Goal: Task Accomplishment & Management: Complete application form

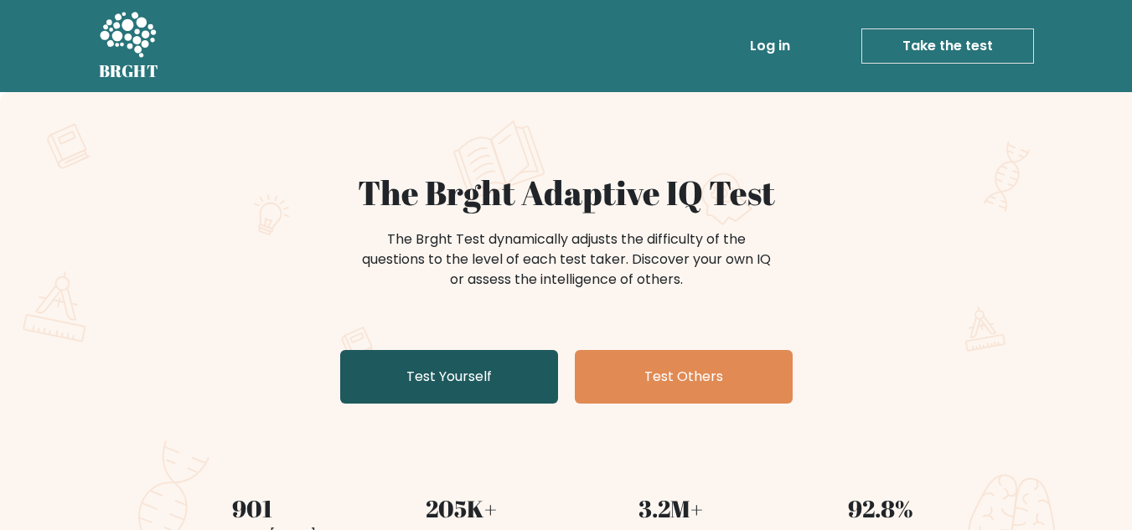
click at [450, 371] on link "Test Yourself" at bounding box center [449, 377] width 218 height 54
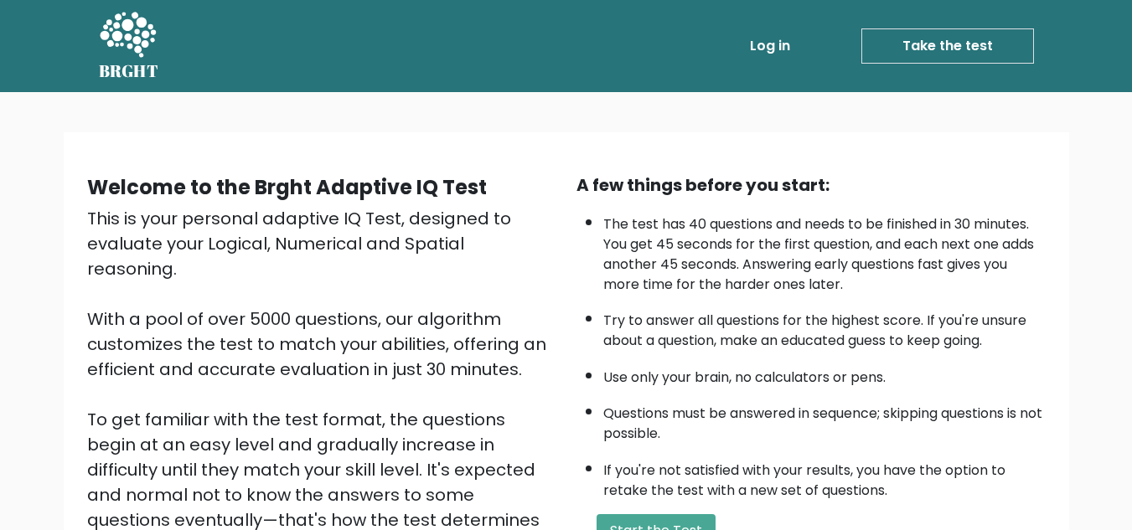
scroll to position [180, 0]
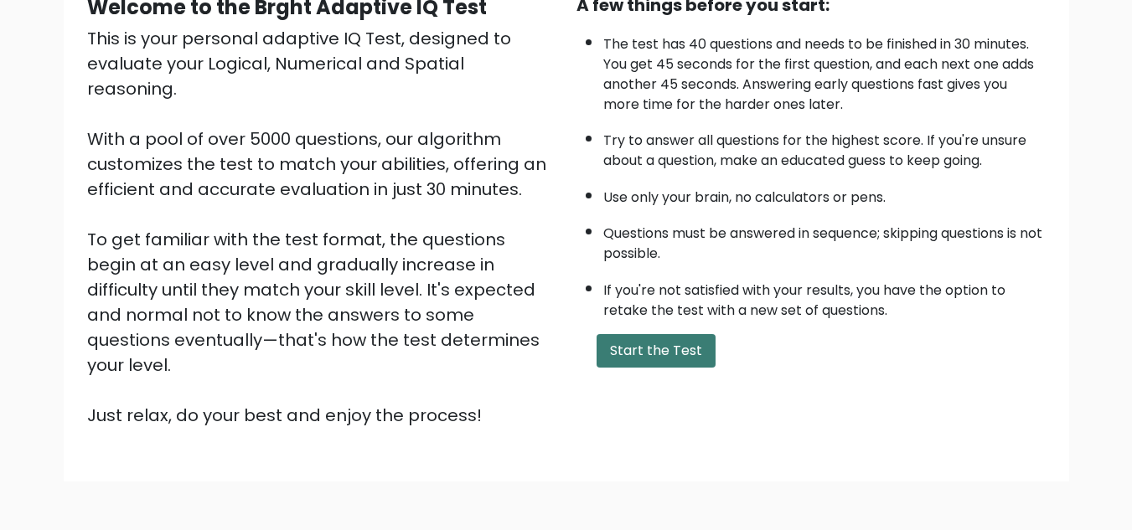
click at [685, 343] on button "Start the Test" at bounding box center [655, 351] width 119 height 34
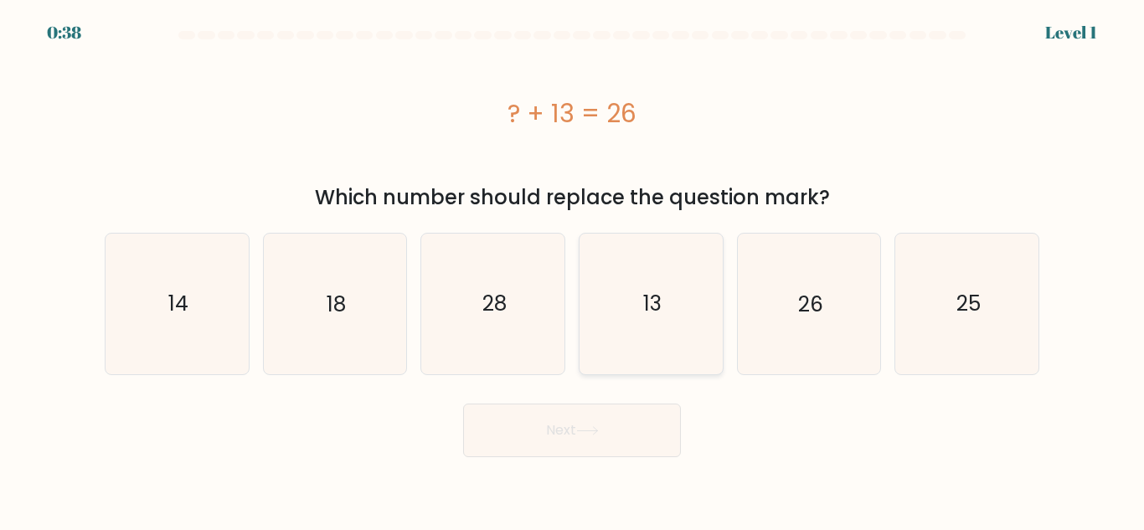
click at [648, 292] on text "13" at bounding box center [652, 303] width 18 height 29
click at [573, 270] on input "d. 13" at bounding box center [572, 268] width 1 height 4
radio input "true"
click at [592, 436] on button "Next" at bounding box center [572, 431] width 218 height 54
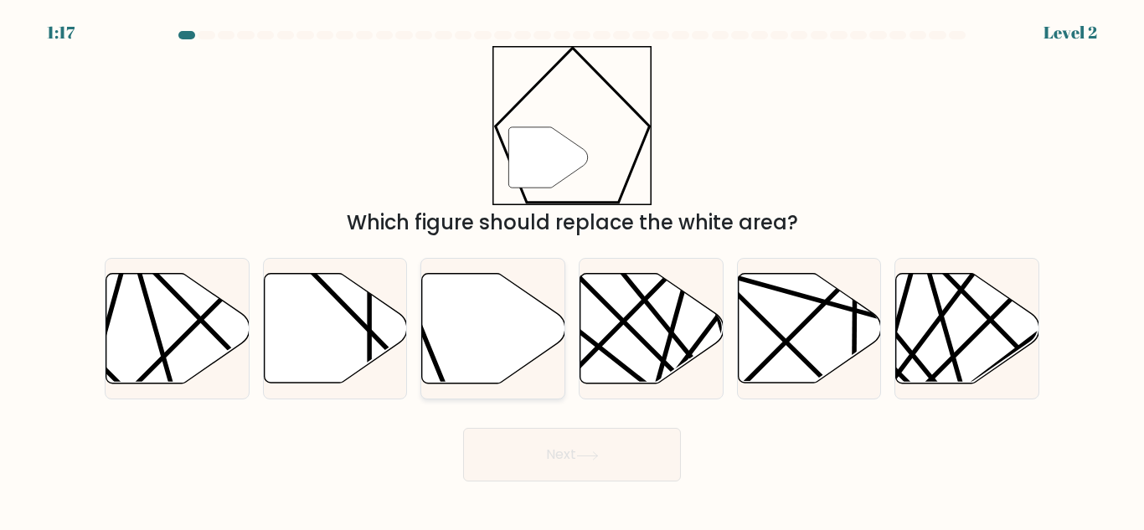
click at [486, 338] on icon at bounding box center [493, 329] width 143 height 110
click at [572, 270] on input "c." at bounding box center [572, 268] width 1 height 4
radio input "true"
click at [627, 469] on button "Next" at bounding box center [572, 455] width 218 height 54
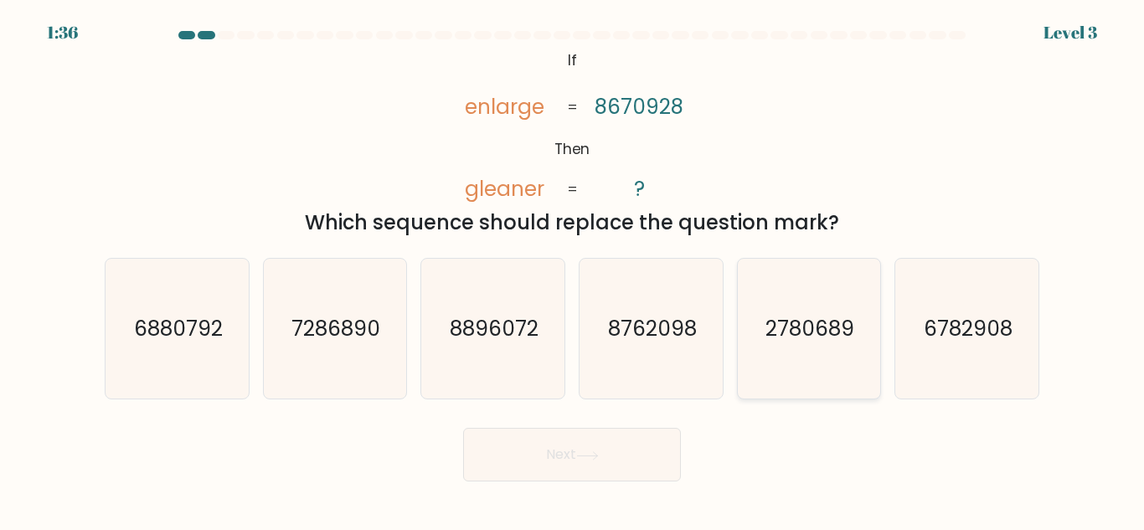
click at [781, 327] on text "2780689" at bounding box center [810, 328] width 89 height 29
click at [573, 270] on input "e. 2780689" at bounding box center [572, 268] width 1 height 4
radio input "true"
click at [603, 436] on button "Next" at bounding box center [572, 455] width 218 height 54
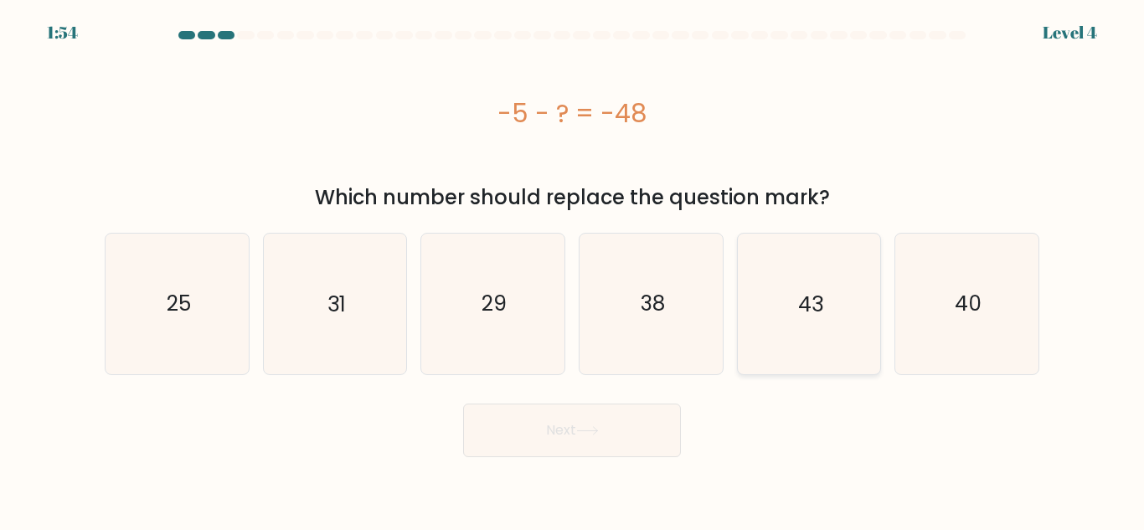
click at [869, 313] on icon "43" at bounding box center [809, 304] width 140 height 140
click at [573, 270] on input "e. 43" at bounding box center [572, 268] width 1 height 4
radio input "true"
click at [565, 451] on button "Next" at bounding box center [572, 431] width 218 height 54
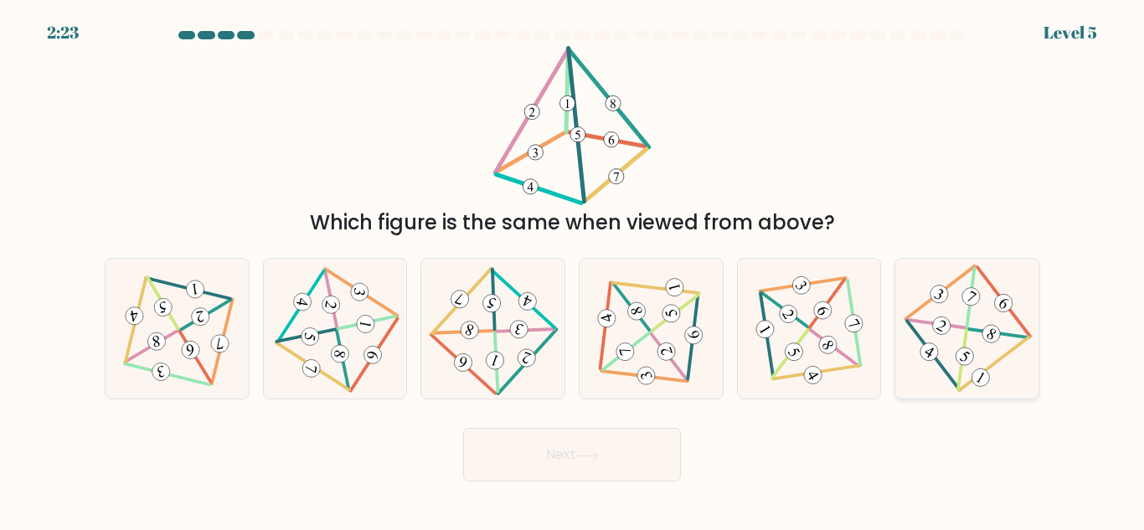
click at [989, 338] on 343 at bounding box center [991, 334] width 24 height 24
click at [573, 270] on input "f." at bounding box center [572, 268] width 1 height 4
radio input "true"
click at [639, 452] on button "Next" at bounding box center [572, 455] width 218 height 54
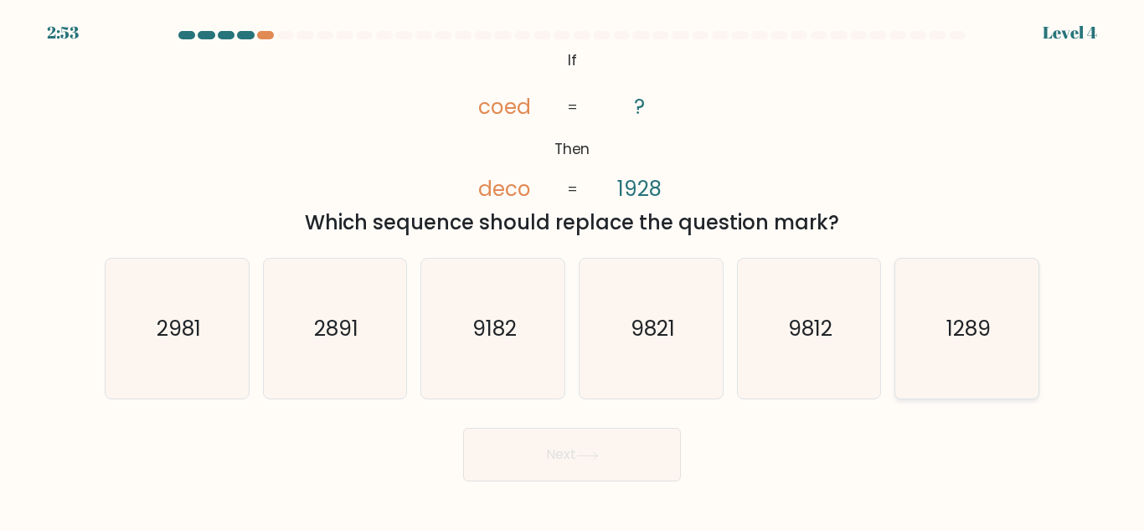
click at [965, 345] on icon "1289" at bounding box center [967, 329] width 140 height 140
click at [573, 270] on input "f. 1289" at bounding box center [572, 268] width 1 height 4
radio input "true"
click at [308, 322] on icon "2891" at bounding box center [335, 329] width 140 height 140
click at [572, 270] on input "b. 2891" at bounding box center [572, 268] width 1 height 4
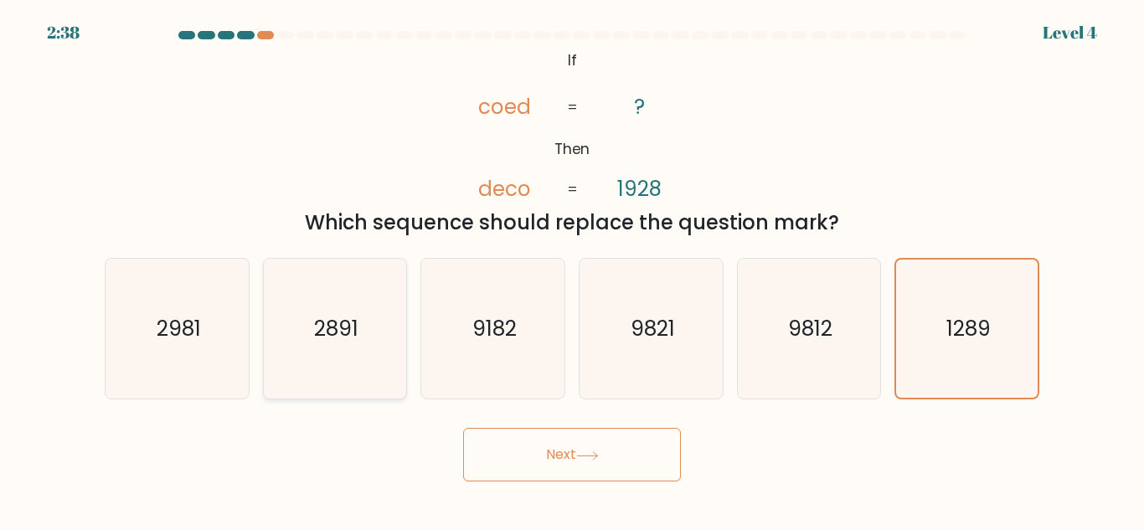
radio input "true"
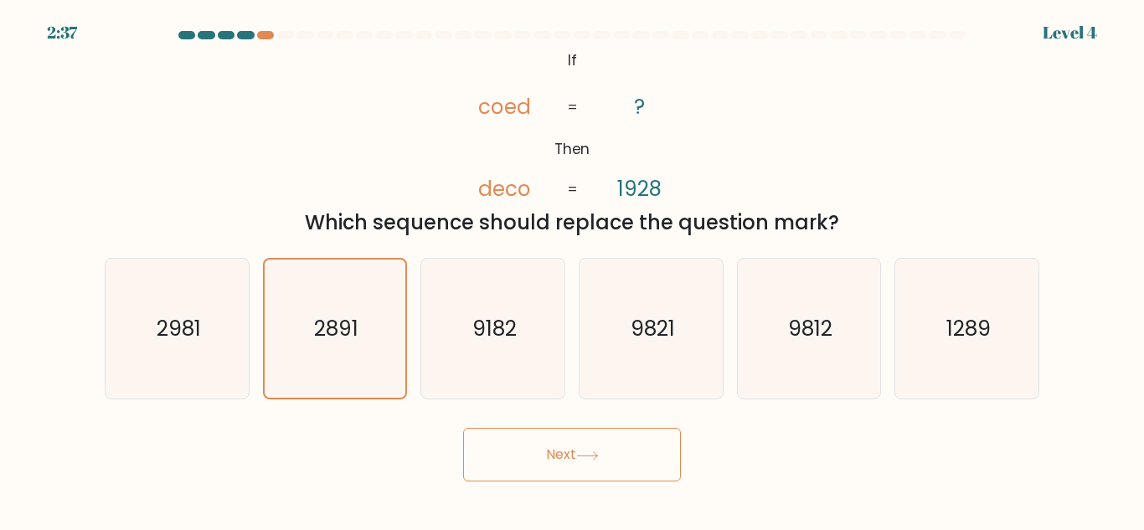
click at [653, 463] on button "Next" at bounding box center [572, 455] width 218 height 54
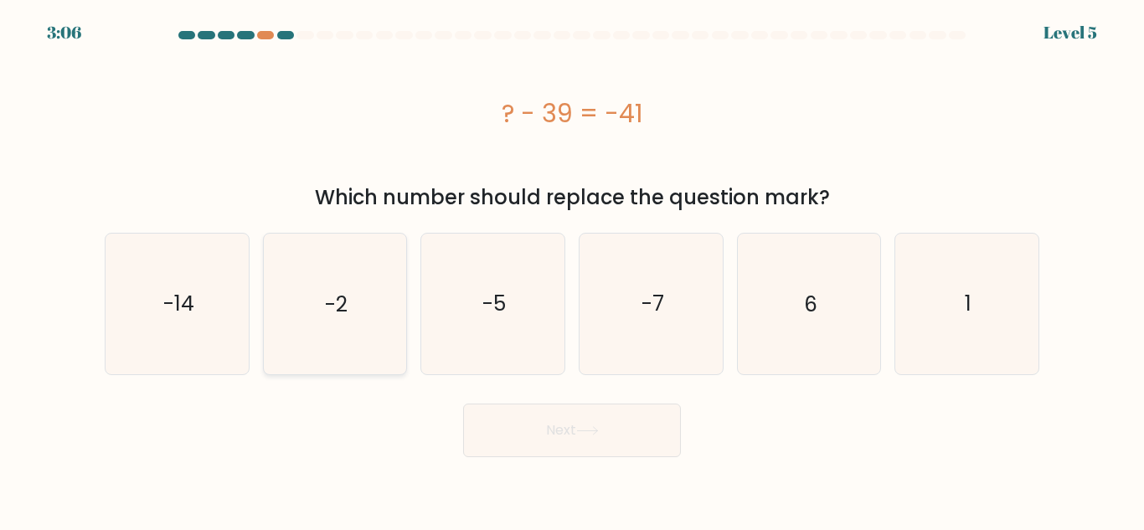
click at [351, 292] on icon "-2" at bounding box center [335, 304] width 140 height 140
click at [572, 270] on input "b. -2" at bounding box center [572, 268] width 1 height 4
radio input "true"
click at [583, 433] on icon at bounding box center [587, 430] width 23 height 9
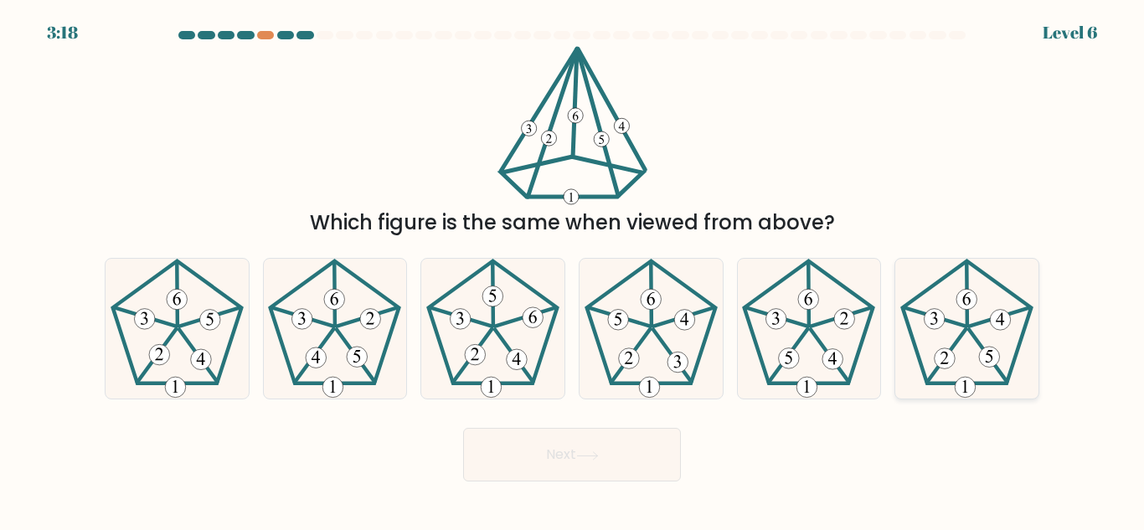
click at [965, 365] on icon at bounding box center [967, 329] width 140 height 140
click at [573, 270] on input "f." at bounding box center [572, 268] width 1 height 4
radio input "true"
click at [585, 455] on icon at bounding box center [587, 455] width 23 height 9
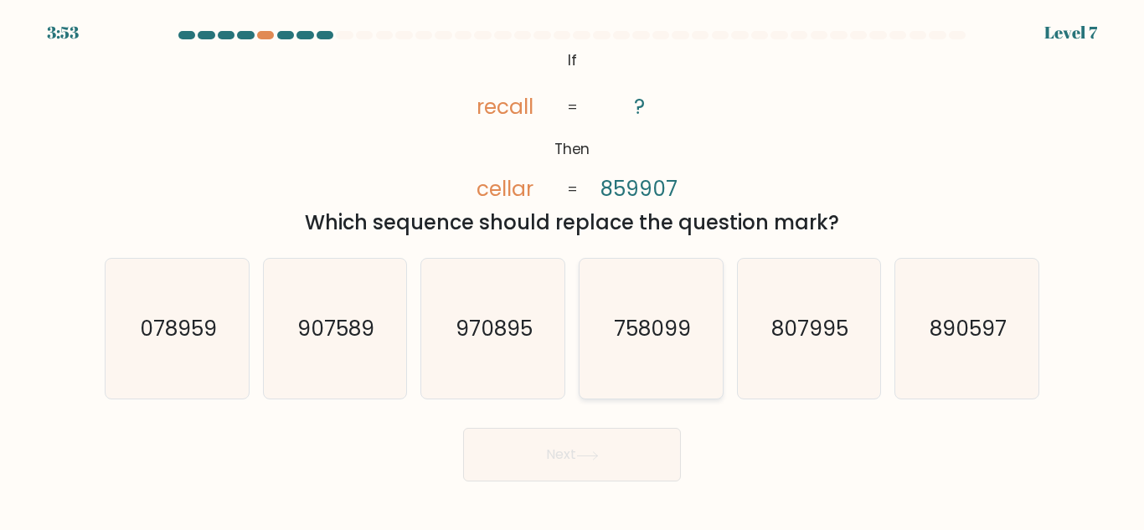
click at [667, 374] on icon "758099" at bounding box center [651, 329] width 140 height 140
click at [573, 270] on input "d. 758099" at bounding box center [572, 268] width 1 height 4
radio input "true"
click at [612, 481] on button "Next" at bounding box center [572, 455] width 218 height 54
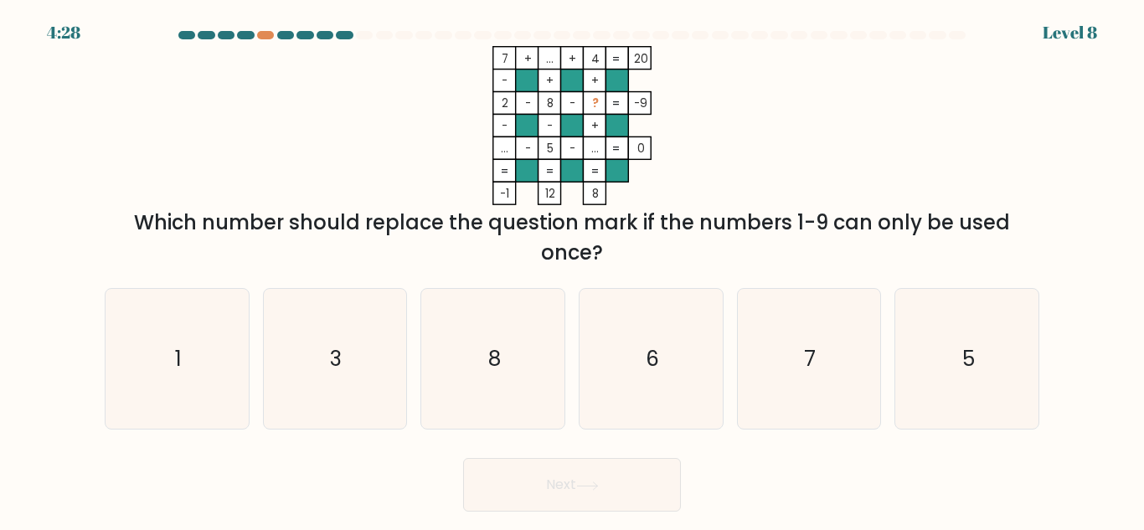
click at [612, 477] on button "Next" at bounding box center [572, 485] width 218 height 54
click at [425, 246] on div "Which number should replace the question mark if the numbers 1-9 can only be us…" at bounding box center [572, 238] width 915 height 60
click at [833, 382] on icon "7" at bounding box center [809, 359] width 140 height 140
click at [573, 270] on input "e. 7" at bounding box center [572, 268] width 1 height 4
radio input "true"
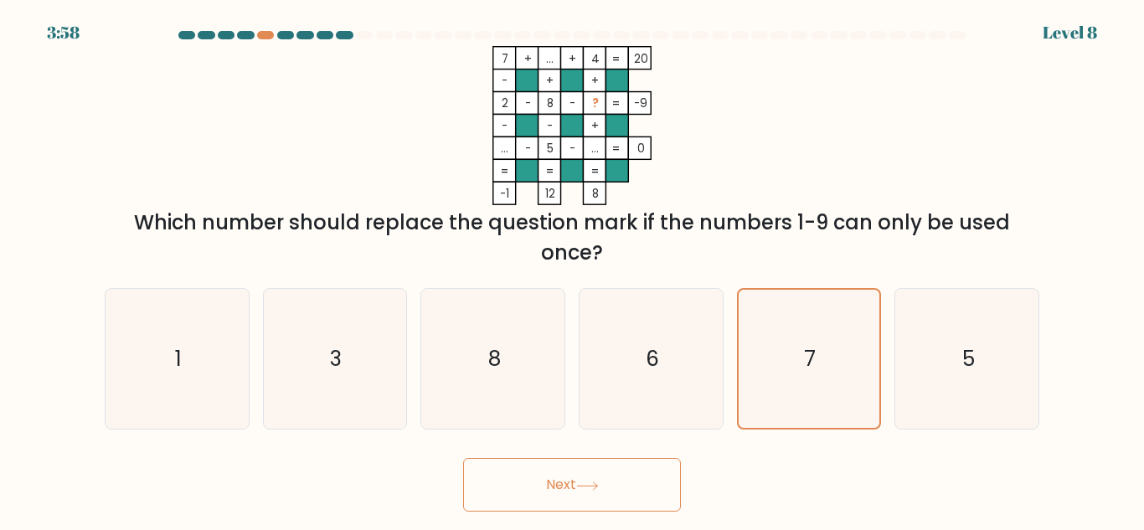
click at [602, 492] on button "Next" at bounding box center [572, 485] width 218 height 54
click at [543, 481] on button "Next" at bounding box center [572, 485] width 218 height 54
click at [570, 495] on button "Next" at bounding box center [572, 485] width 218 height 54
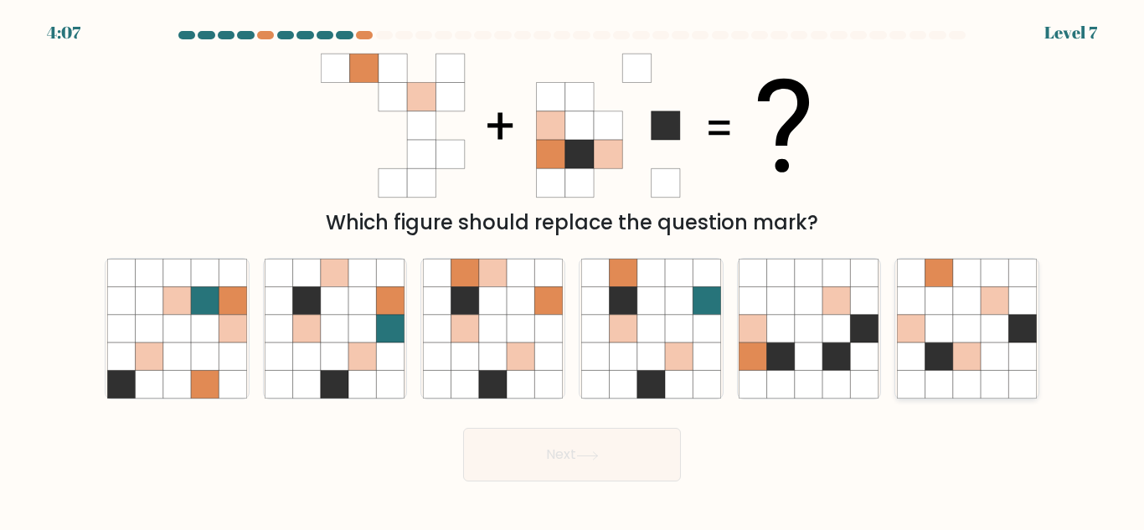
click at [948, 323] on icon at bounding box center [940, 329] width 28 height 28
click at [573, 270] on input "f." at bounding box center [572, 268] width 1 height 4
radio input "true"
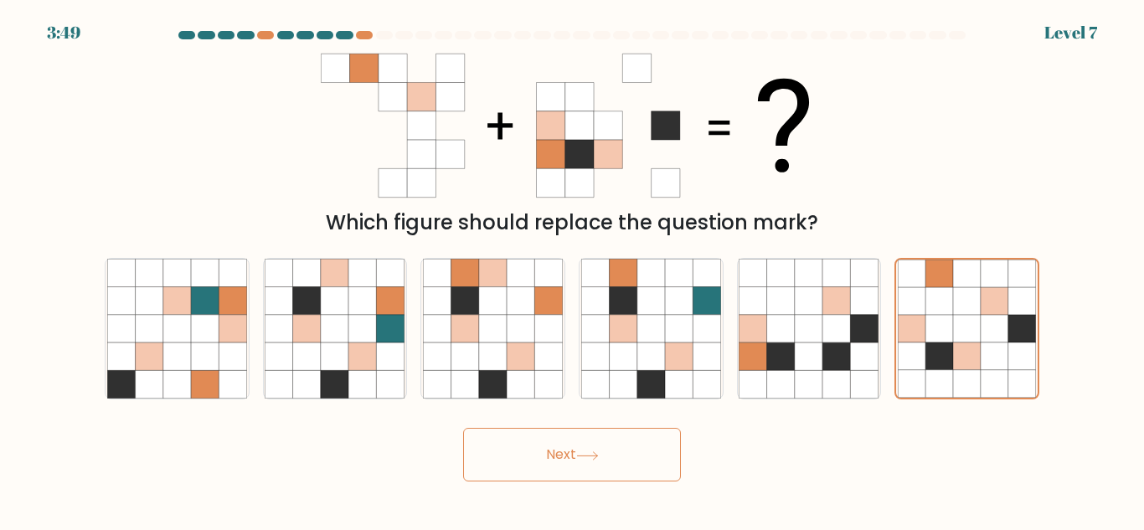
click at [645, 460] on button "Next" at bounding box center [572, 455] width 218 height 54
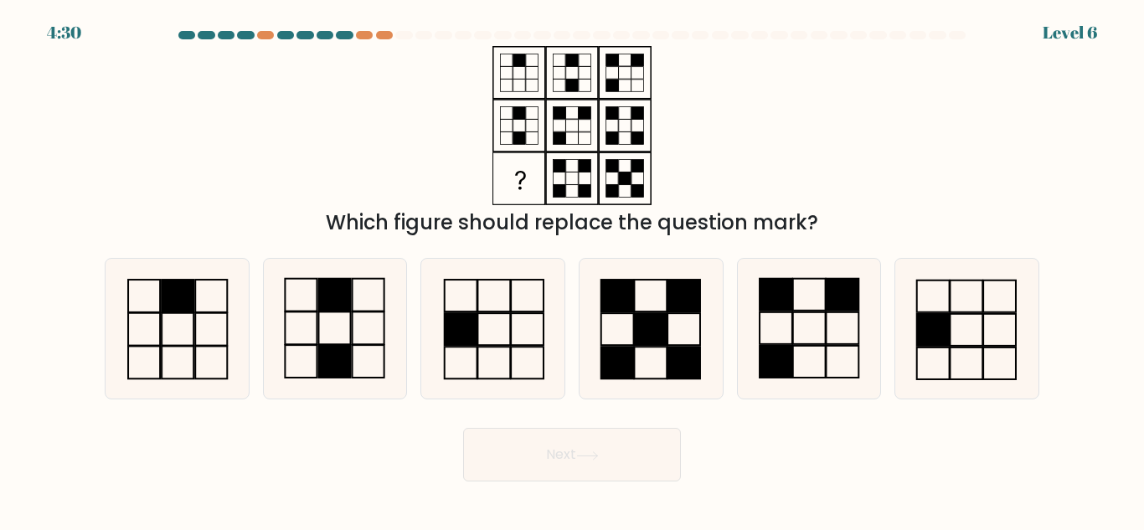
click at [385, 40] on div at bounding box center [572, 38] width 955 height 15
click at [385, 37] on div at bounding box center [384, 35] width 17 height 8
click at [790, 320] on icon at bounding box center [809, 329] width 140 height 140
click at [573, 270] on input "e." at bounding box center [572, 268] width 1 height 4
radio input "true"
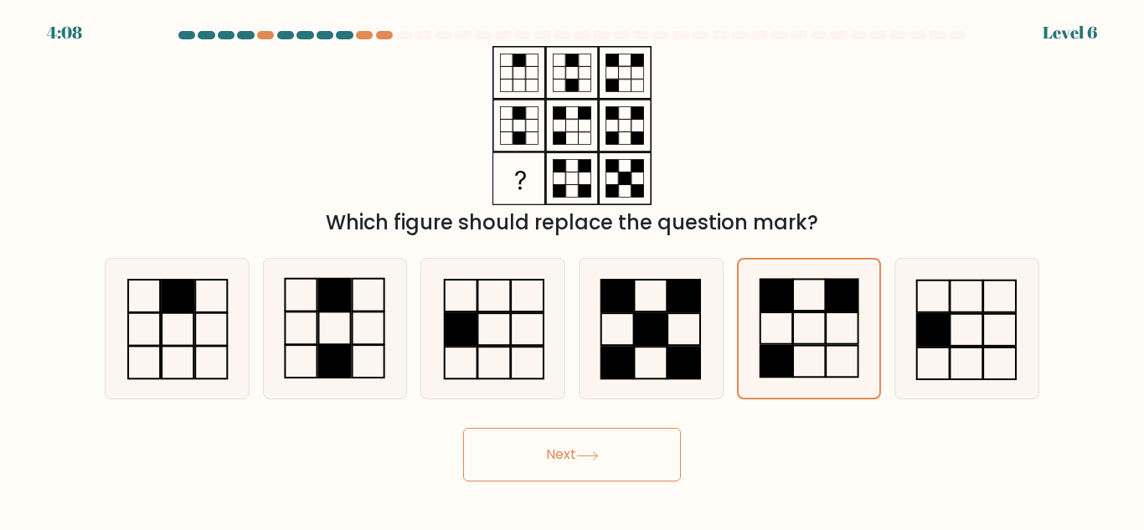
click at [604, 460] on button "Next" at bounding box center [572, 455] width 218 height 54
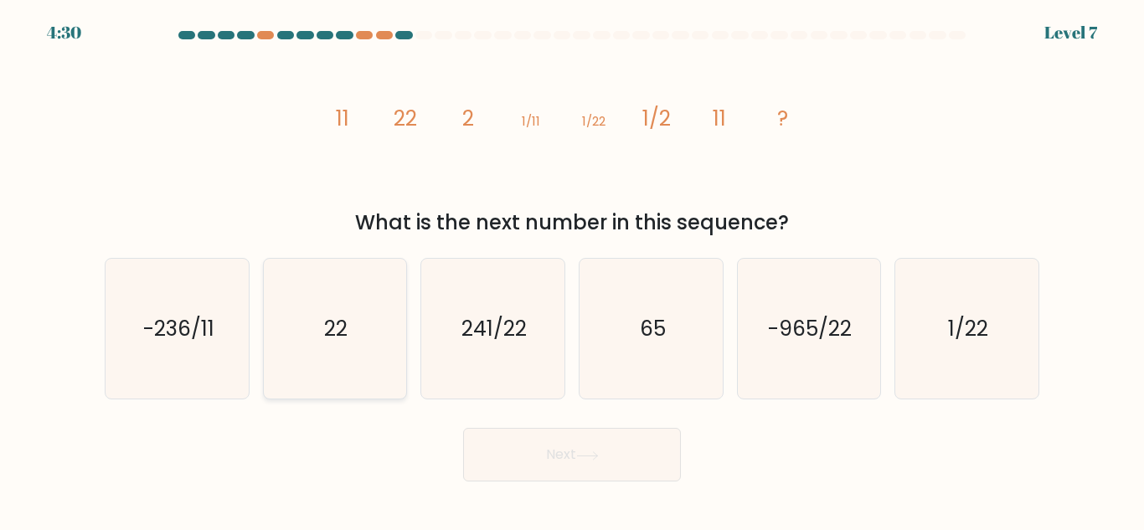
click at [346, 325] on text "22" at bounding box center [336, 328] width 23 height 29
click at [572, 270] on input "b. 22" at bounding box center [572, 268] width 1 height 4
radio input "true"
click at [534, 446] on button "Next" at bounding box center [572, 455] width 218 height 54
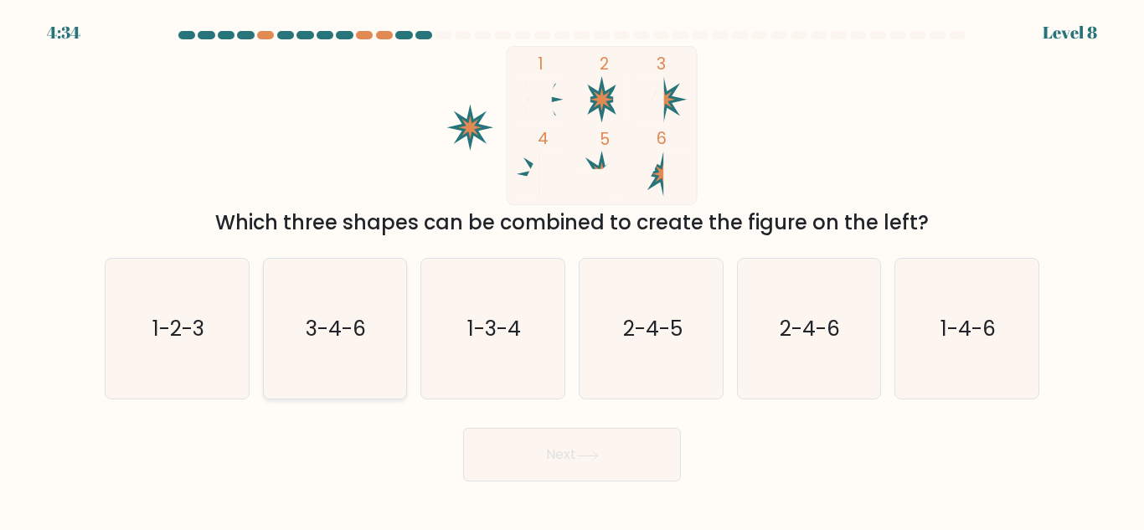
click at [337, 368] on icon "3-4-6" at bounding box center [335, 329] width 140 height 140
click at [572, 270] on input "b. 3-4-6" at bounding box center [572, 268] width 1 height 4
radio input "true"
click at [586, 462] on button "Next" at bounding box center [572, 455] width 218 height 54
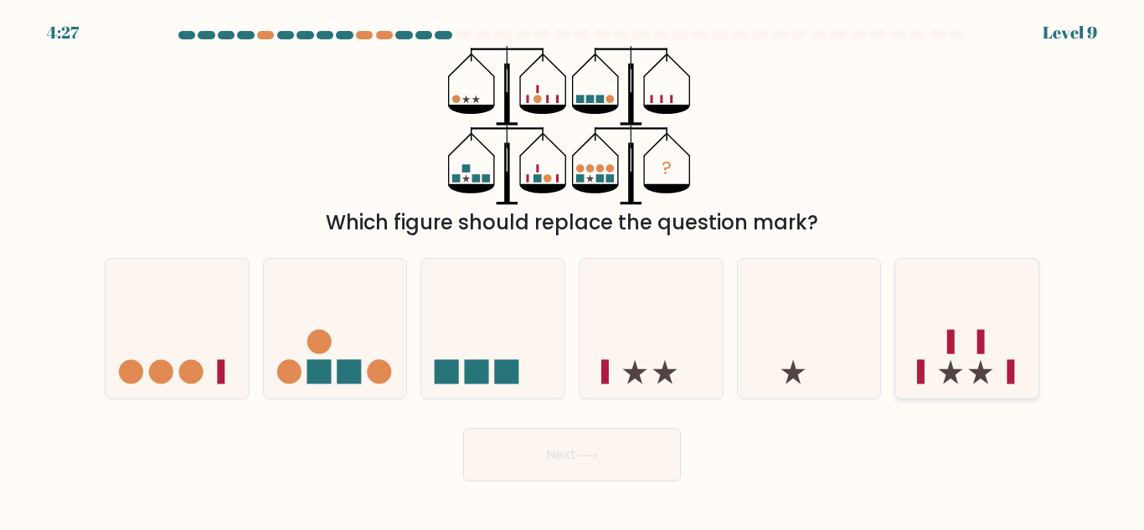
click at [966, 322] on icon at bounding box center [966, 329] width 143 height 118
click at [573, 270] on input "f." at bounding box center [572, 268] width 1 height 4
radio input "true"
click at [584, 454] on icon at bounding box center [587, 455] width 23 height 9
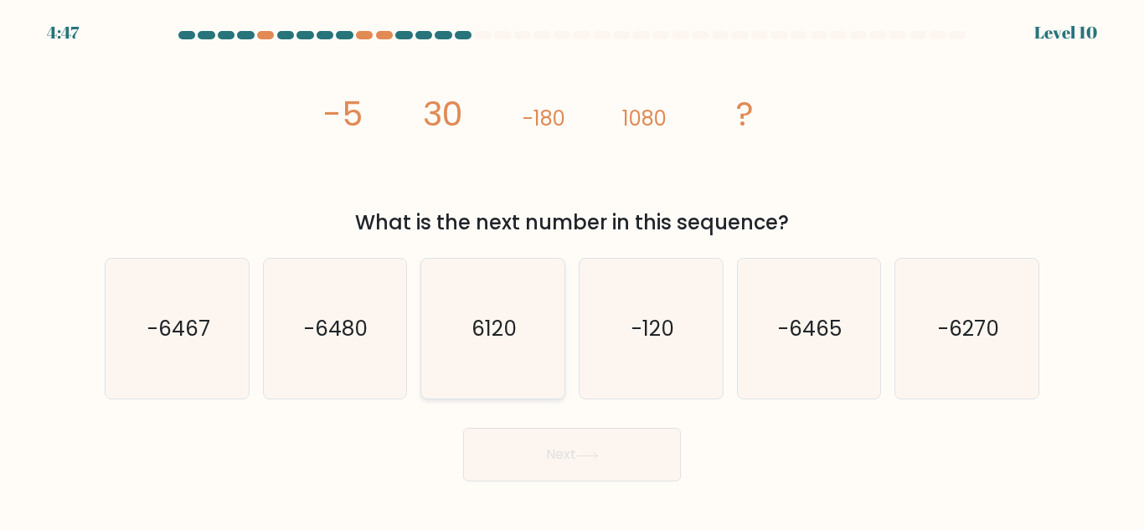
click at [513, 286] on icon "6120" at bounding box center [493, 329] width 140 height 140
click at [572, 270] on input "c. 6120" at bounding box center [572, 268] width 1 height 4
radio input "true"
click at [564, 462] on button "Next" at bounding box center [572, 455] width 218 height 54
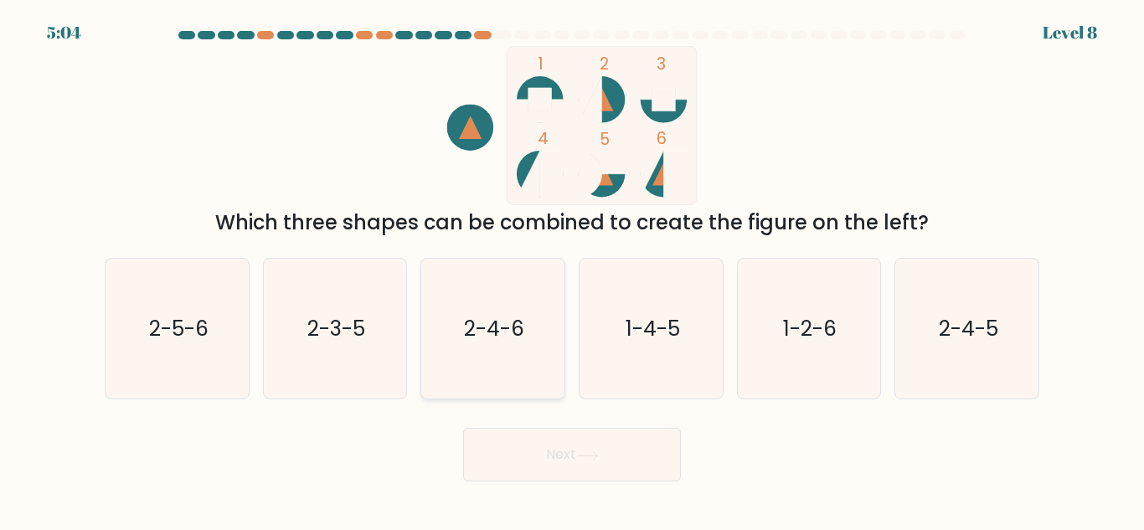
click at [449, 337] on icon "2-4-6" at bounding box center [493, 329] width 140 height 140
click at [572, 270] on input "c. 2-4-6" at bounding box center [572, 268] width 1 height 4
radio input "true"
click at [611, 447] on button "Next" at bounding box center [572, 455] width 218 height 54
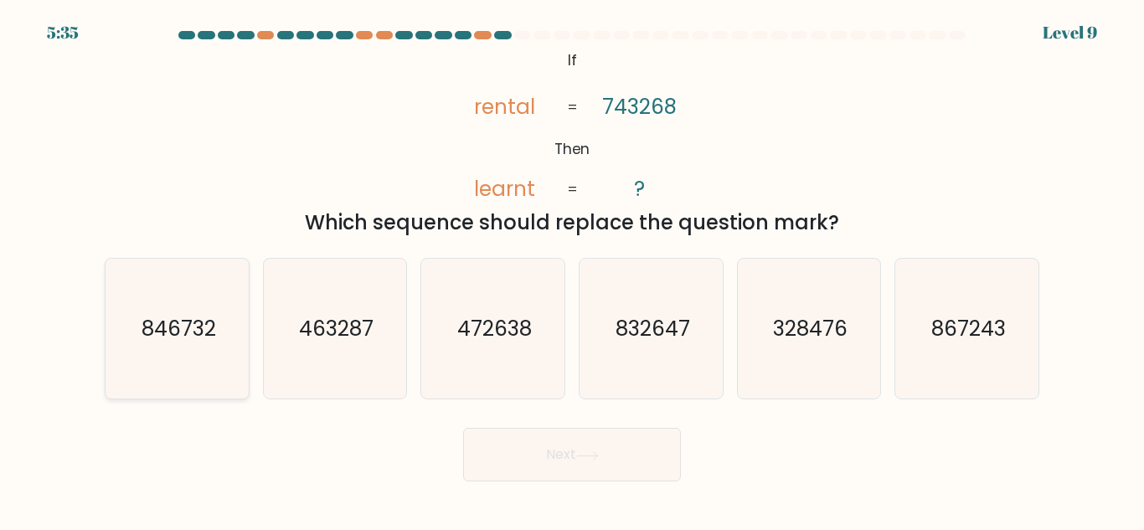
click at [182, 327] on text "846732" at bounding box center [178, 328] width 75 height 29
click at [572, 270] on input "a. 846732" at bounding box center [572, 268] width 1 height 4
radio input "true"
click at [569, 457] on button "Next" at bounding box center [572, 455] width 218 height 54
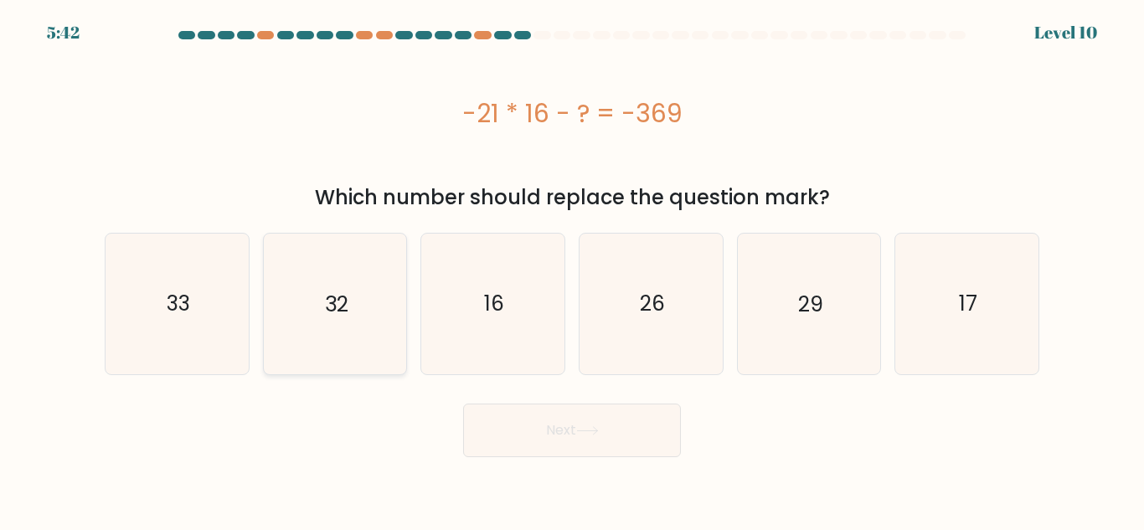
click at [309, 327] on icon "32" at bounding box center [335, 304] width 140 height 140
click at [572, 270] on input "b. 32" at bounding box center [572, 268] width 1 height 4
radio input "true"
click at [596, 431] on icon at bounding box center [587, 431] width 20 height 8
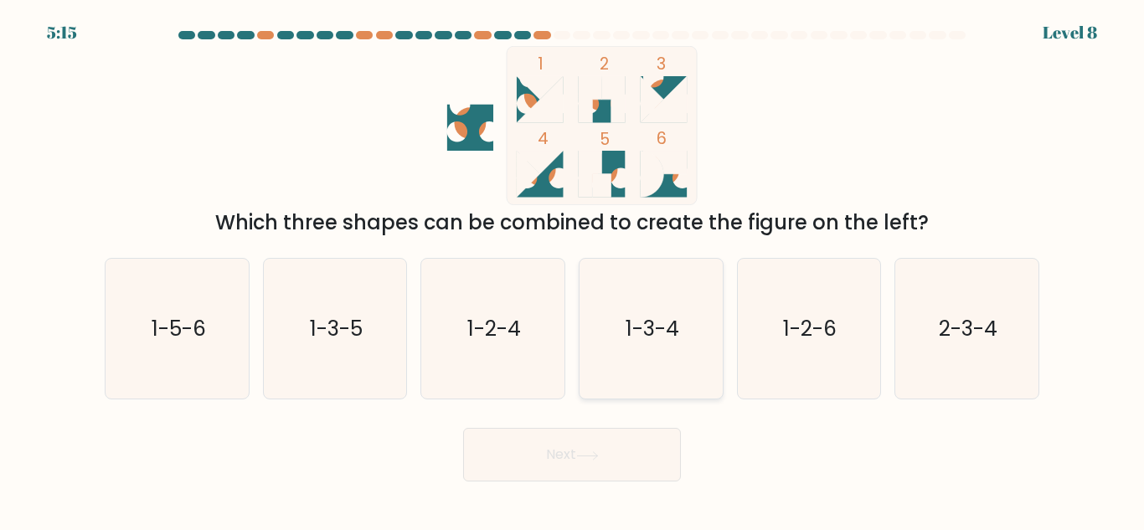
click at [634, 345] on icon "1-3-4" at bounding box center [651, 329] width 140 height 140
click at [573, 270] on input "d. 1-3-4" at bounding box center [572, 268] width 1 height 4
radio input "true"
click at [583, 467] on button "Next" at bounding box center [572, 455] width 218 height 54
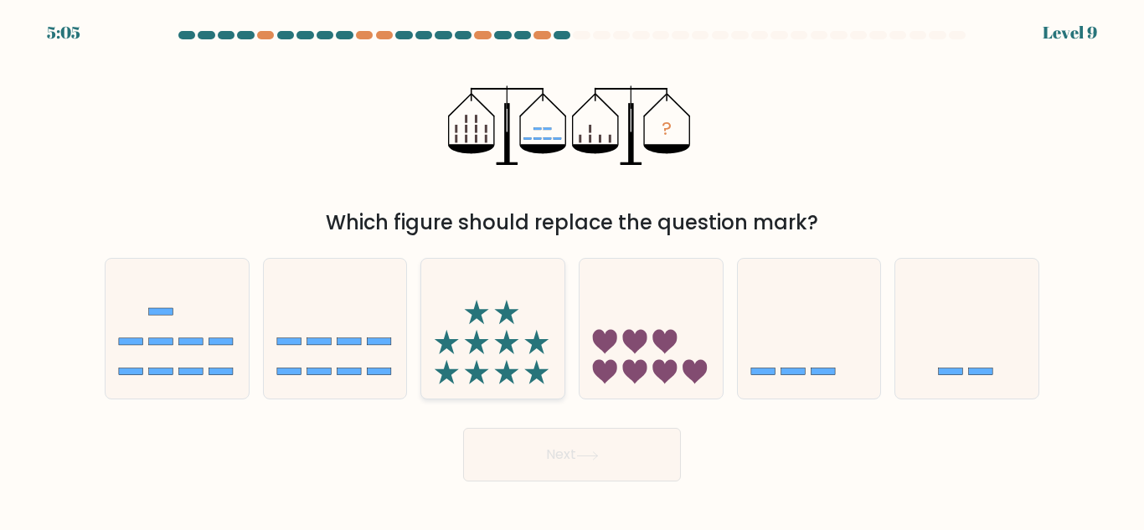
click at [488, 364] on icon at bounding box center [492, 329] width 143 height 118
click at [572, 270] on input "c." at bounding box center [572, 268] width 1 height 4
radio input "true"
click at [561, 464] on button "Next" at bounding box center [572, 455] width 218 height 54
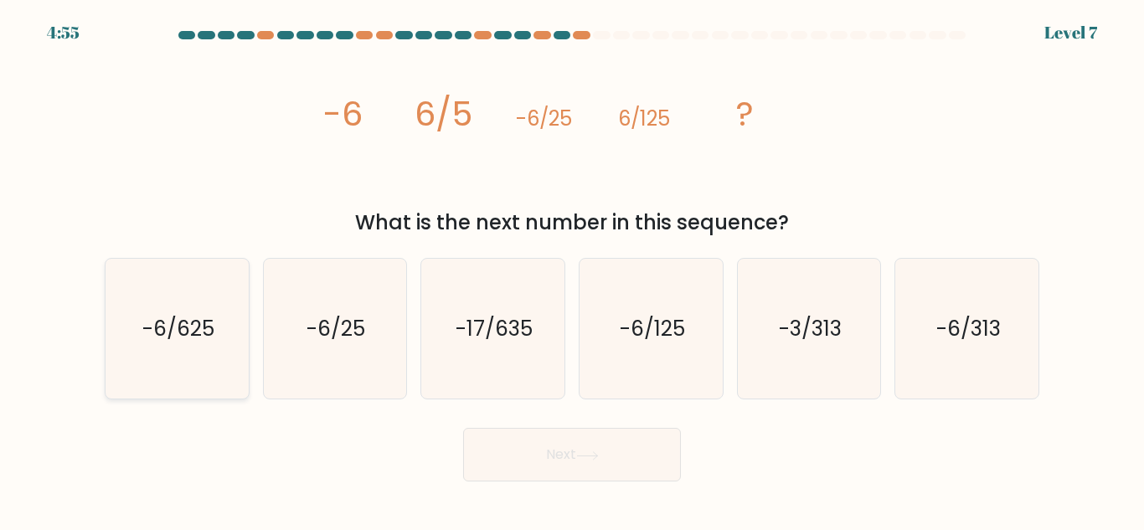
click at [210, 343] on text "-6/625" at bounding box center [178, 328] width 72 height 29
click at [572, 270] on input "a. -6/625" at bounding box center [572, 268] width 1 height 4
radio input "true"
click at [541, 457] on button "Next" at bounding box center [572, 455] width 218 height 54
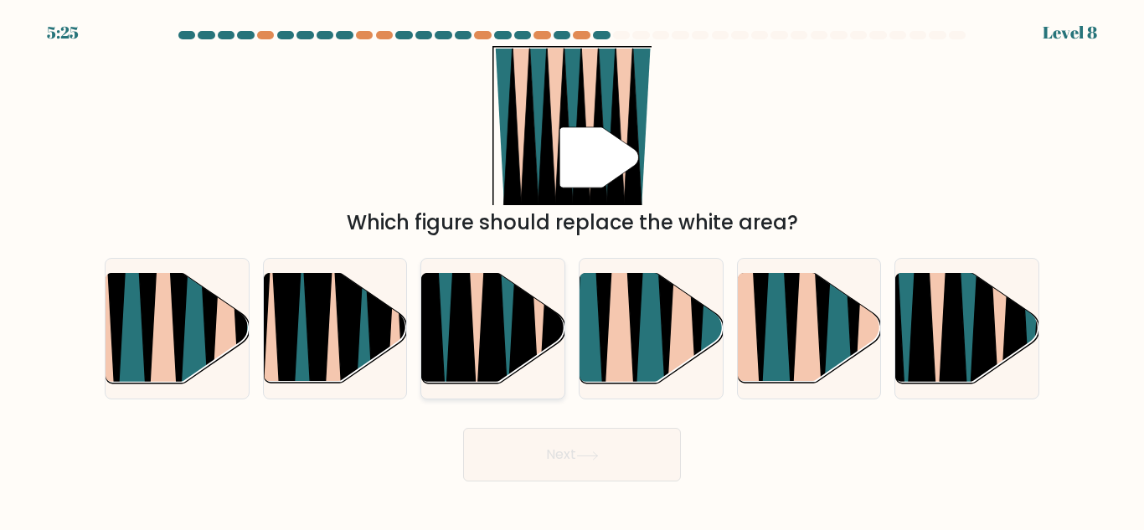
click at [481, 309] on icon at bounding box center [477, 275] width 31 height 286
click at [572, 270] on input "c." at bounding box center [572, 268] width 1 height 4
radio input "true"
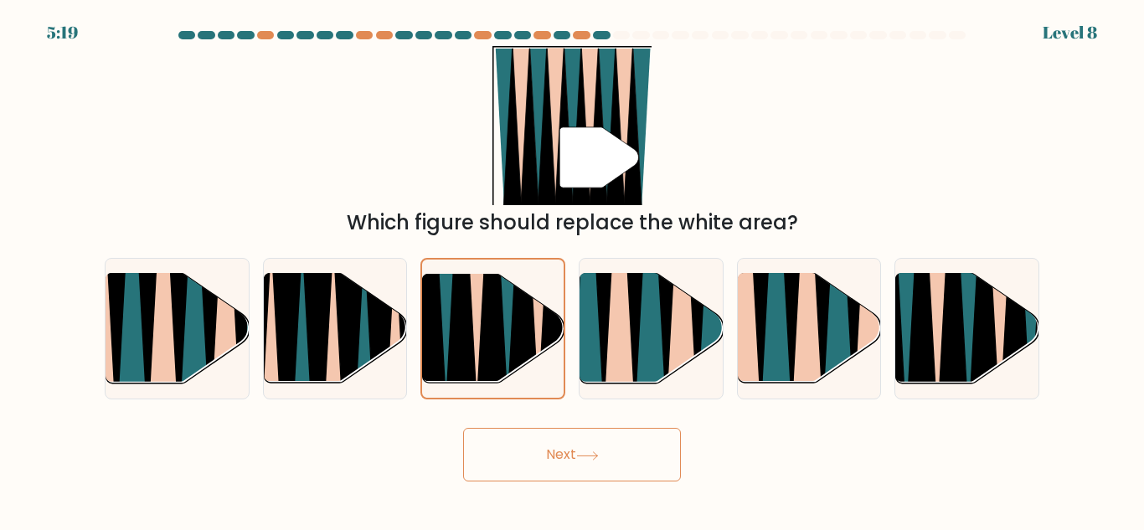
click at [580, 449] on button "Next" at bounding box center [572, 455] width 218 height 54
click at [599, 448] on button "Next" at bounding box center [572, 455] width 218 height 54
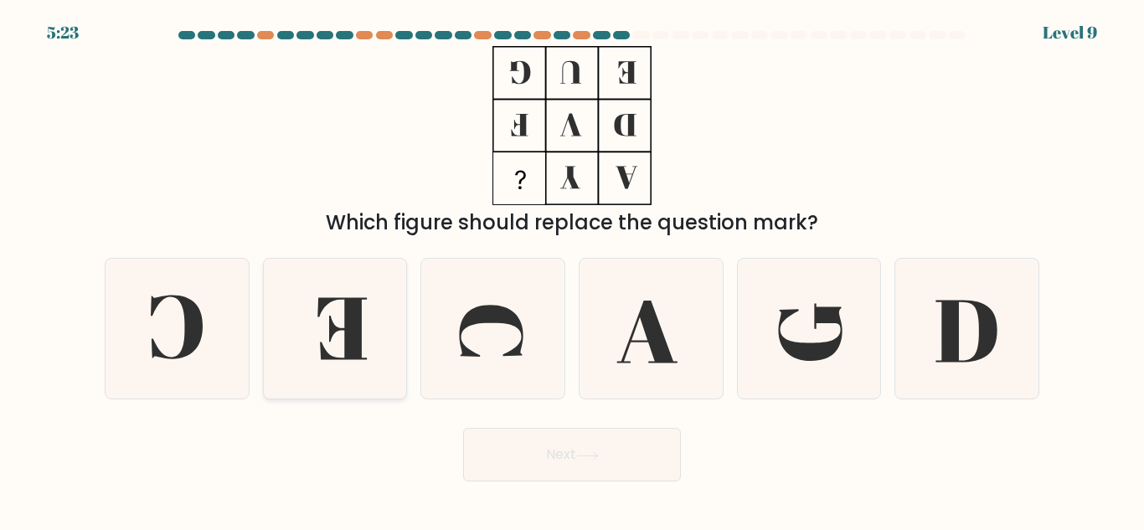
click at [361, 356] on icon at bounding box center [342, 329] width 49 height 62
click at [572, 270] on input "b." at bounding box center [572, 268] width 1 height 4
radio input "true"
click at [548, 440] on button "Next" at bounding box center [572, 455] width 218 height 54
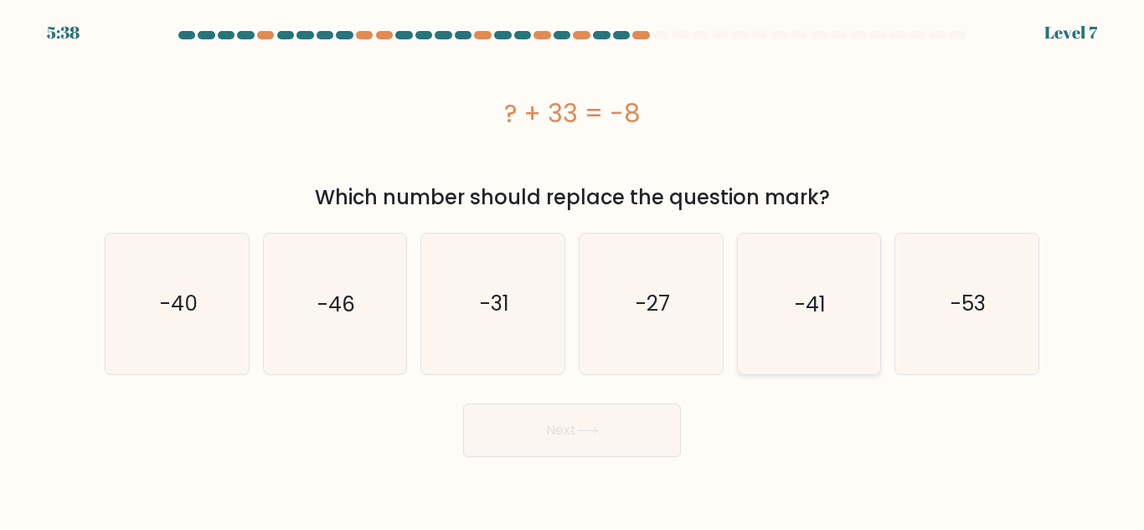
click at [837, 370] on icon "-41" at bounding box center [809, 304] width 140 height 140
click at [573, 270] on input "e. -41" at bounding box center [572, 268] width 1 height 4
radio input "true"
click at [549, 457] on body "5:37 Level 7 a." at bounding box center [572, 265] width 1144 height 530
click at [548, 428] on button "Next" at bounding box center [572, 431] width 218 height 54
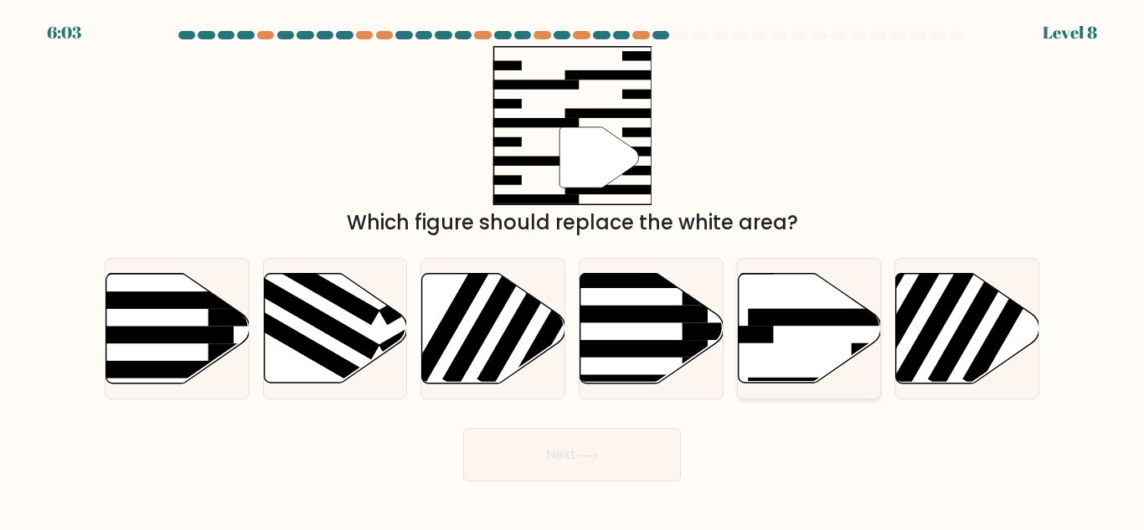
click at [810, 361] on icon at bounding box center [809, 329] width 143 height 110
click at [573, 270] on input "e." at bounding box center [572, 268] width 1 height 4
radio input "true"
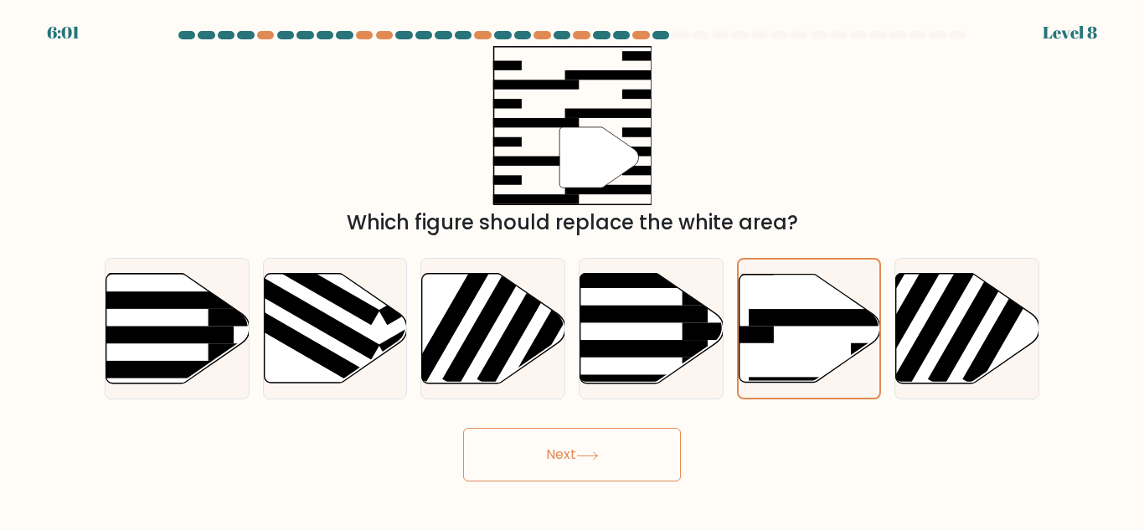
click at [605, 441] on button "Next" at bounding box center [572, 455] width 218 height 54
click at [630, 451] on button "Next" at bounding box center [572, 455] width 218 height 54
click at [650, 464] on button "Next" at bounding box center [572, 455] width 218 height 54
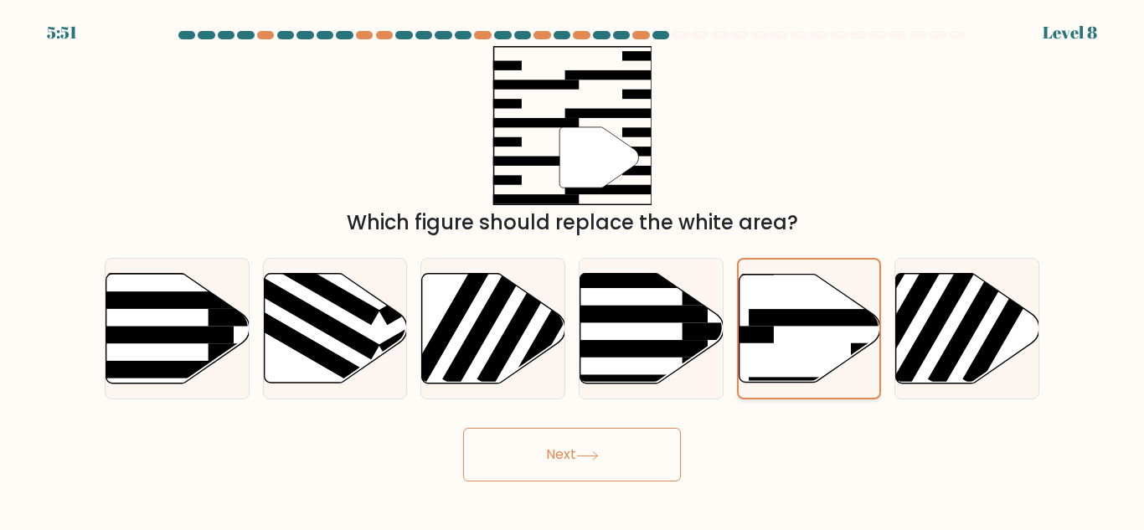
click at [843, 328] on icon at bounding box center [810, 328] width 142 height 108
click at [573, 270] on input "e." at bounding box center [572, 268] width 1 height 4
click at [843, 328] on icon at bounding box center [810, 328] width 142 height 108
click at [573, 270] on input "e." at bounding box center [572, 268] width 1 height 4
click at [583, 468] on button "Next" at bounding box center [572, 455] width 218 height 54
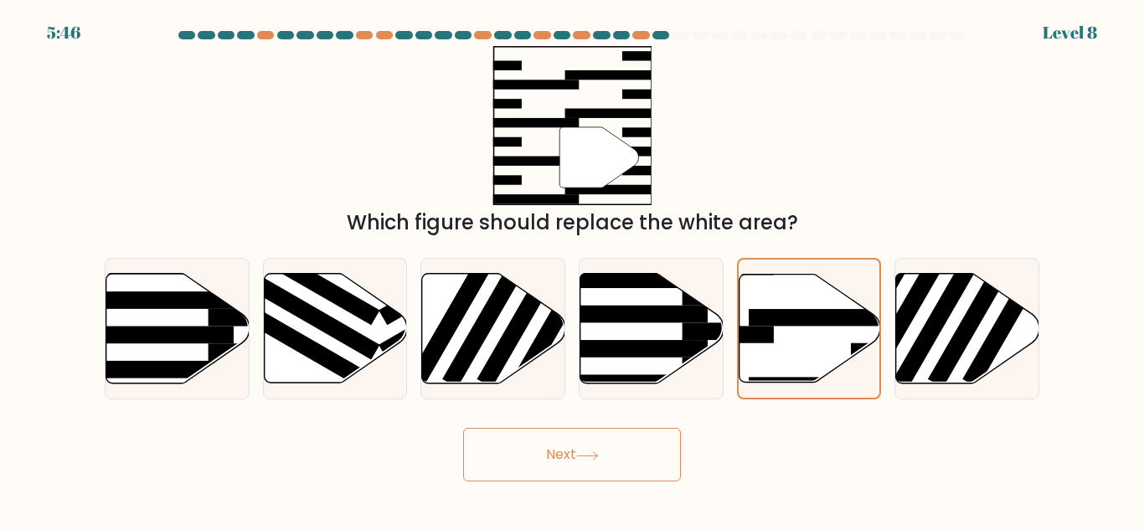
click at [547, 462] on button "Next" at bounding box center [572, 455] width 218 height 54
click at [580, 292] on icon at bounding box center [651, 329] width 143 height 110
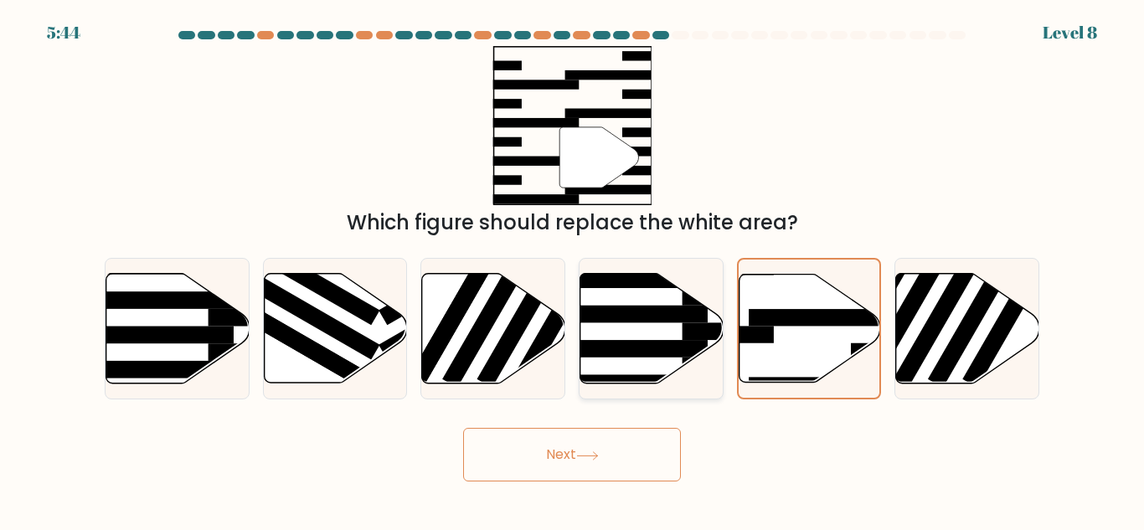
click at [573, 270] on input "d." at bounding box center [572, 268] width 1 height 4
radio input "true"
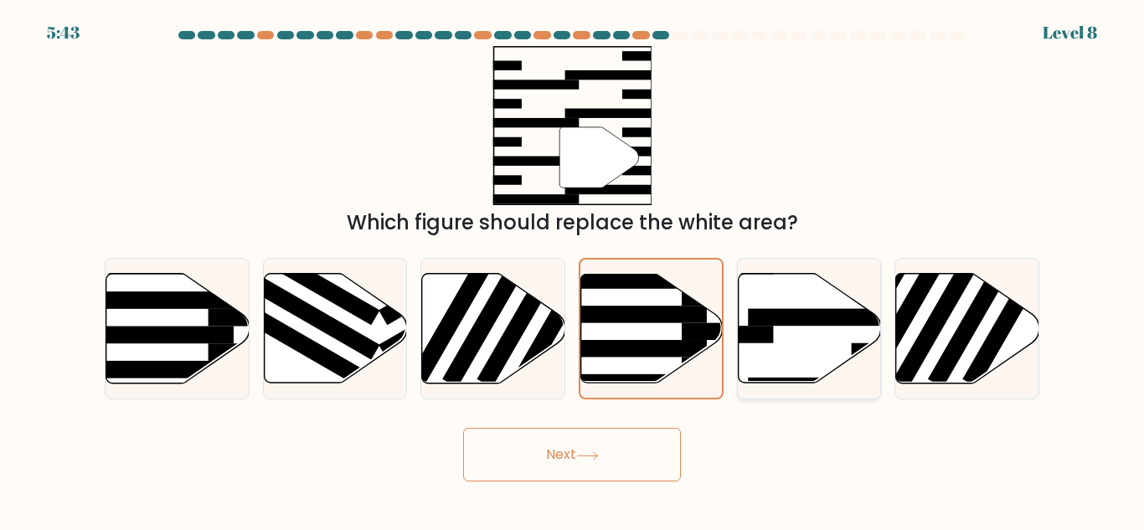
click at [748, 308] on icon at bounding box center [809, 329] width 143 height 110
click at [573, 270] on input "e." at bounding box center [572, 268] width 1 height 4
radio input "true"
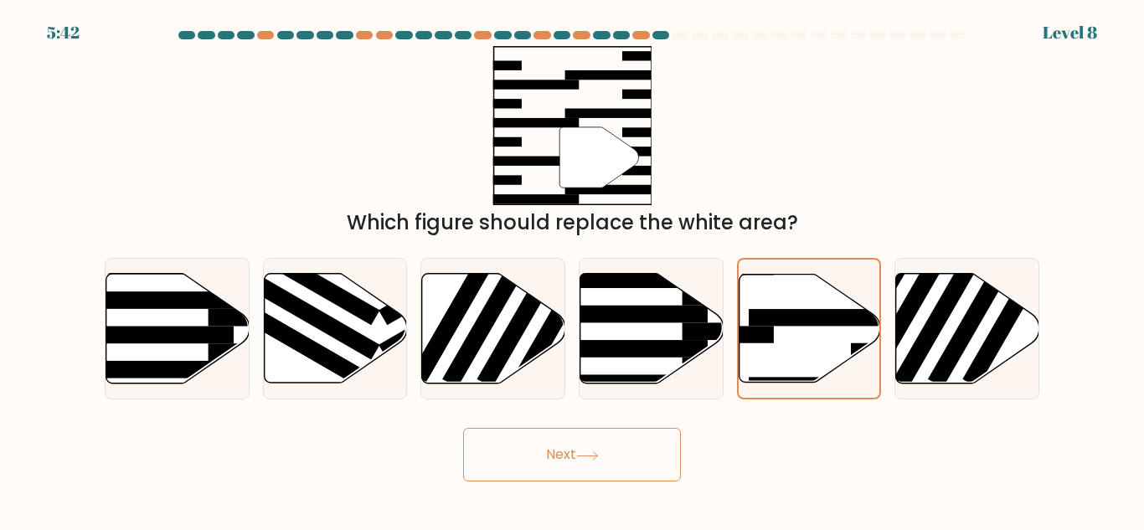
click at [565, 458] on button "Next" at bounding box center [572, 455] width 218 height 54
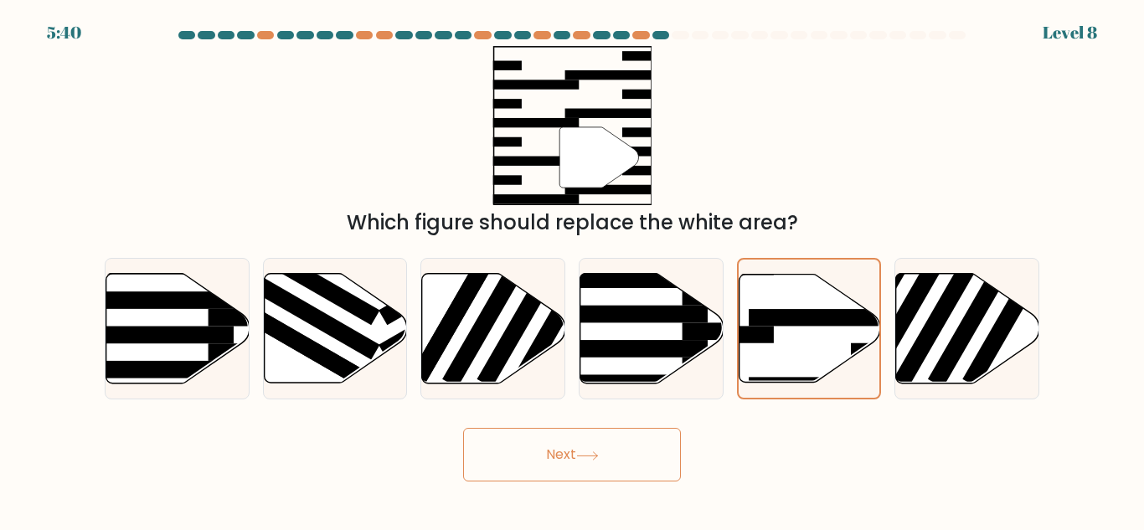
click at [565, 458] on button "Next" at bounding box center [572, 455] width 218 height 54
click at [237, 362] on icon at bounding box center [177, 328] width 143 height 111
click at [572, 270] on input "a." at bounding box center [572, 268] width 1 height 4
radio input "true"
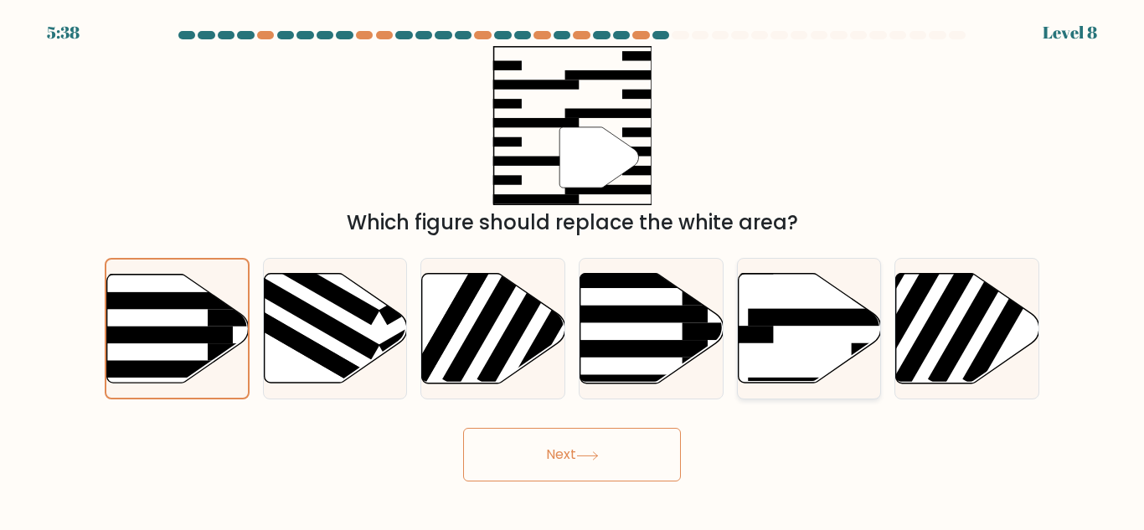
click at [751, 363] on icon at bounding box center [809, 329] width 143 height 110
click at [573, 270] on input "e." at bounding box center [572, 268] width 1 height 4
radio input "true"
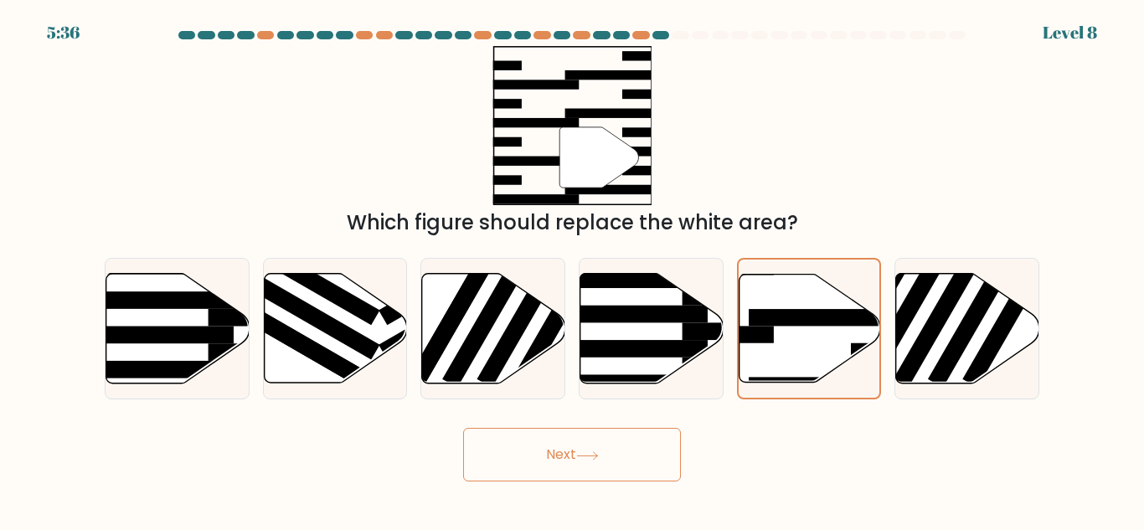
click at [545, 462] on button "Next" at bounding box center [572, 455] width 218 height 54
click at [667, 329] on icon at bounding box center [651, 329] width 143 height 110
click at [573, 270] on input "d." at bounding box center [572, 268] width 1 height 4
radio input "true"
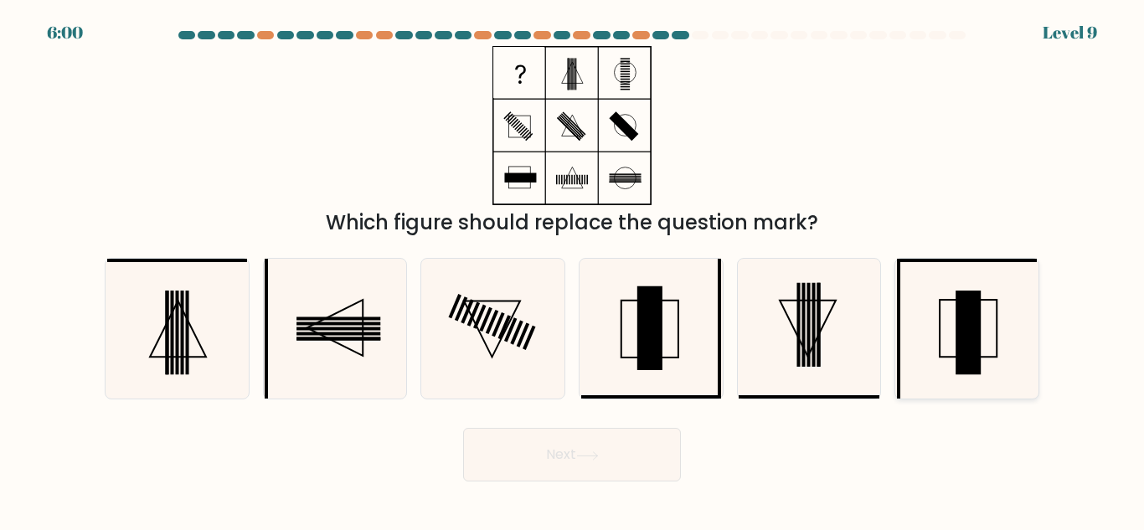
click at [968, 325] on rect at bounding box center [968, 333] width 25 height 84
click at [573, 270] on input "f." at bounding box center [572, 268] width 1 height 4
radio input "true"
click at [528, 442] on button "Next" at bounding box center [572, 455] width 218 height 54
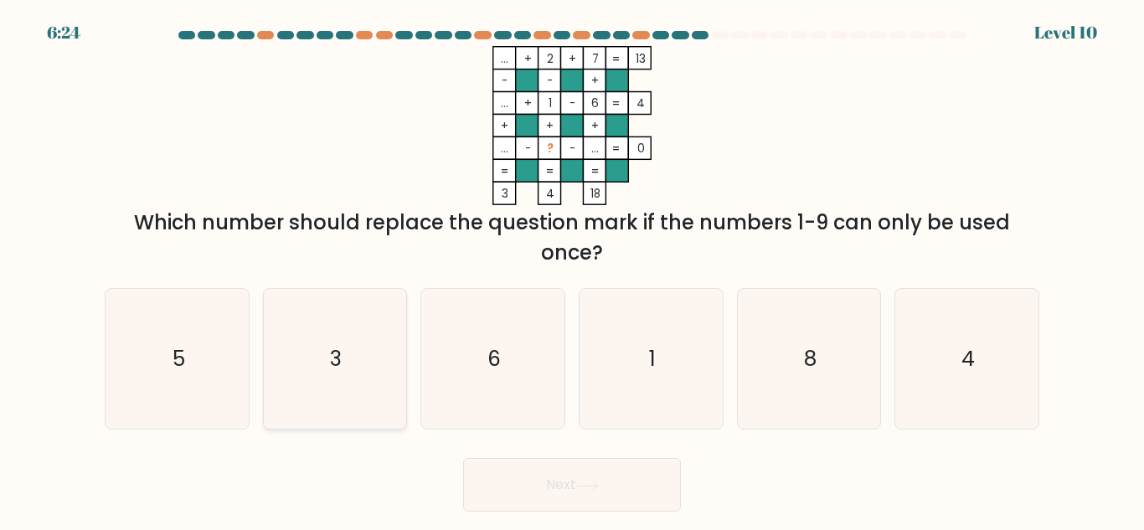
click at [323, 359] on icon "3" at bounding box center [335, 359] width 140 height 140
click at [572, 270] on input "b. 3" at bounding box center [572, 268] width 1 height 4
radio input "true"
click at [580, 486] on button "Next" at bounding box center [572, 485] width 218 height 54
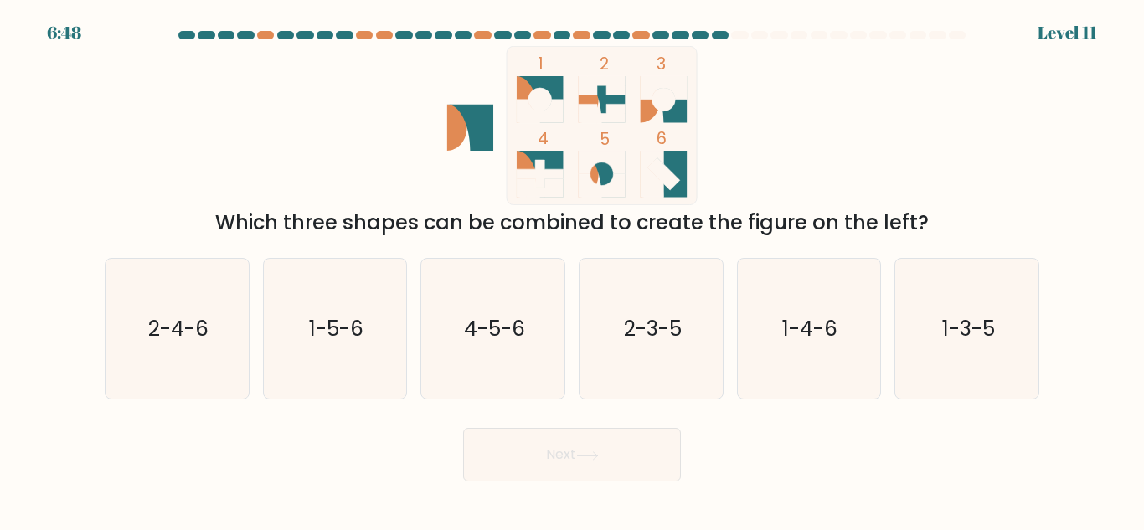
click at [545, 110] on icon at bounding box center [540, 111] width 47 height 23
click at [965, 330] on text "1-3-5" at bounding box center [968, 328] width 53 height 29
click at [573, 270] on input "f. 1-3-5" at bounding box center [572, 268] width 1 height 4
radio input "true"
click at [575, 452] on button "Next" at bounding box center [572, 455] width 218 height 54
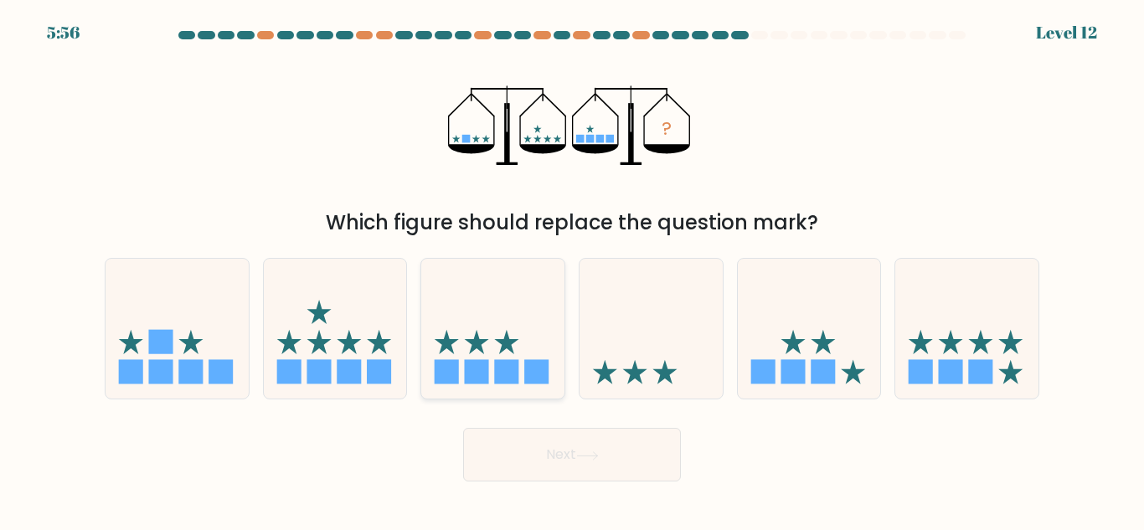
click at [514, 321] on icon at bounding box center [492, 329] width 143 height 118
click at [572, 270] on input "c." at bounding box center [572, 268] width 1 height 4
radio input "true"
click at [828, 302] on icon at bounding box center [809, 329] width 143 height 118
click at [573, 270] on input "e." at bounding box center [572, 268] width 1 height 4
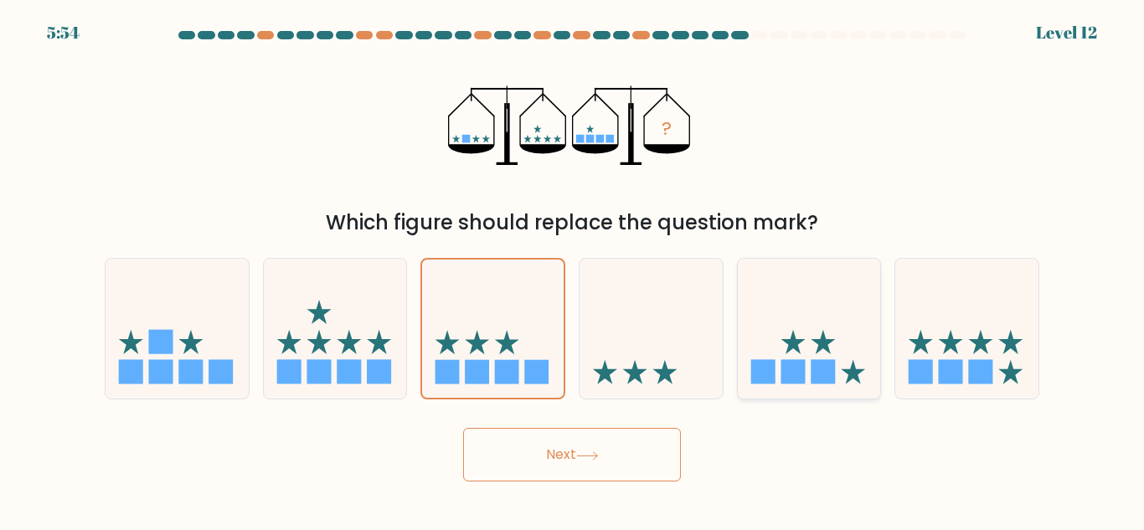
radio input "true"
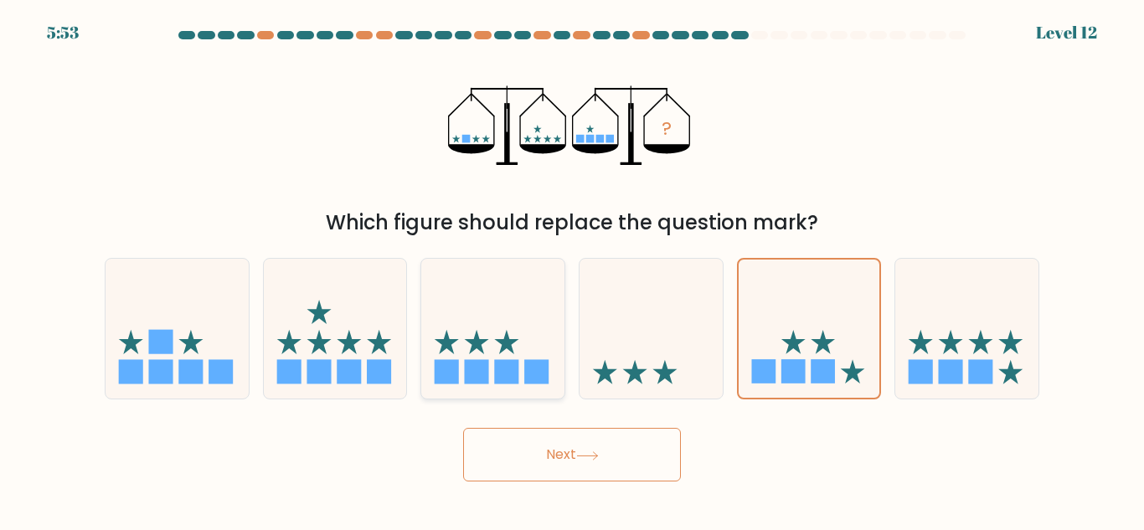
click at [511, 304] on icon at bounding box center [492, 329] width 143 height 118
click at [572, 270] on input "c." at bounding box center [572, 268] width 1 height 4
radio input "true"
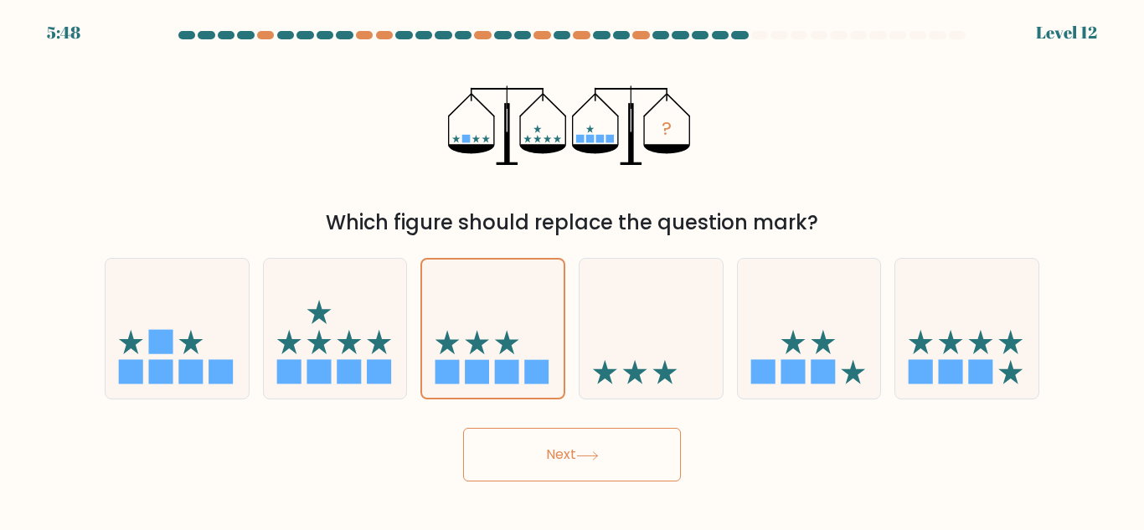
click at [575, 452] on button "Next" at bounding box center [572, 455] width 218 height 54
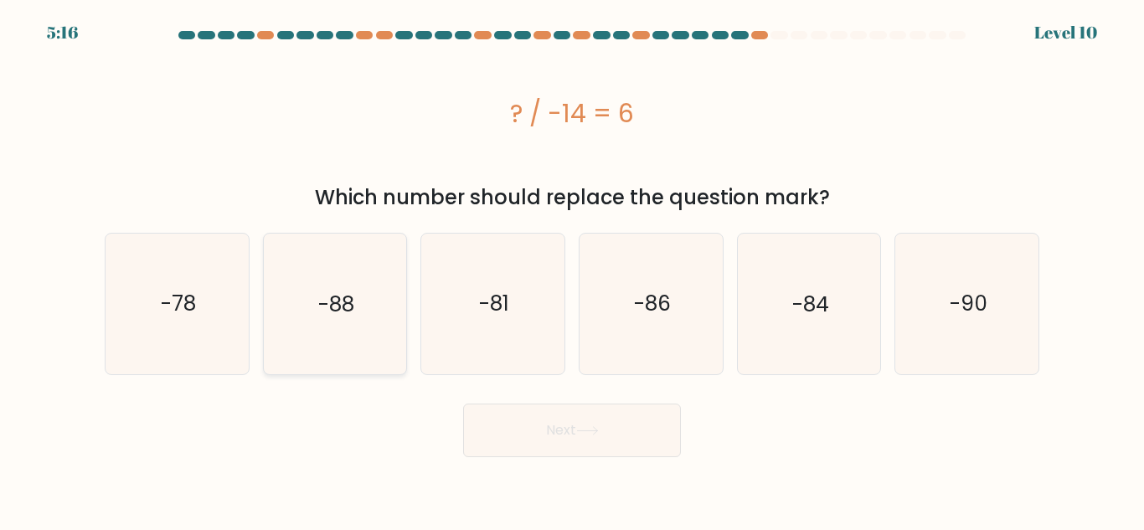
click at [349, 307] on text "-88" at bounding box center [336, 303] width 36 height 29
click at [572, 270] on input "b. -88" at bounding box center [572, 268] width 1 height 4
radio input "true"
click at [864, 323] on icon "-84" at bounding box center [809, 304] width 140 height 140
click at [573, 270] on input "e. -84" at bounding box center [572, 268] width 1 height 4
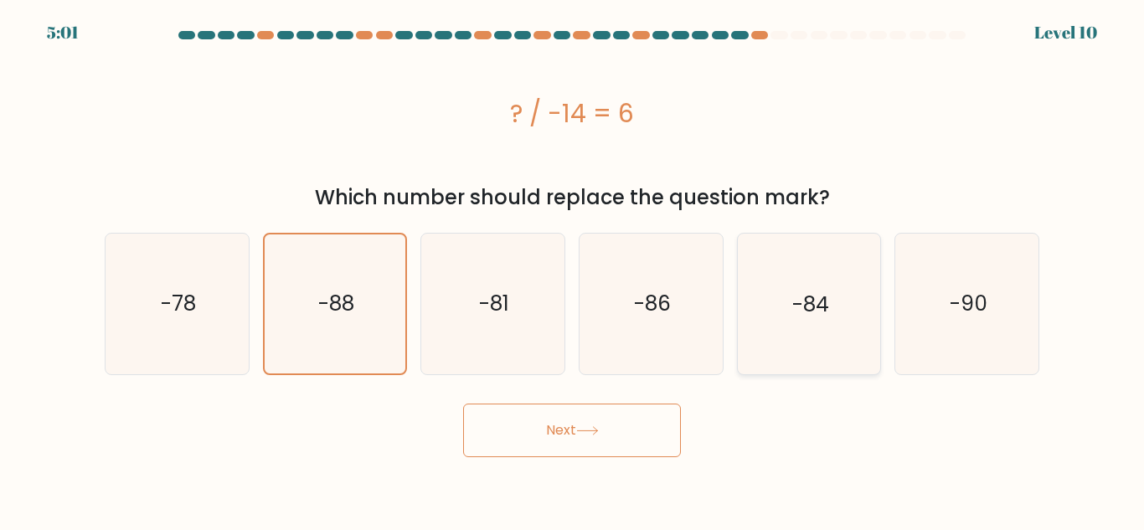
radio input "true"
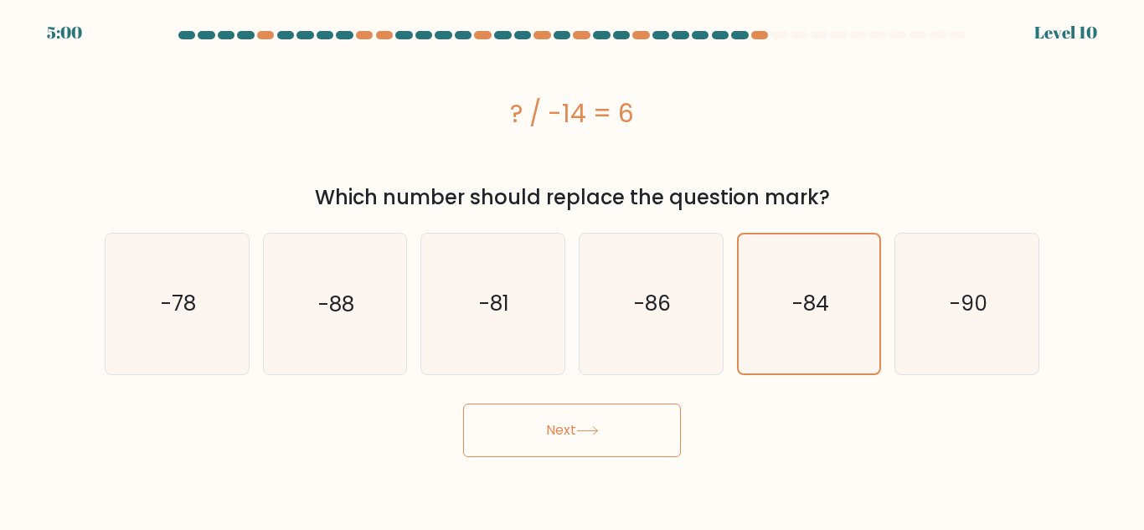
click at [622, 419] on button "Next" at bounding box center [572, 431] width 218 height 54
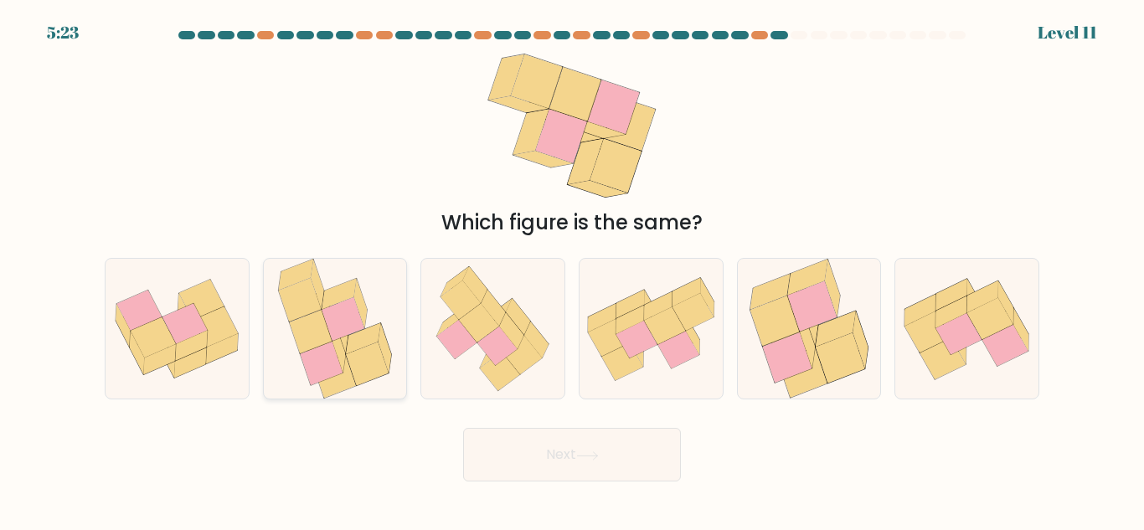
click at [351, 347] on icon at bounding box center [363, 338] width 34 height 31
click at [572, 270] on input "b." at bounding box center [572, 268] width 1 height 4
radio input "true"
click at [472, 365] on icon at bounding box center [493, 329] width 137 height 140
click at [572, 270] on input "c." at bounding box center [572, 268] width 1 height 4
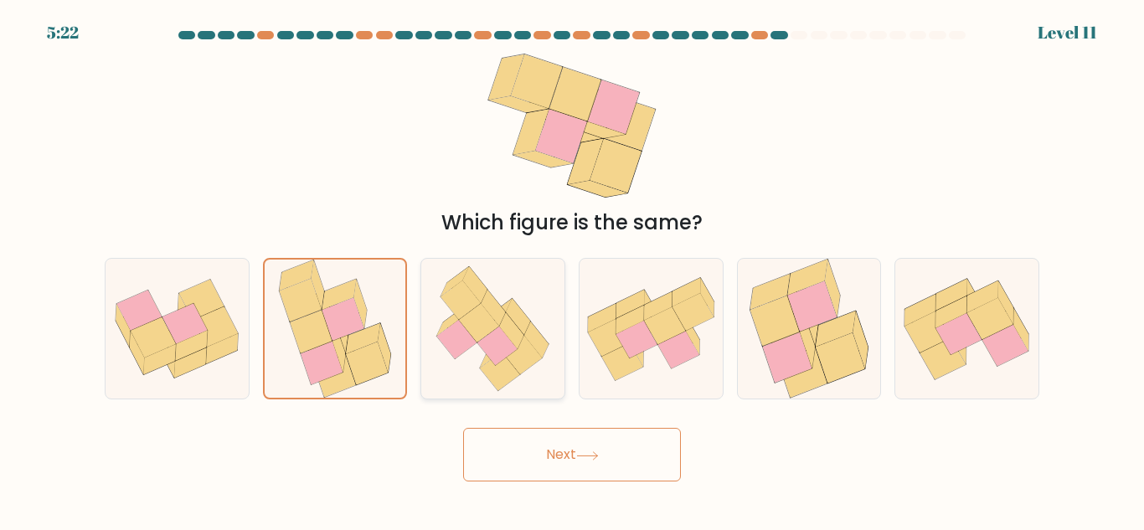
radio input "true"
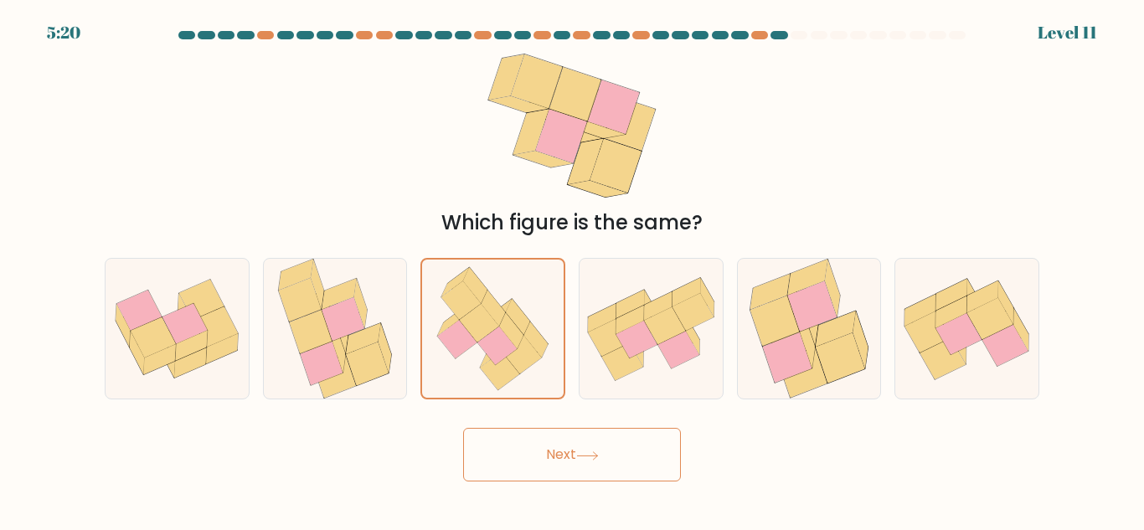
click at [570, 453] on button "Next" at bounding box center [572, 455] width 218 height 54
click at [618, 456] on button "Next" at bounding box center [572, 455] width 218 height 54
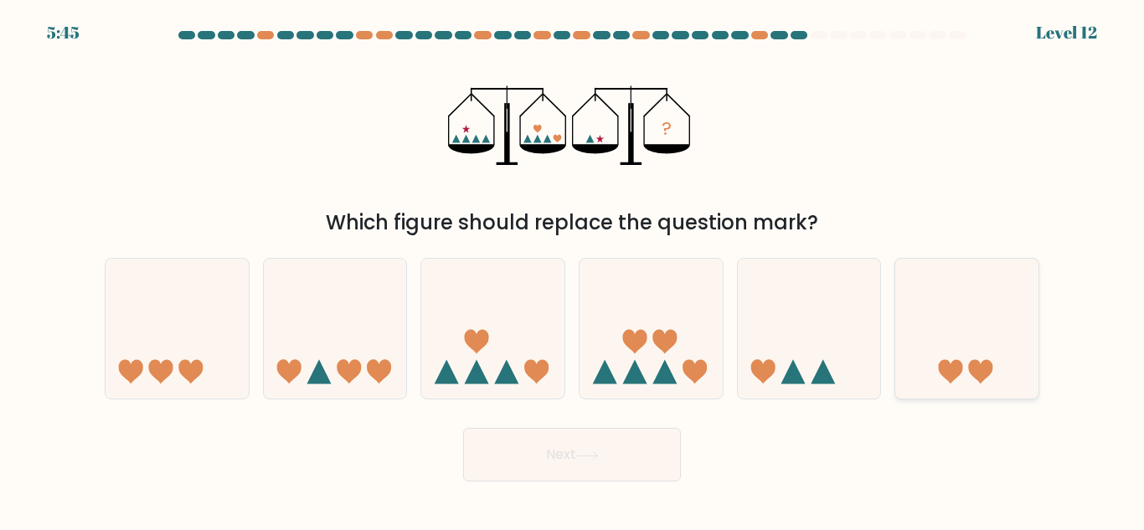
click at [926, 352] on icon at bounding box center [966, 329] width 143 height 118
click at [573, 270] on input "f." at bounding box center [572, 268] width 1 height 4
radio input "true"
click at [785, 359] on icon at bounding box center [809, 329] width 143 height 118
click at [573, 270] on input "e." at bounding box center [572, 268] width 1 height 4
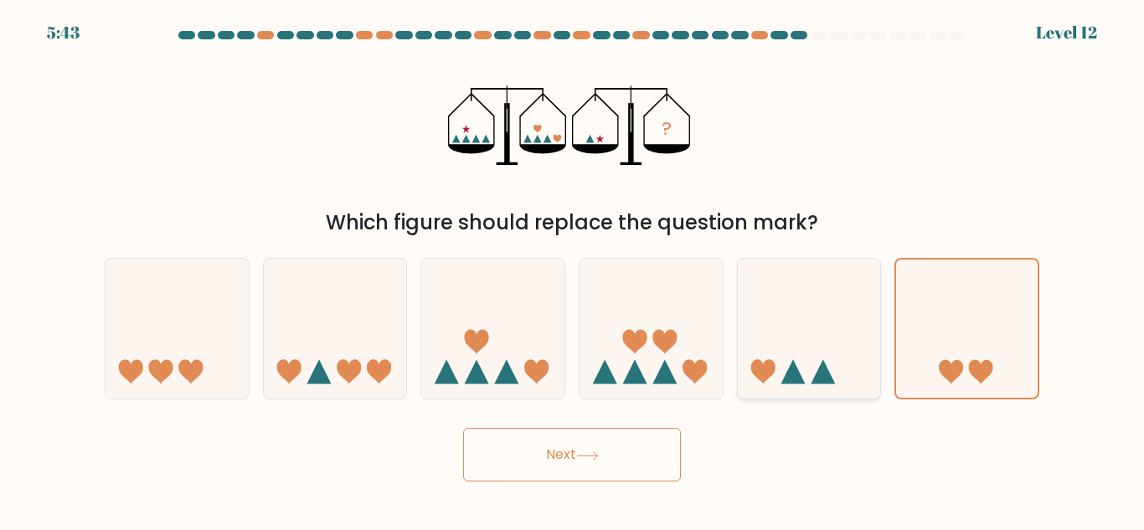
radio input "true"
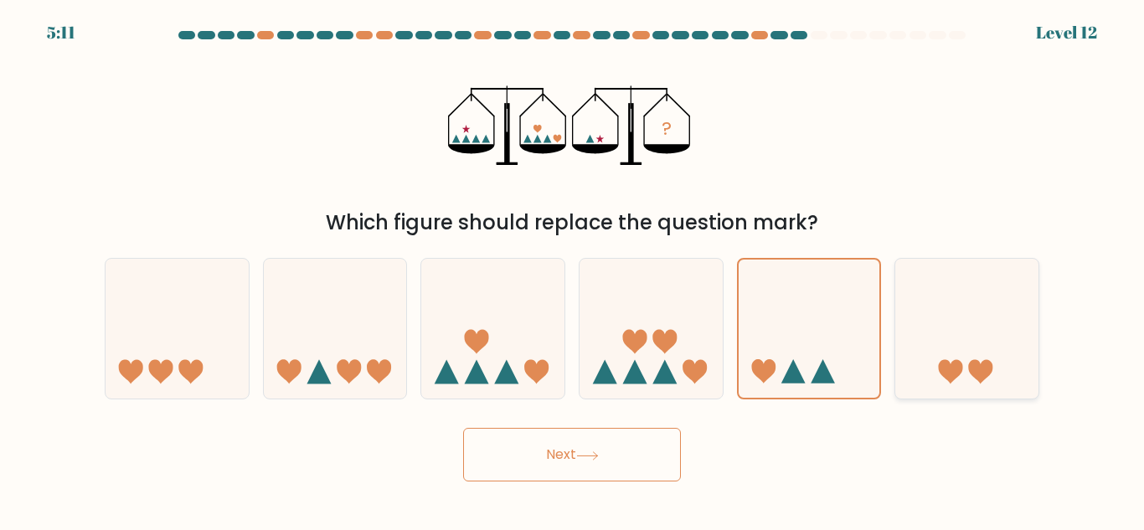
click at [976, 348] on icon at bounding box center [966, 329] width 143 height 118
click at [573, 270] on input "f." at bounding box center [572, 268] width 1 height 4
radio input "true"
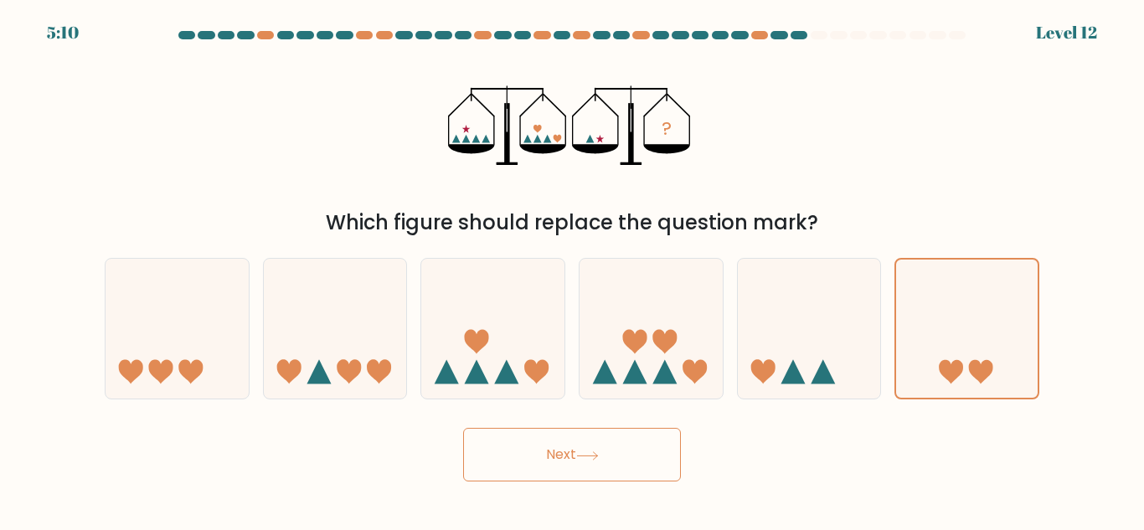
click at [532, 431] on button "Next" at bounding box center [572, 455] width 218 height 54
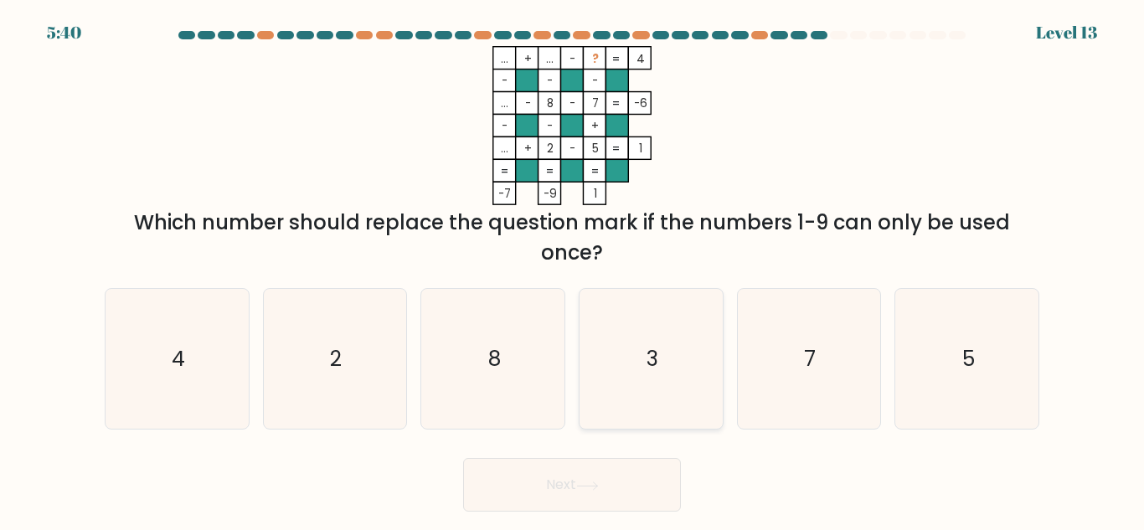
click at [680, 379] on icon "3" at bounding box center [651, 359] width 140 height 140
click at [573, 270] on input "d. 3" at bounding box center [572, 268] width 1 height 4
radio input "true"
click at [571, 477] on button "Next" at bounding box center [572, 485] width 218 height 54
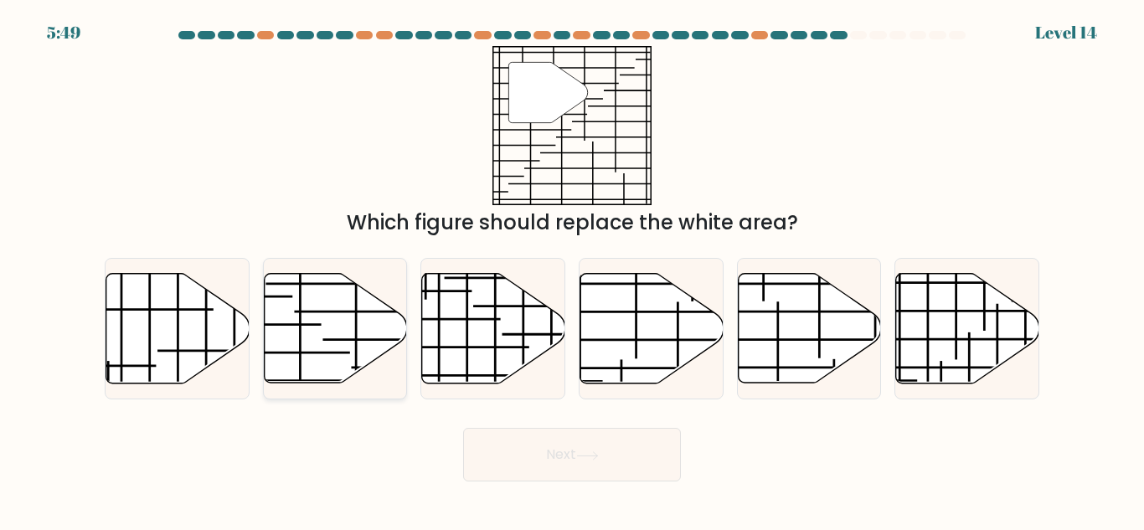
click at [314, 322] on icon at bounding box center [335, 329] width 143 height 110
click at [572, 270] on input "b." at bounding box center [572, 268] width 1 height 4
radio input "true"
click at [795, 340] on line at bounding box center [809, 340] width 200 height 0
click at [573, 270] on input "e." at bounding box center [572, 268] width 1 height 4
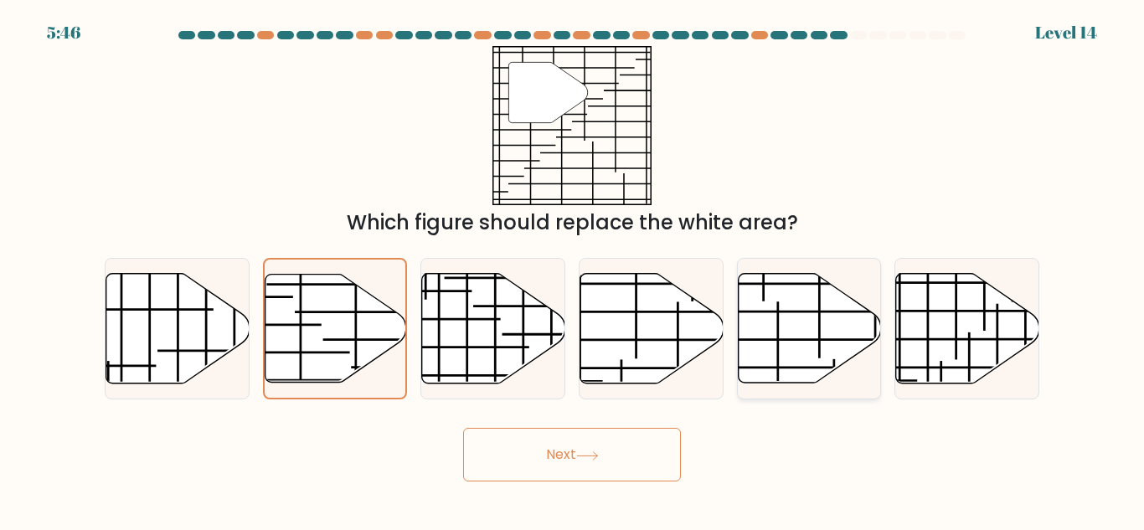
radio input "true"
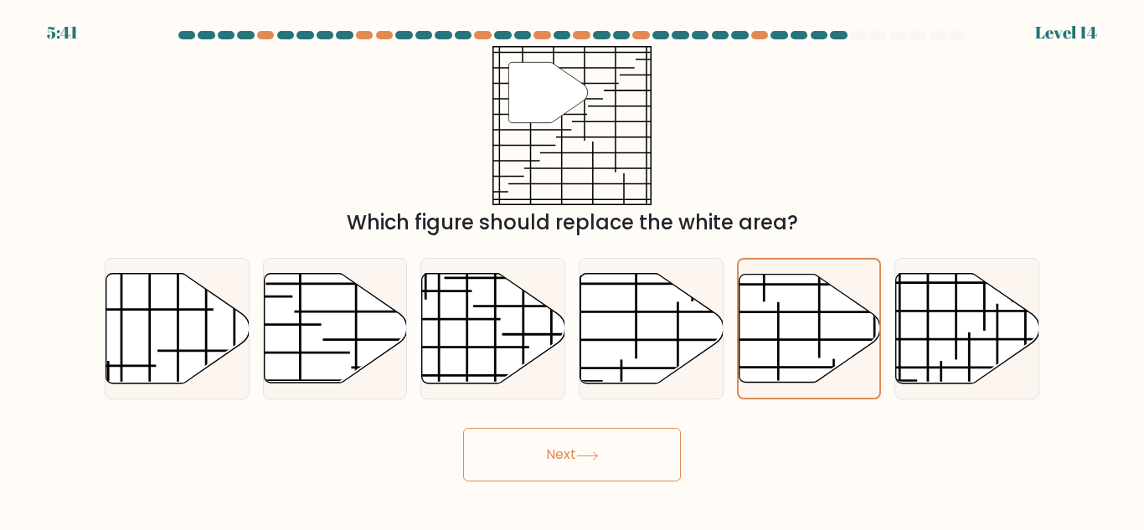
click at [565, 455] on button "Next" at bounding box center [572, 455] width 218 height 54
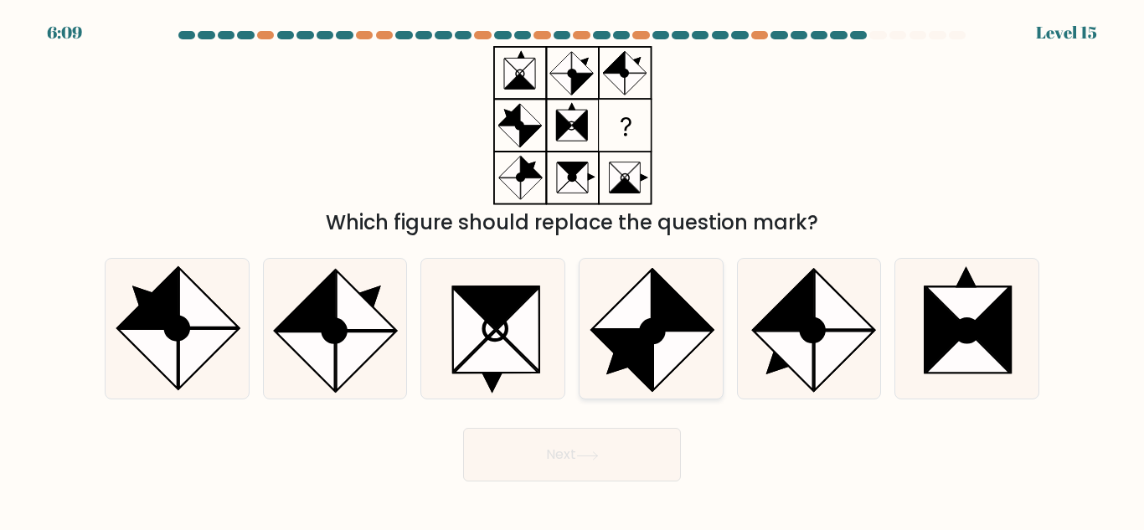
click at [694, 325] on icon at bounding box center [682, 300] width 59 height 59
click at [573, 270] on input "d." at bounding box center [572, 268] width 1 height 4
radio input "true"
click at [565, 454] on button "Next" at bounding box center [572, 455] width 218 height 54
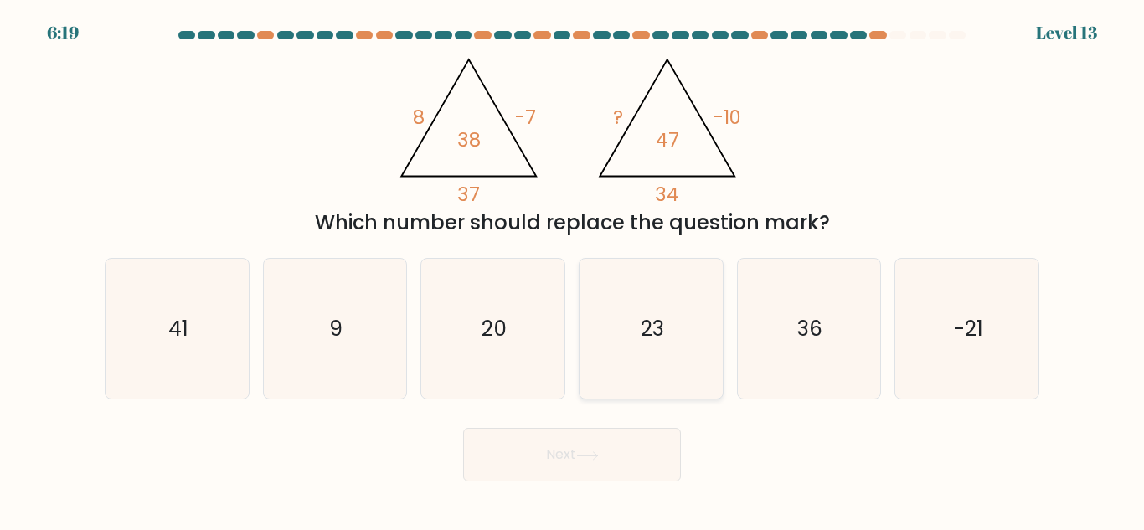
click at [620, 364] on icon "23" at bounding box center [651, 329] width 140 height 140
click at [573, 270] on input "d. 23" at bounding box center [572, 268] width 1 height 4
radio input "true"
click at [574, 472] on button "Next" at bounding box center [572, 455] width 218 height 54
click at [617, 482] on button "Next" at bounding box center [572, 455] width 218 height 54
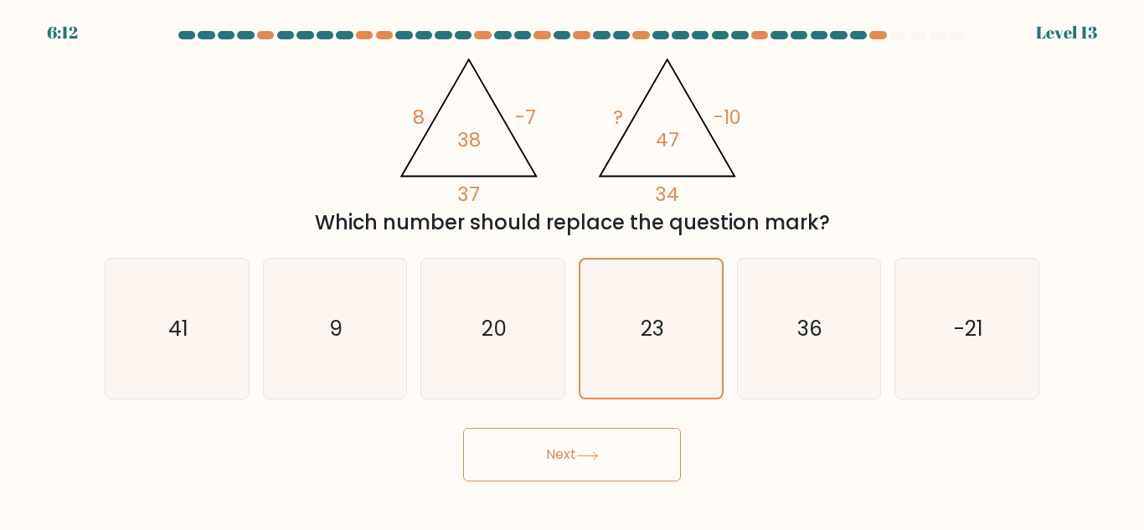
click at [607, 461] on button "Next" at bounding box center [572, 455] width 218 height 54
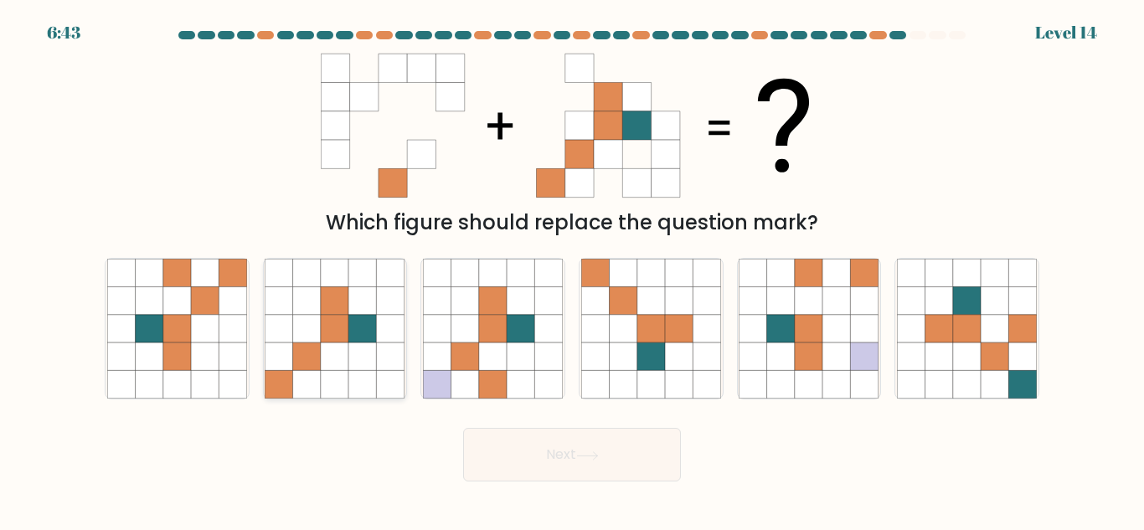
click at [310, 343] on icon at bounding box center [307, 357] width 28 height 28
click at [572, 270] on input "b." at bounding box center [572, 268] width 1 height 4
radio input "true"
click at [507, 334] on icon at bounding box center [493, 329] width 28 height 28
click at [572, 270] on input "c." at bounding box center [572, 268] width 1 height 4
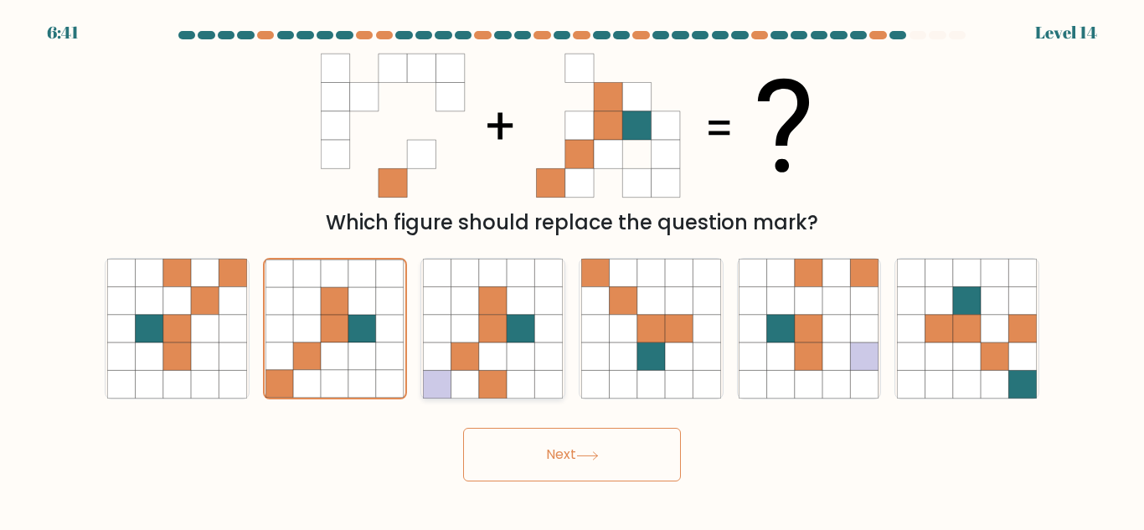
radio input "true"
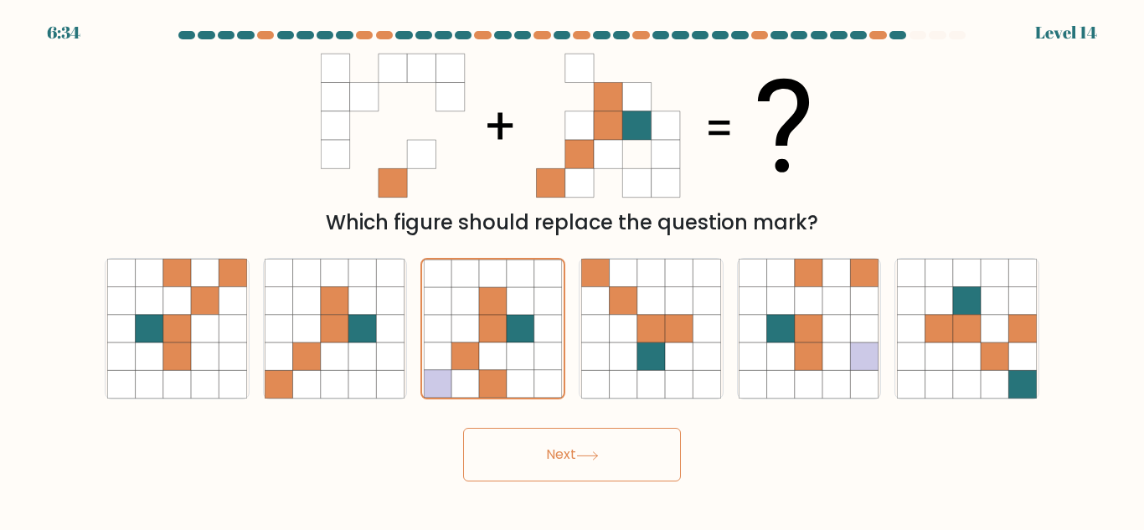
click at [561, 458] on button "Next" at bounding box center [572, 455] width 218 height 54
click at [544, 465] on button "Next" at bounding box center [572, 455] width 218 height 54
click at [610, 459] on button "Next" at bounding box center [572, 455] width 218 height 54
click at [632, 461] on button "Next" at bounding box center [572, 455] width 218 height 54
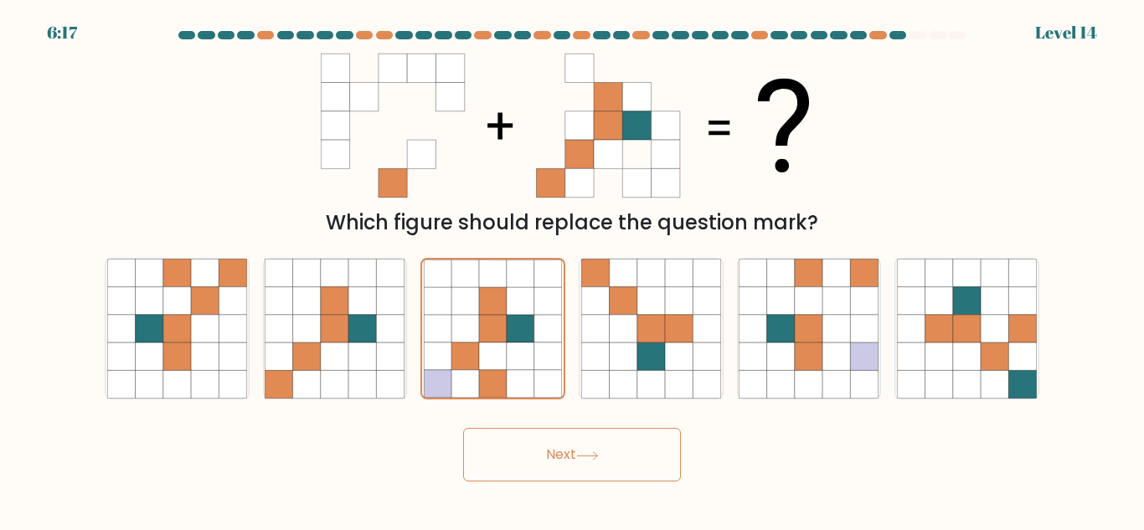
click at [797, 474] on div "Next" at bounding box center [572, 451] width 955 height 62
click at [596, 456] on icon at bounding box center [587, 455] width 20 height 8
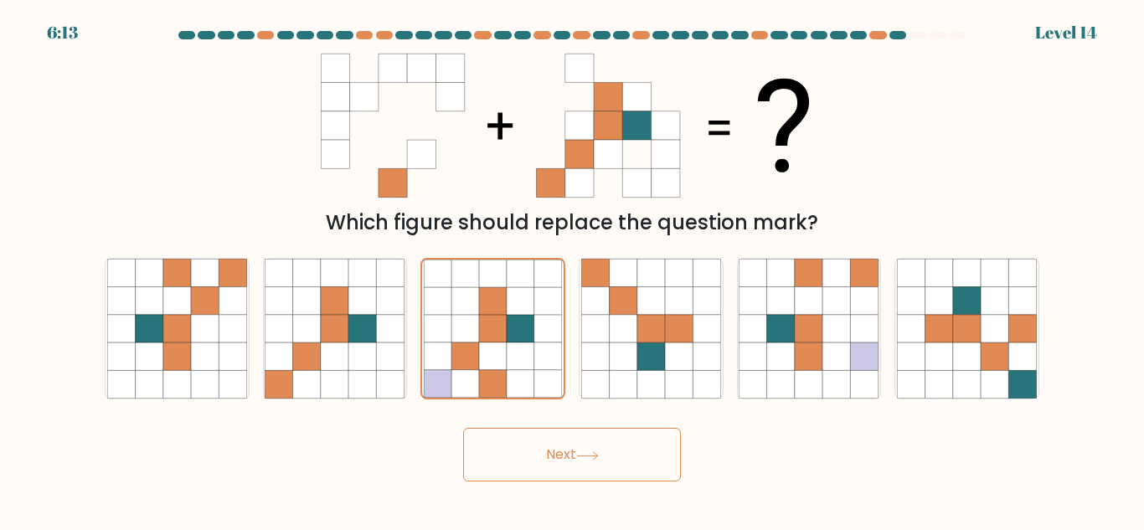
click at [596, 456] on icon at bounding box center [587, 455] width 20 height 8
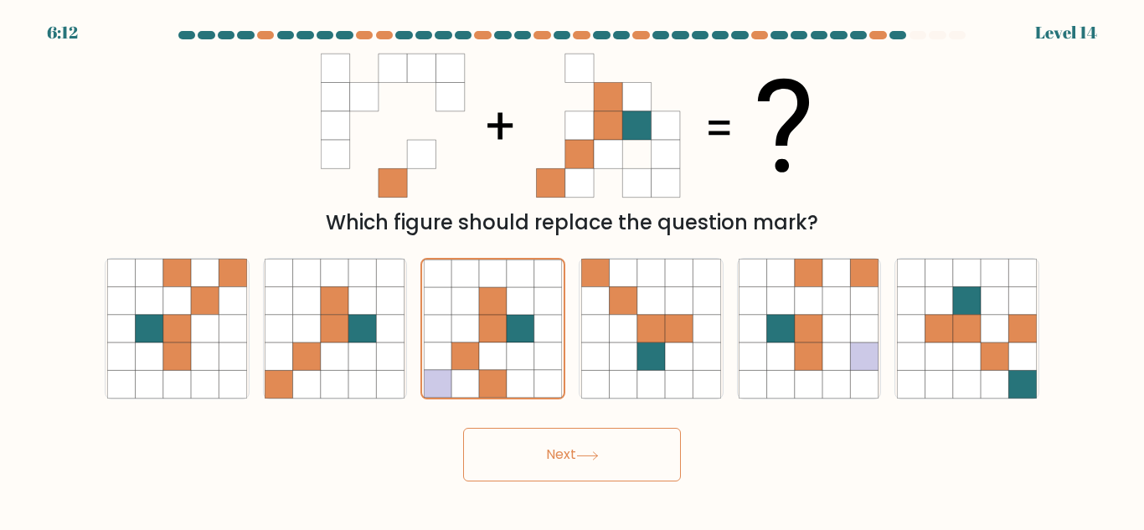
click at [596, 456] on icon at bounding box center [587, 455] width 20 height 8
click at [353, 360] on icon at bounding box center [363, 357] width 28 height 28
click at [572, 270] on input "b." at bounding box center [572, 268] width 1 height 4
radio input "true"
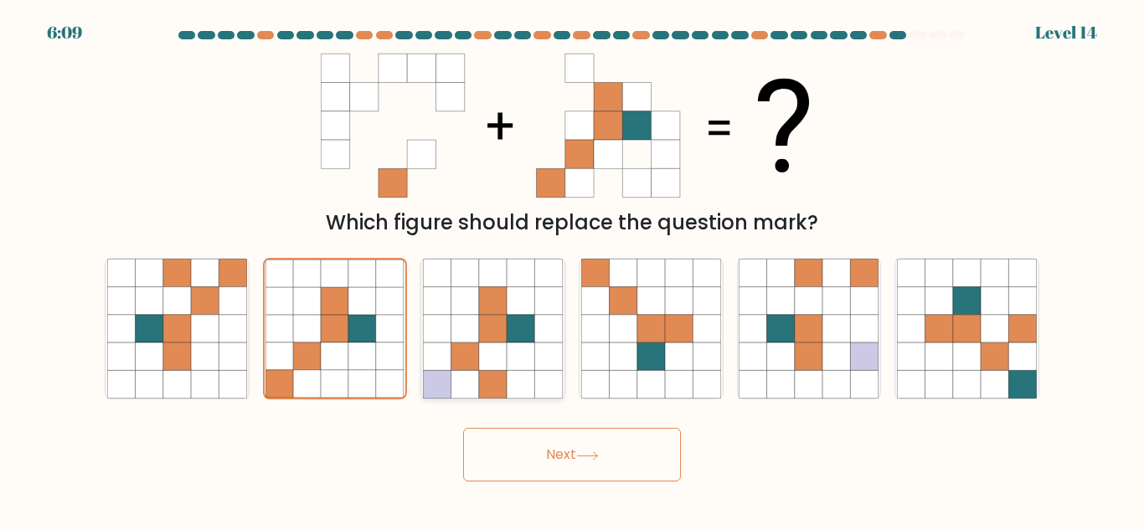
click at [493, 347] on icon at bounding box center [493, 357] width 28 height 28
click at [572, 270] on input "c." at bounding box center [572, 268] width 1 height 4
radio input "true"
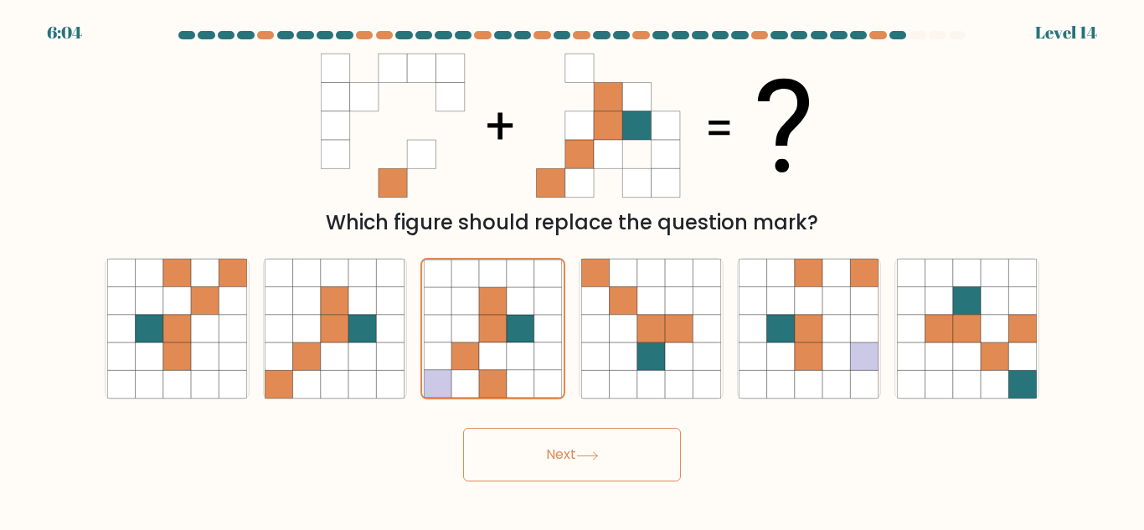
click at [522, 455] on button "Next" at bounding box center [572, 455] width 218 height 54
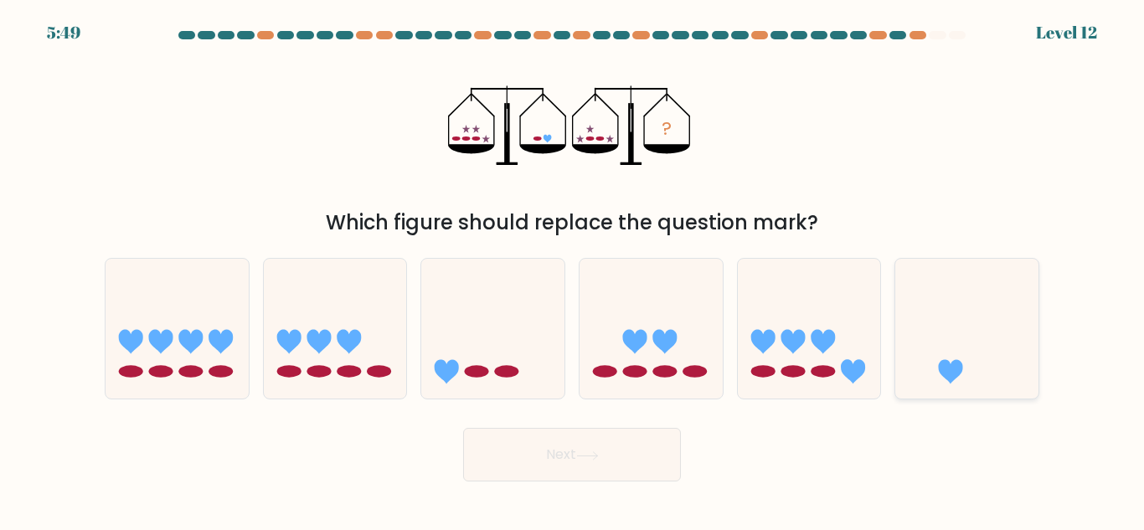
click at [967, 343] on icon at bounding box center [966, 329] width 143 height 118
click at [573, 270] on input "f." at bounding box center [572, 268] width 1 height 4
radio input "true"
click at [616, 455] on button "Next" at bounding box center [572, 455] width 218 height 54
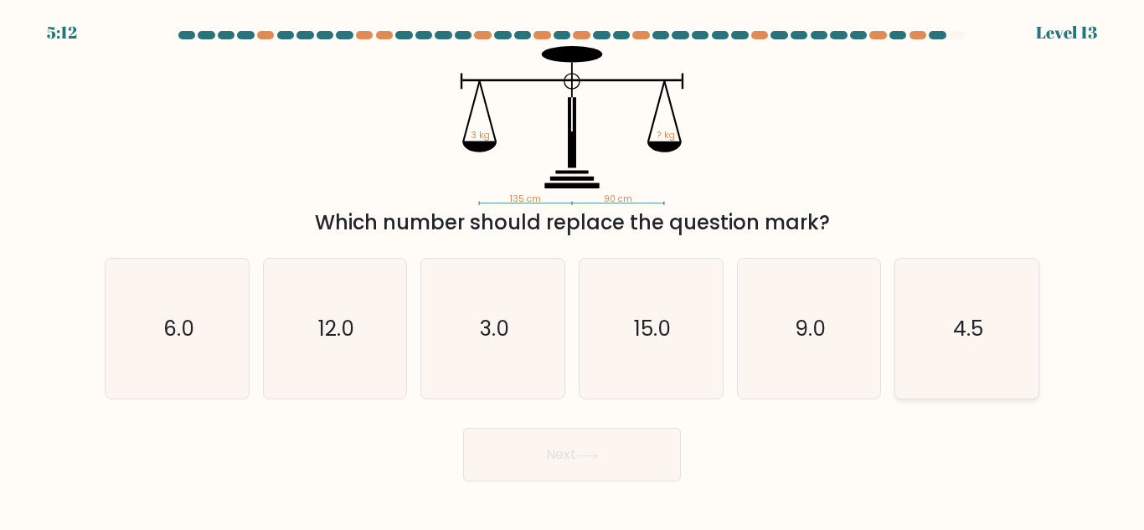
click at [1014, 358] on icon "4.5" at bounding box center [967, 329] width 140 height 140
click at [573, 270] on input "f. 4.5" at bounding box center [572, 268] width 1 height 4
radio input "true"
click at [575, 444] on button "Next" at bounding box center [572, 455] width 218 height 54
click at [543, 468] on button "Next" at bounding box center [572, 455] width 218 height 54
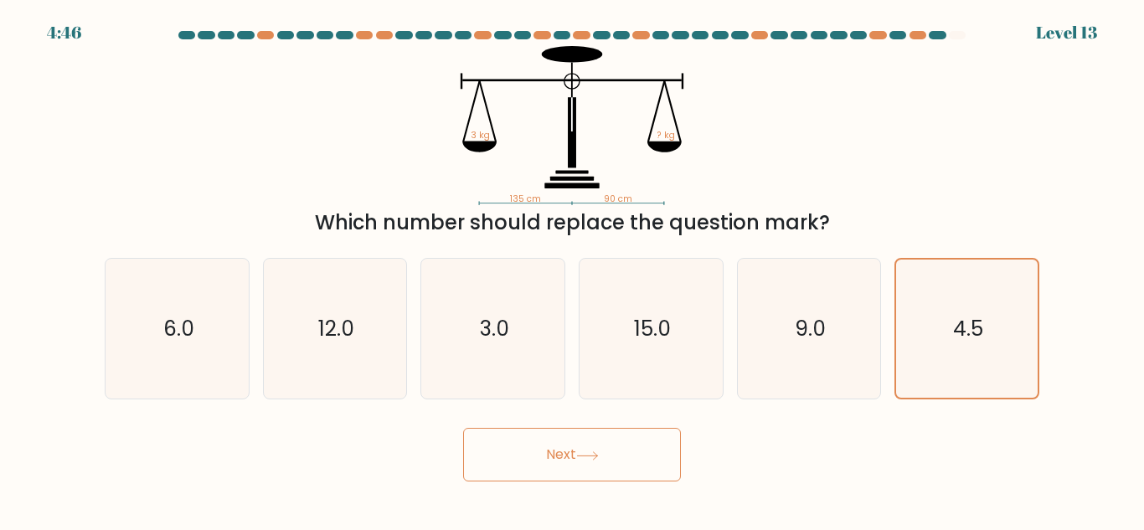
click at [543, 468] on button "Next" at bounding box center [572, 455] width 218 height 54
click at [568, 477] on button "Next" at bounding box center [572, 455] width 218 height 54
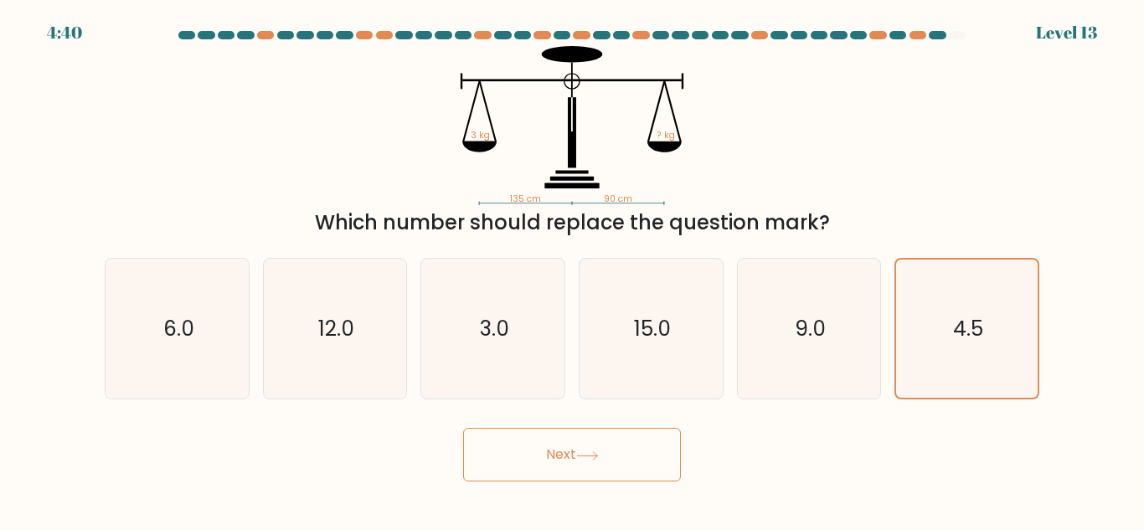
click at [568, 467] on button "Next" at bounding box center [572, 455] width 218 height 54
click at [795, 453] on div "Next" at bounding box center [572, 451] width 955 height 62
click at [607, 437] on button "Next" at bounding box center [572, 455] width 218 height 54
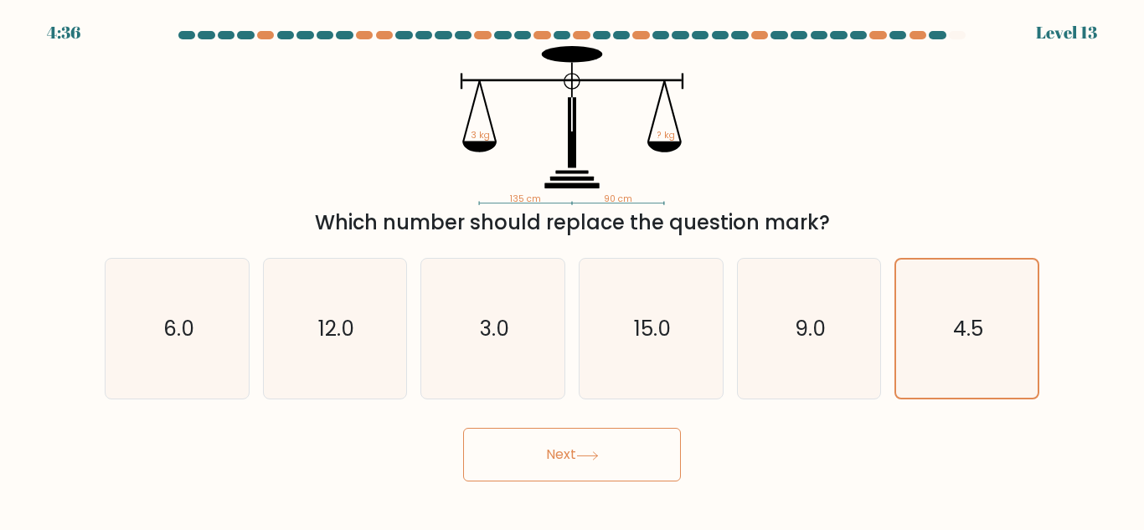
click at [611, 445] on button "Next" at bounding box center [572, 455] width 218 height 54
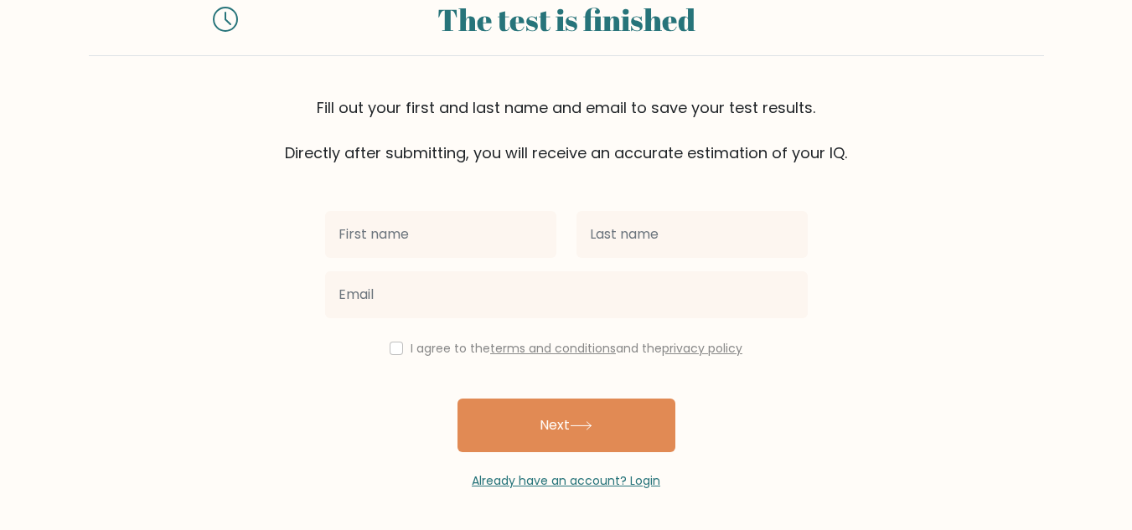
scroll to position [57, 0]
click at [390, 354] on input "checkbox" at bounding box center [396, 349] width 13 height 13
checkbox input "true"
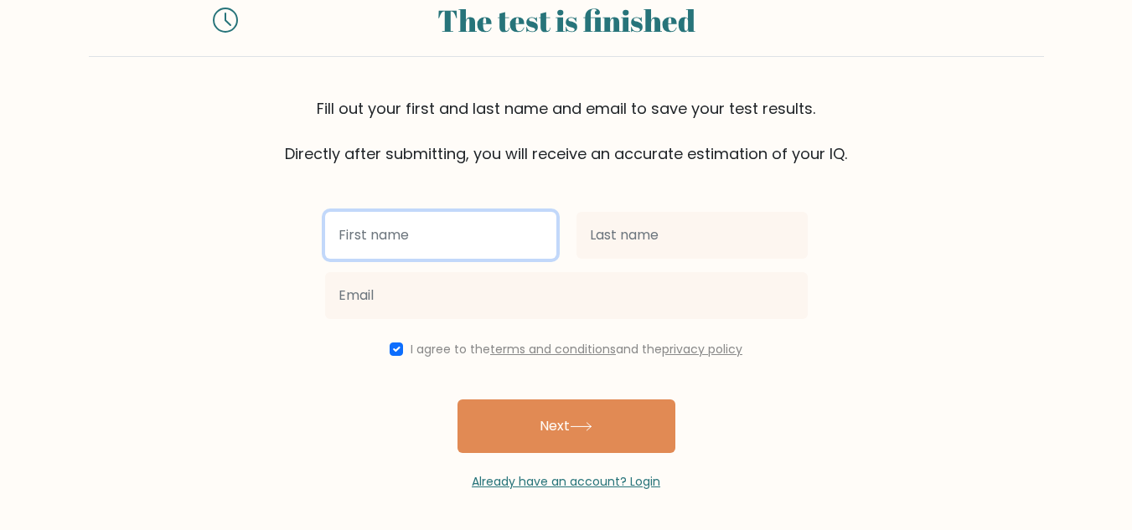
click at [426, 238] on input "text" at bounding box center [440, 235] width 231 height 47
type input "[PERSON_NAME]"
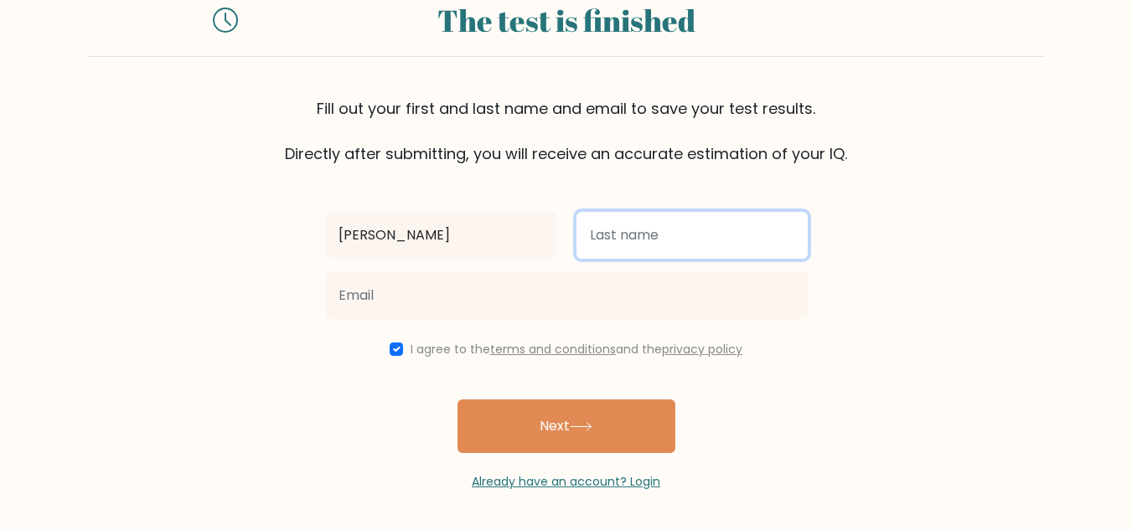
click at [632, 245] on input "text" at bounding box center [691, 235] width 231 height 47
type input "[PERSON_NAME]"
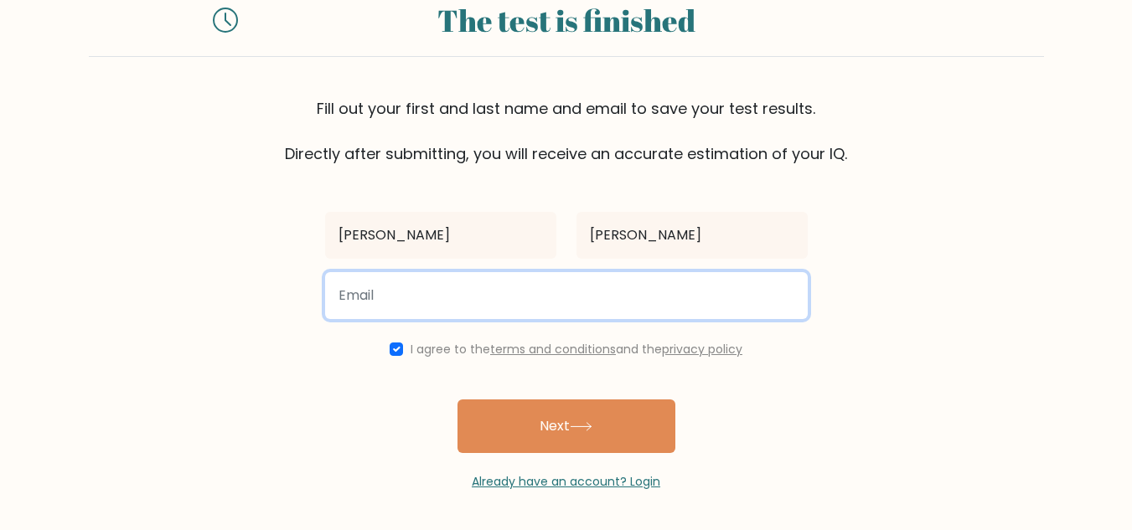
click at [570, 281] on input "email" at bounding box center [566, 295] width 482 height 47
type input "h"
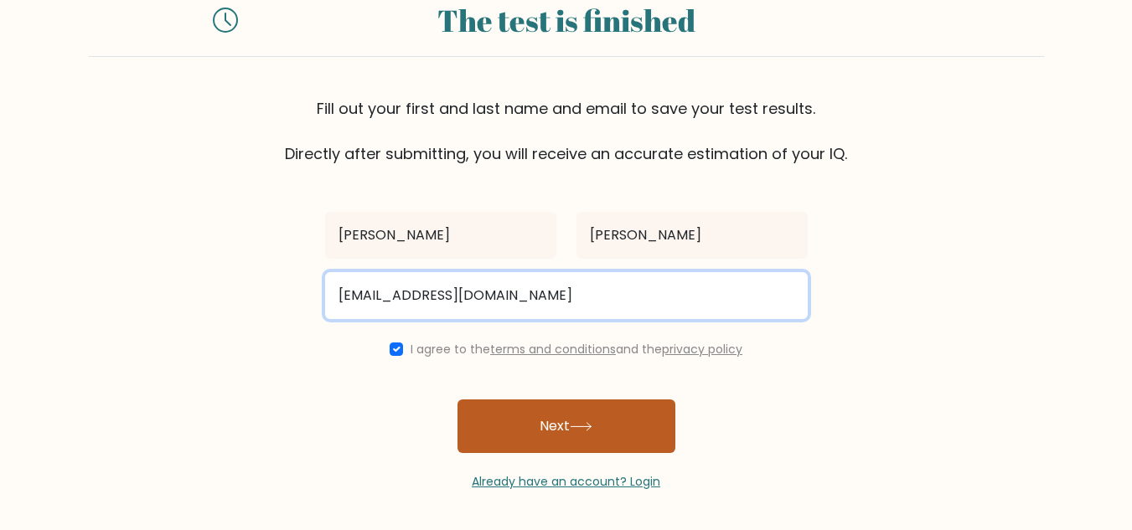
type input "giannapabalatework@gmail.com"
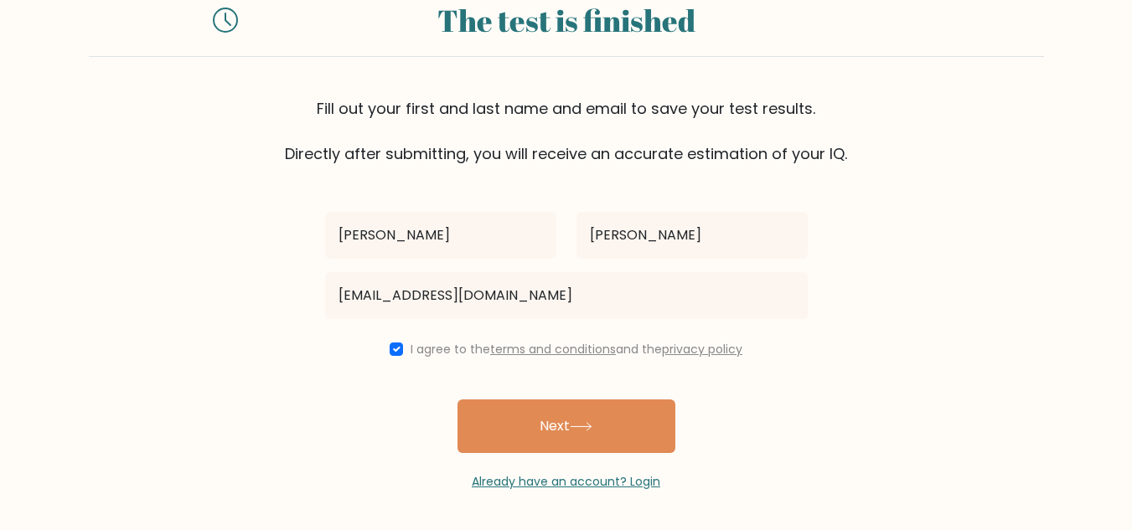
click at [550, 414] on button "Next" at bounding box center [566, 427] width 218 height 54
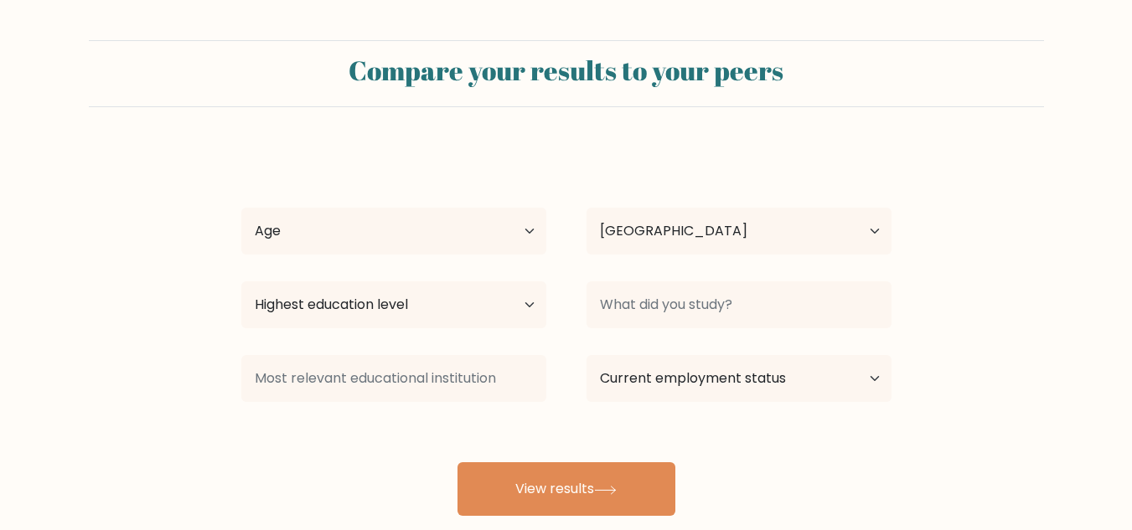
select select "PH"
click at [450, 253] on select "Age Under [DEMOGRAPHIC_DATA] [DEMOGRAPHIC_DATA] [DEMOGRAPHIC_DATA] [DEMOGRAPHIC…" at bounding box center [393, 231] width 305 height 47
select select "18_24"
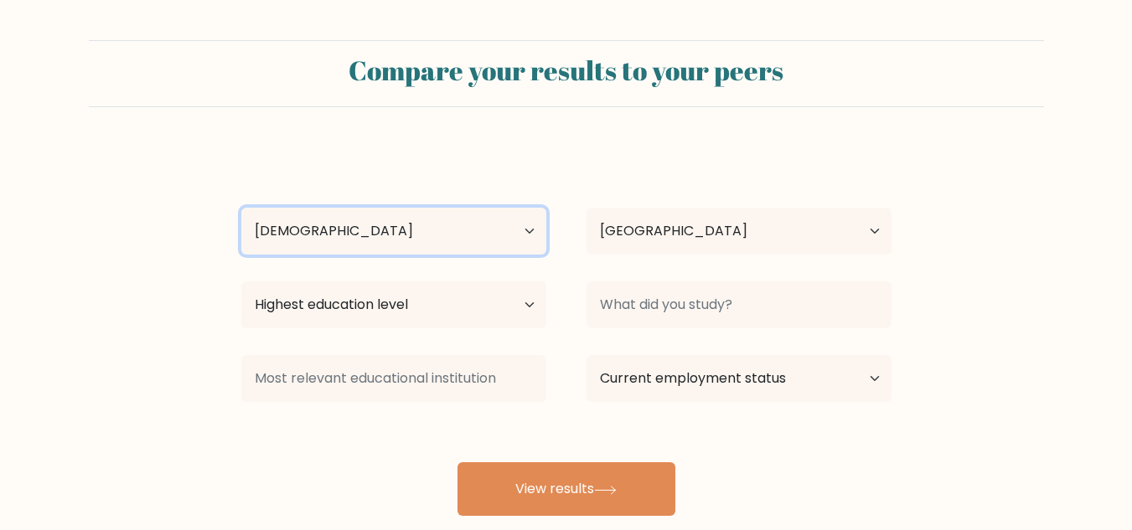
click at [241, 208] on select "Age Under [DEMOGRAPHIC_DATA] [DEMOGRAPHIC_DATA] [DEMOGRAPHIC_DATA] [DEMOGRAPHIC…" at bounding box center [393, 231] width 305 height 47
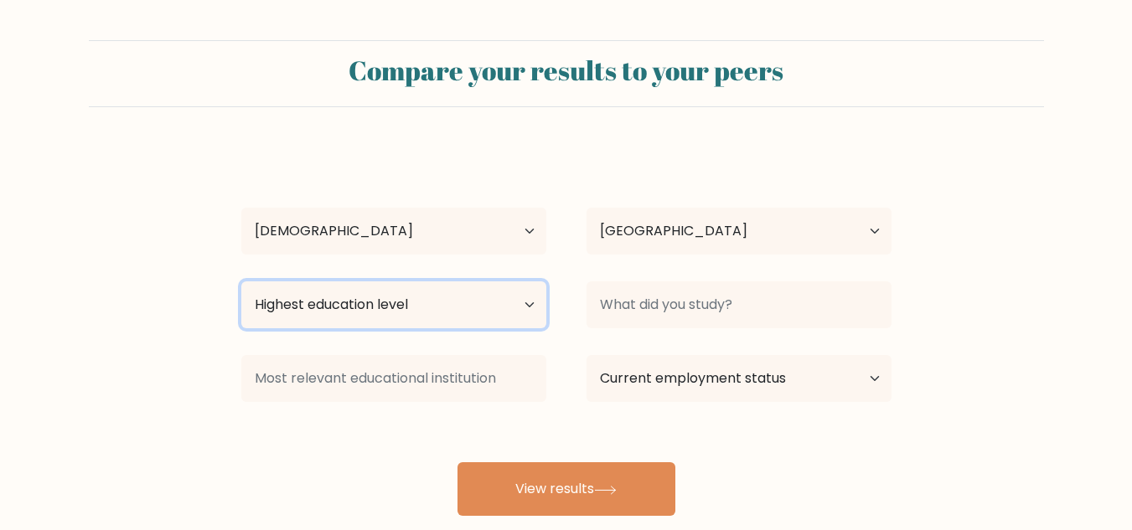
click at [461, 324] on select "Highest education level No schooling Primary Lower Secondary Upper Secondary Oc…" at bounding box center [393, 304] width 305 height 47
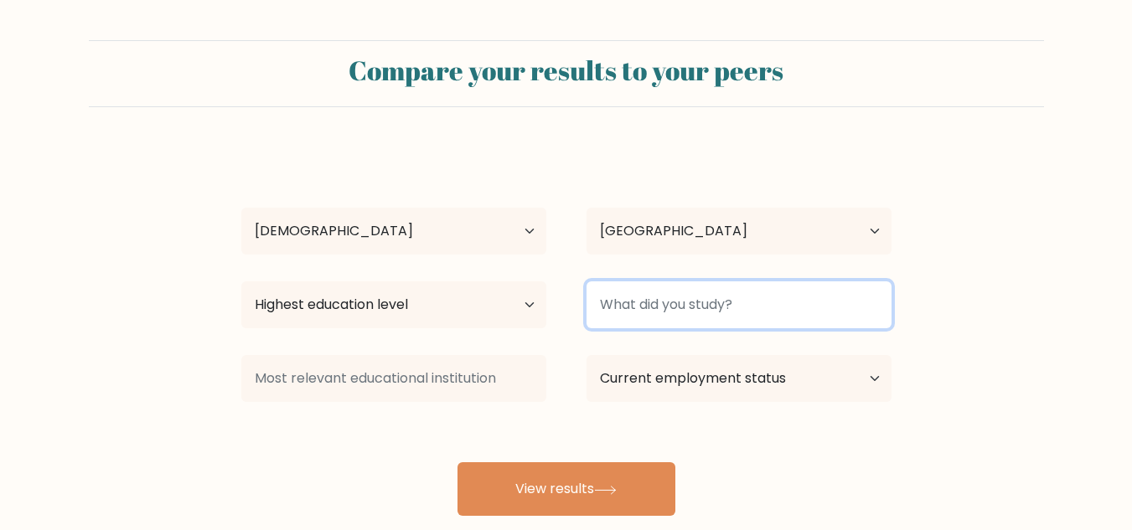
click at [647, 313] on input at bounding box center [738, 304] width 305 height 47
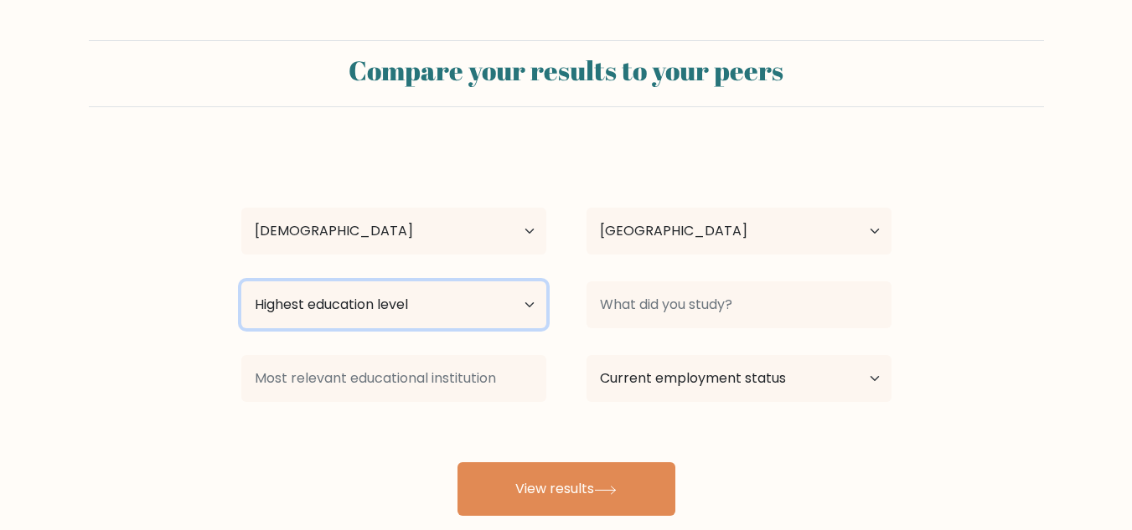
click at [413, 286] on select "Highest education level No schooling Primary Lower Secondary Upper Secondary Oc…" at bounding box center [393, 304] width 305 height 47
select select "upper_secondary"
click at [241, 281] on select "Highest education level No schooling Primary Lower Secondary Upper Secondary Oc…" at bounding box center [393, 304] width 305 height 47
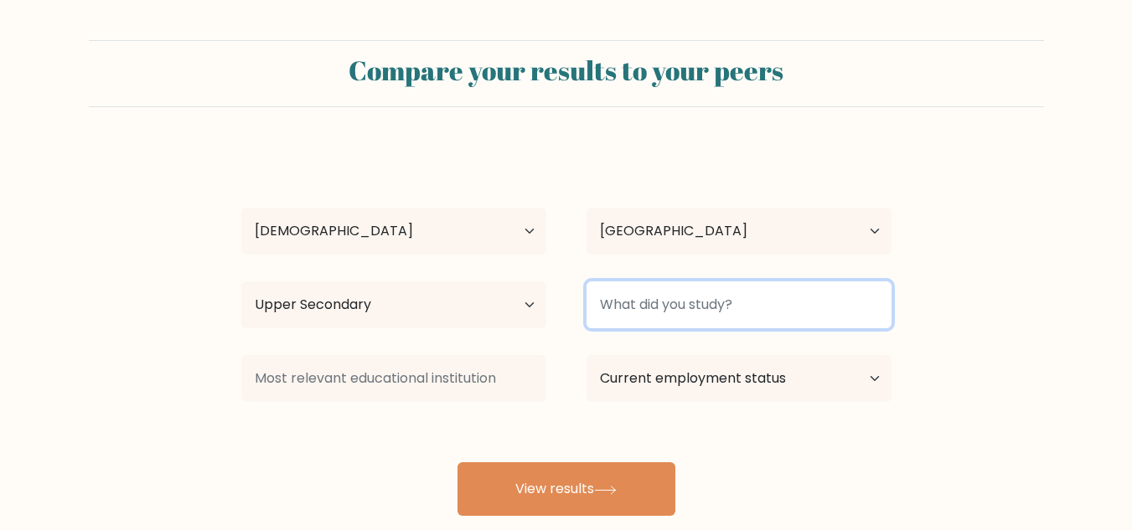
click at [730, 312] on input at bounding box center [738, 304] width 305 height 47
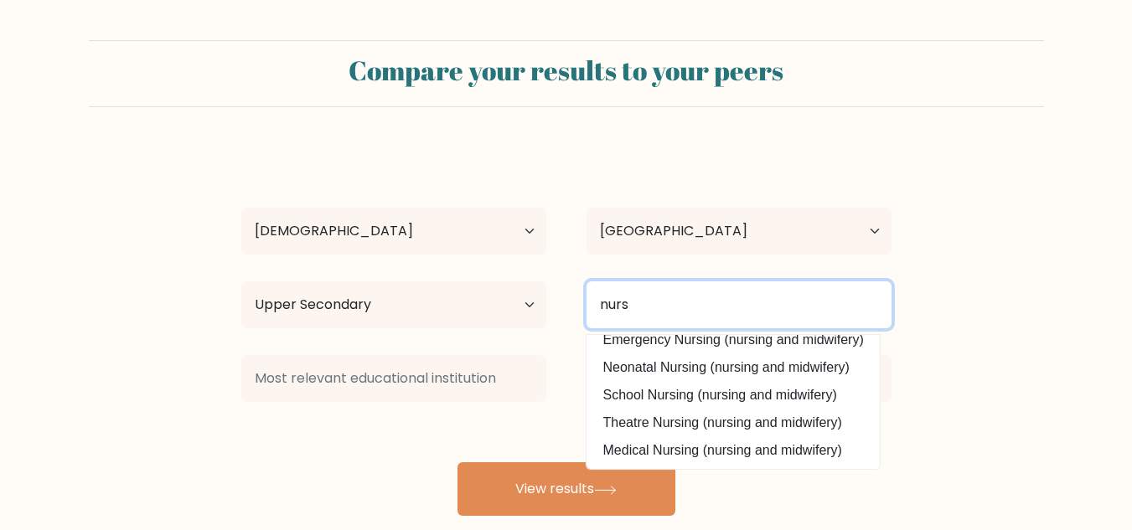
scroll to position [151, 0]
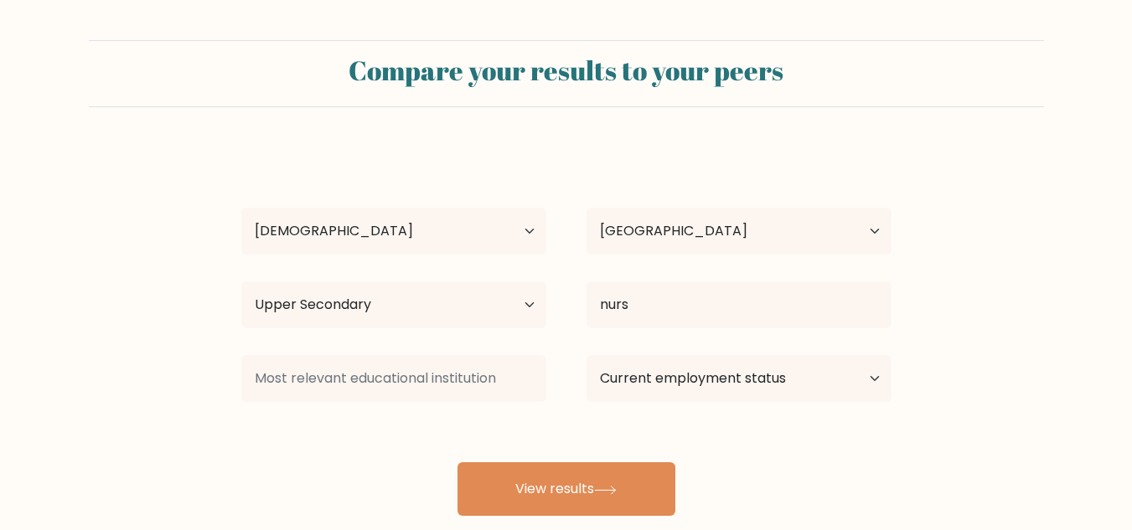
click at [739, 446] on div "[PERSON_NAME] Age Under [DEMOGRAPHIC_DATA] [DEMOGRAPHIC_DATA] [DEMOGRAPHIC_DATA…" at bounding box center [566, 331] width 670 height 369
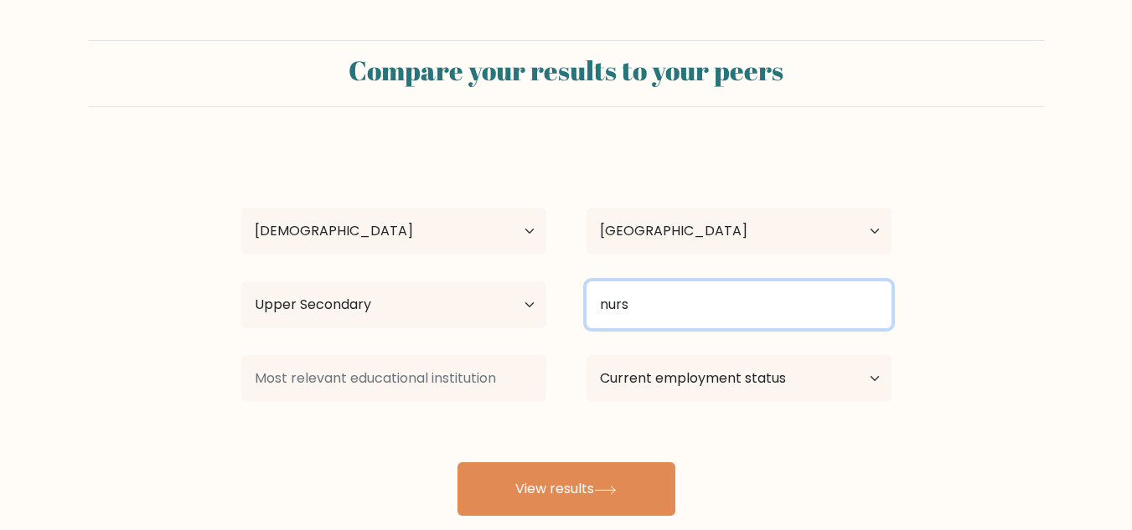
click at [651, 323] on input "nurs" at bounding box center [738, 304] width 305 height 47
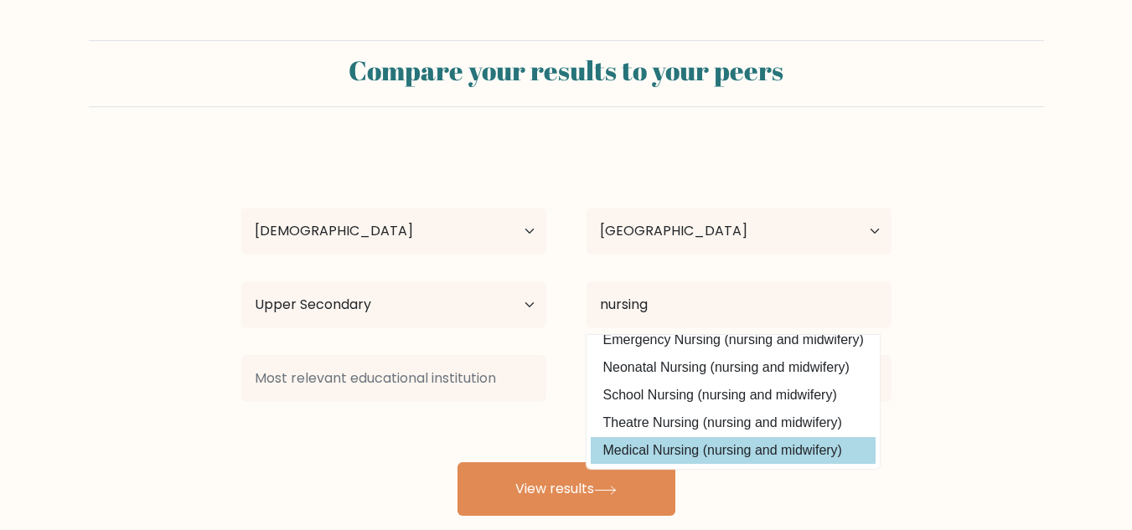
click at [684, 453] on div "[PERSON_NAME] Age Under [DEMOGRAPHIC_DATA] [DEMOGRAPHIC_DATA] [DEMOGRAPHIC_DATA…" at bounding box center [566, 331] width 670 height 369
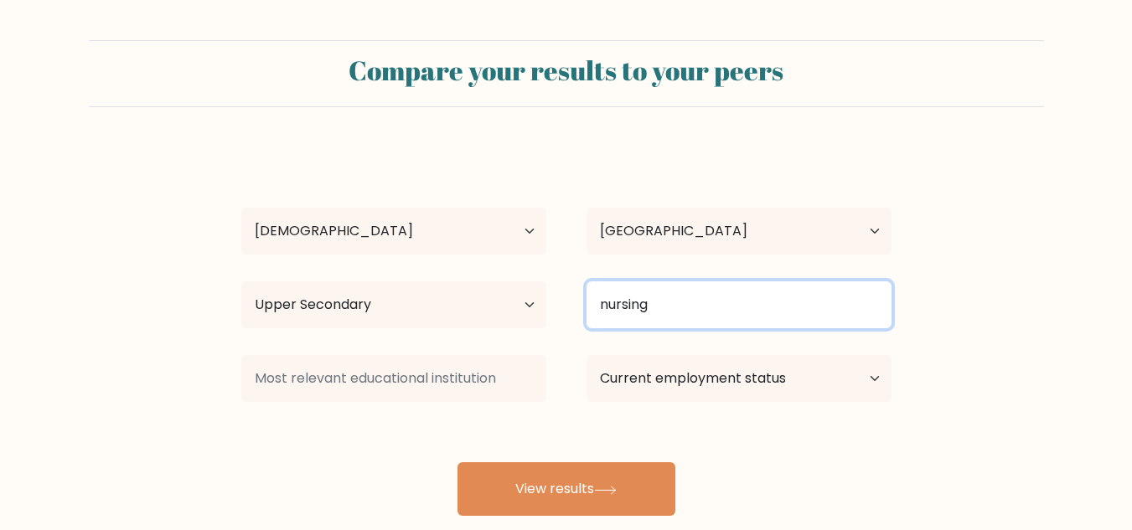
click at [725, 319] on input "nursing" at bounding box center [738, 304] width 305 height 47
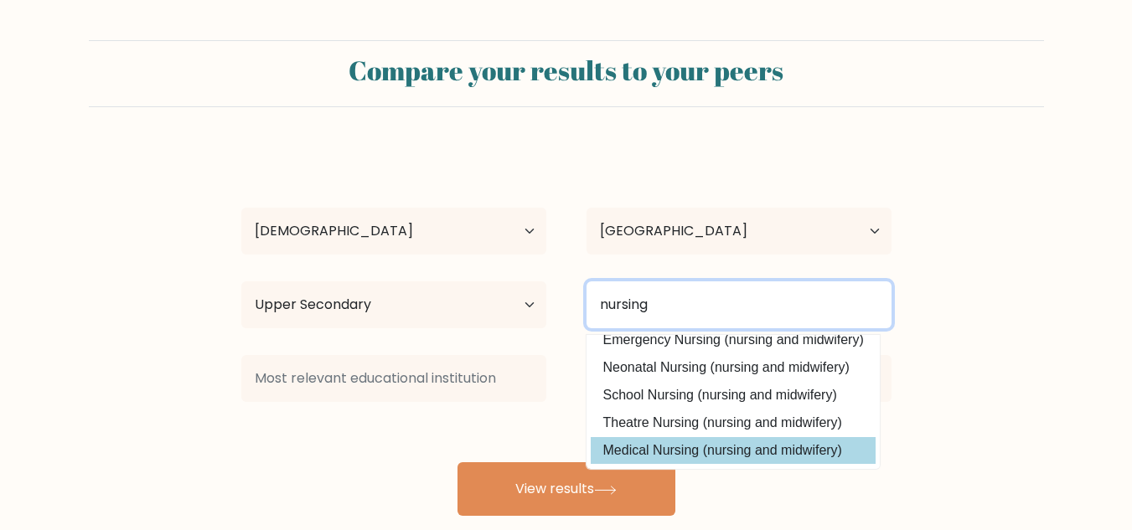
type input "nursing"
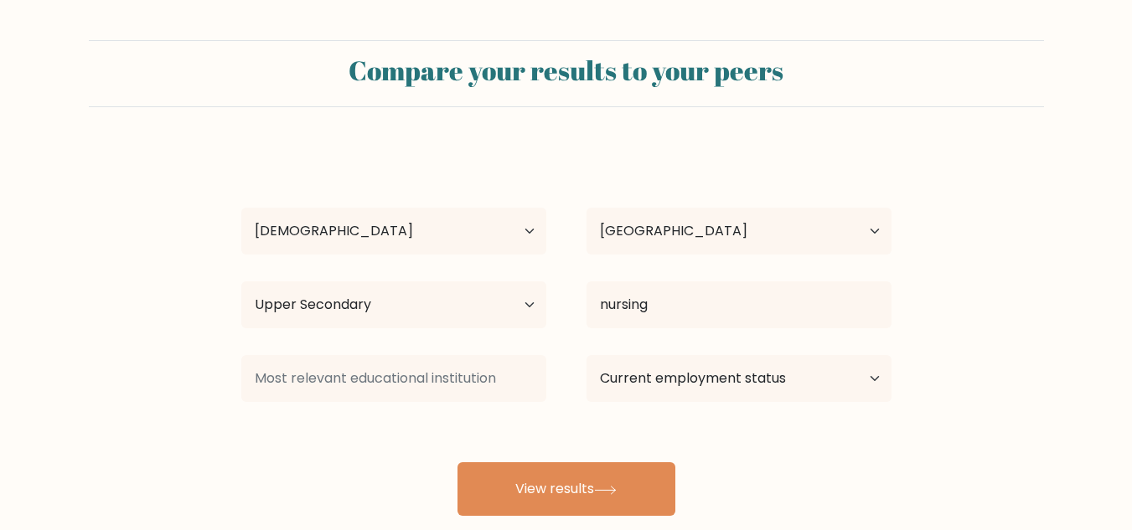
click at [704, 457] on div "[PERSON_NAME] Age Under [DEMOGRAPHIC_DATA] [DEMOGRAPHIC_DATA] [DEMOGRAPHIC_DATA…" at bounding box center [566, 331] width 670 height 369
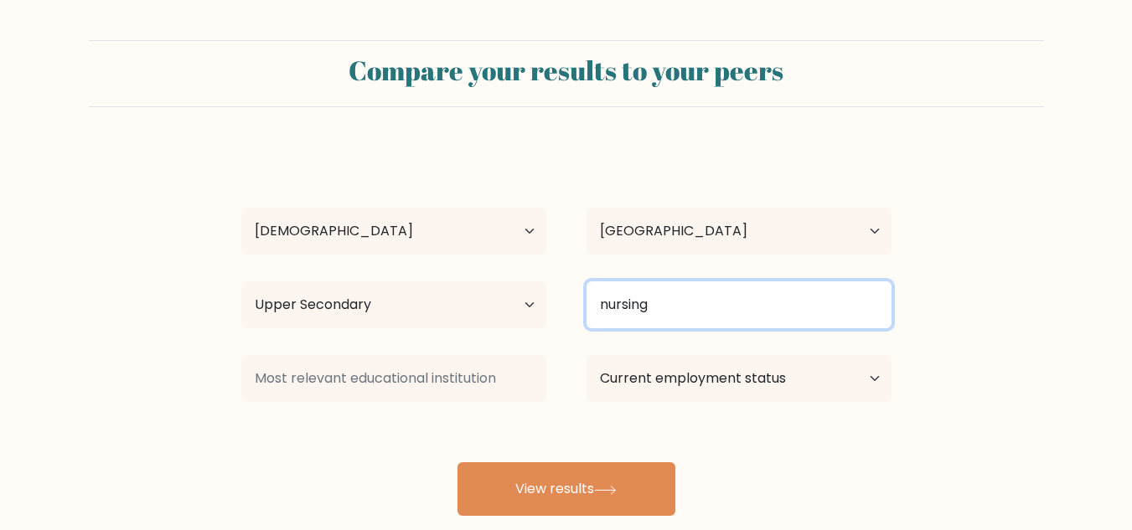
click at [690, 319] on input "nursing" at bounding box center [738, 304] width 305 height 47
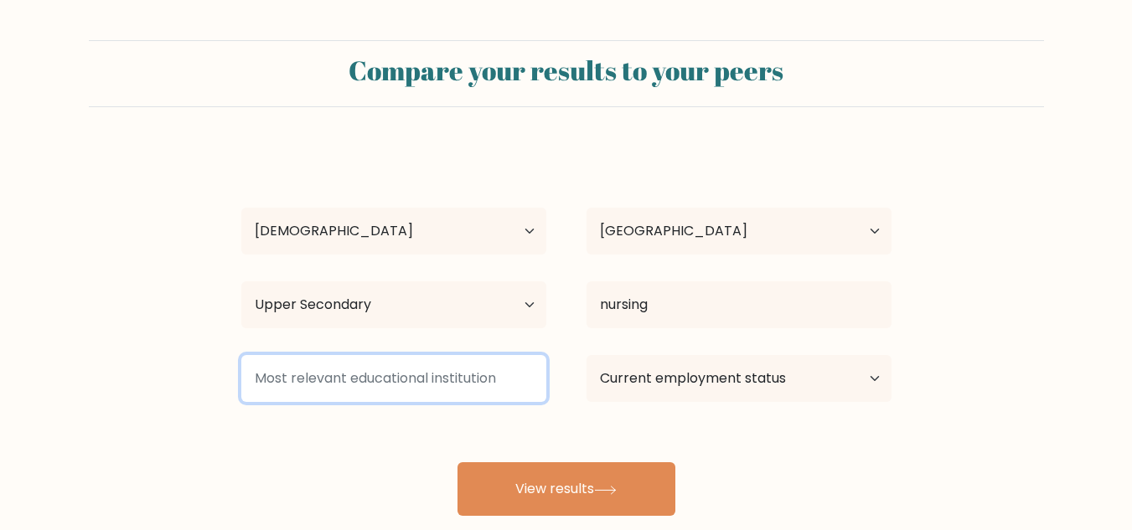
click at [373, 391] on input at bounding box center [393, 378] width 305 height 47
click at [374, 390] on input at bounding box center [393, 378] width 305 height 47
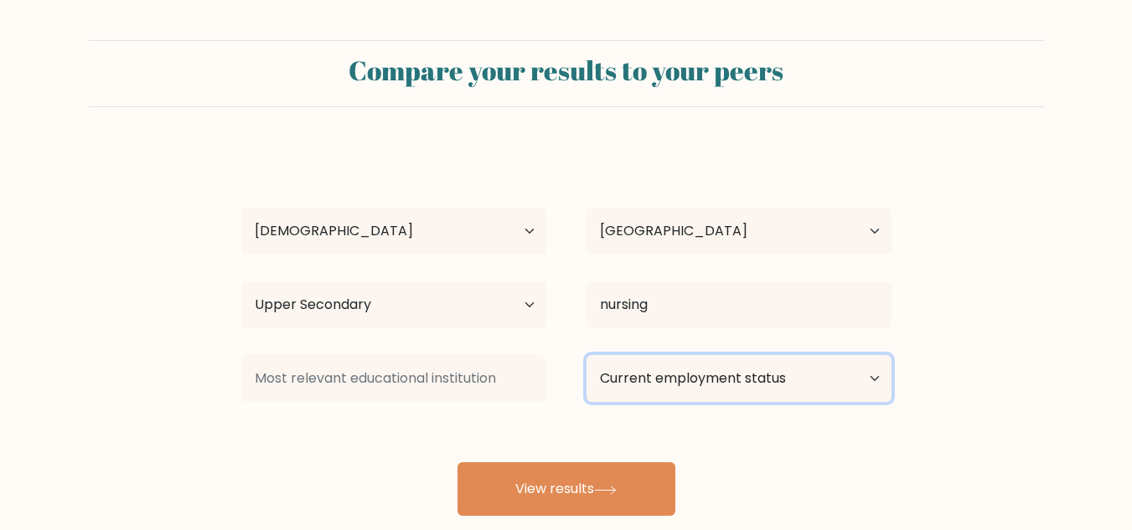
click at [695, 387] on select "Current employment status Employed Student Retired Other / prefer not to answer" at bounding box center [738, 378] width 305 height 47
select select "other"
click at [586, 355] on select "Current employment status Employed Student Retired Other / prefer not to answer" at bounding box center [738, 378] width 305 height 47
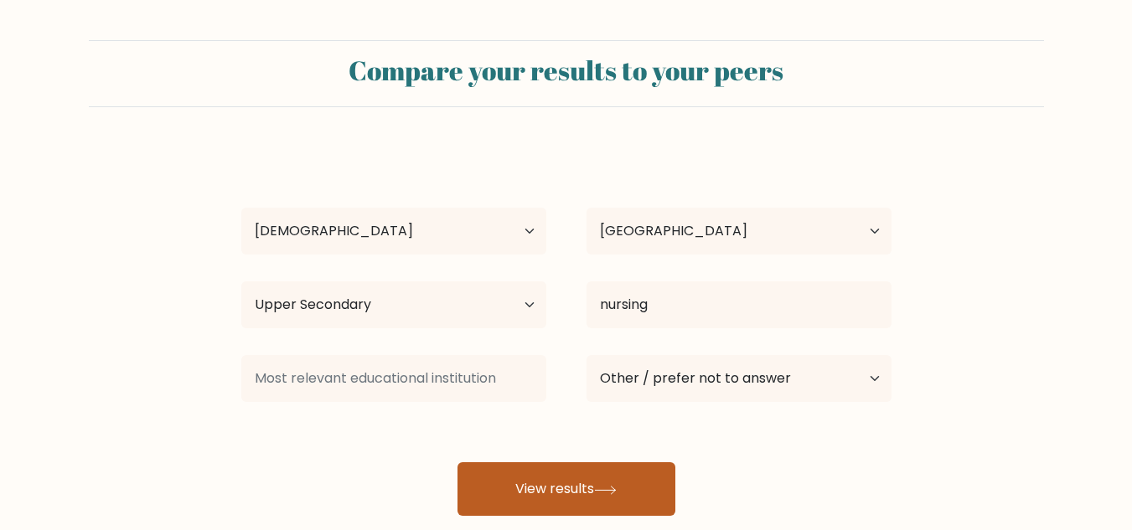
click at [634, 493] on button "View results" at bounding box center [566, 489] width 218 height 54
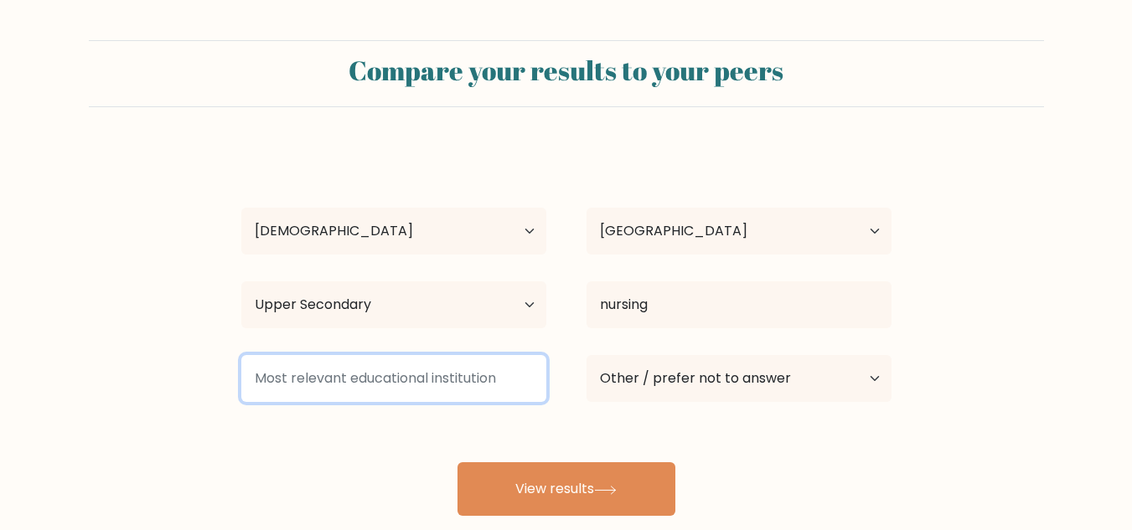
click at [439, 387] on input at bounding box center [393, 378] width 305 height 47
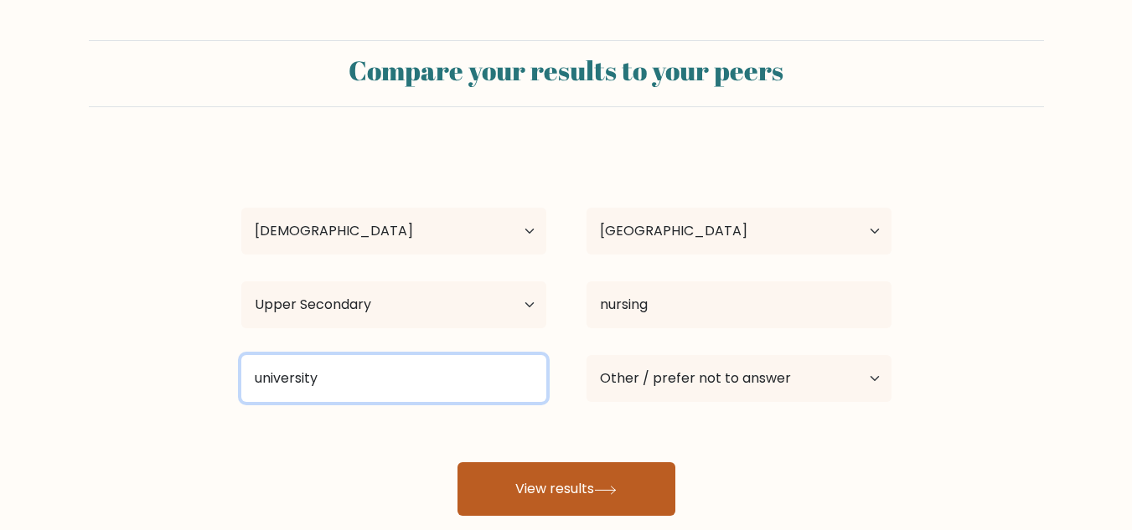
type input "university"
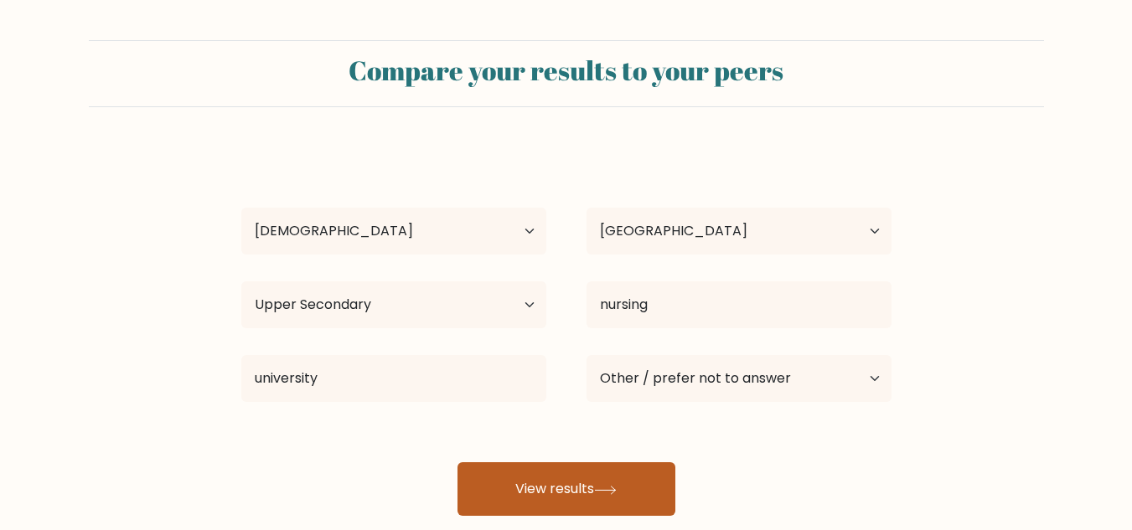
click at [549, 481] on button "View results" at bounding box center [566, 489] width 218 height 54
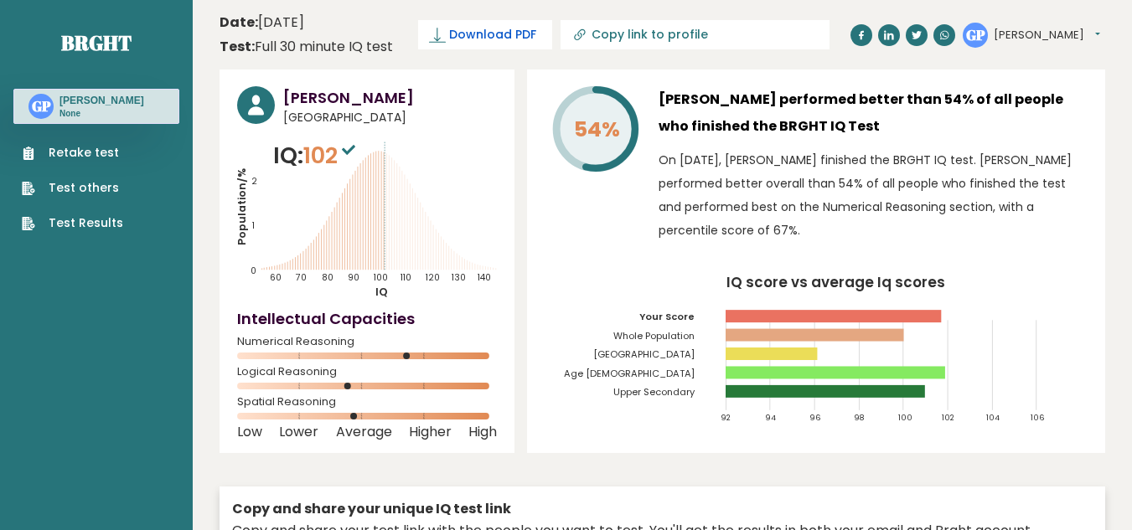
click at [485, 37] on span "Download PDF" at bounding box center [492, 35] width 87 height 18
